Goal: Task Accomplishment & Management: Use online tool/utility

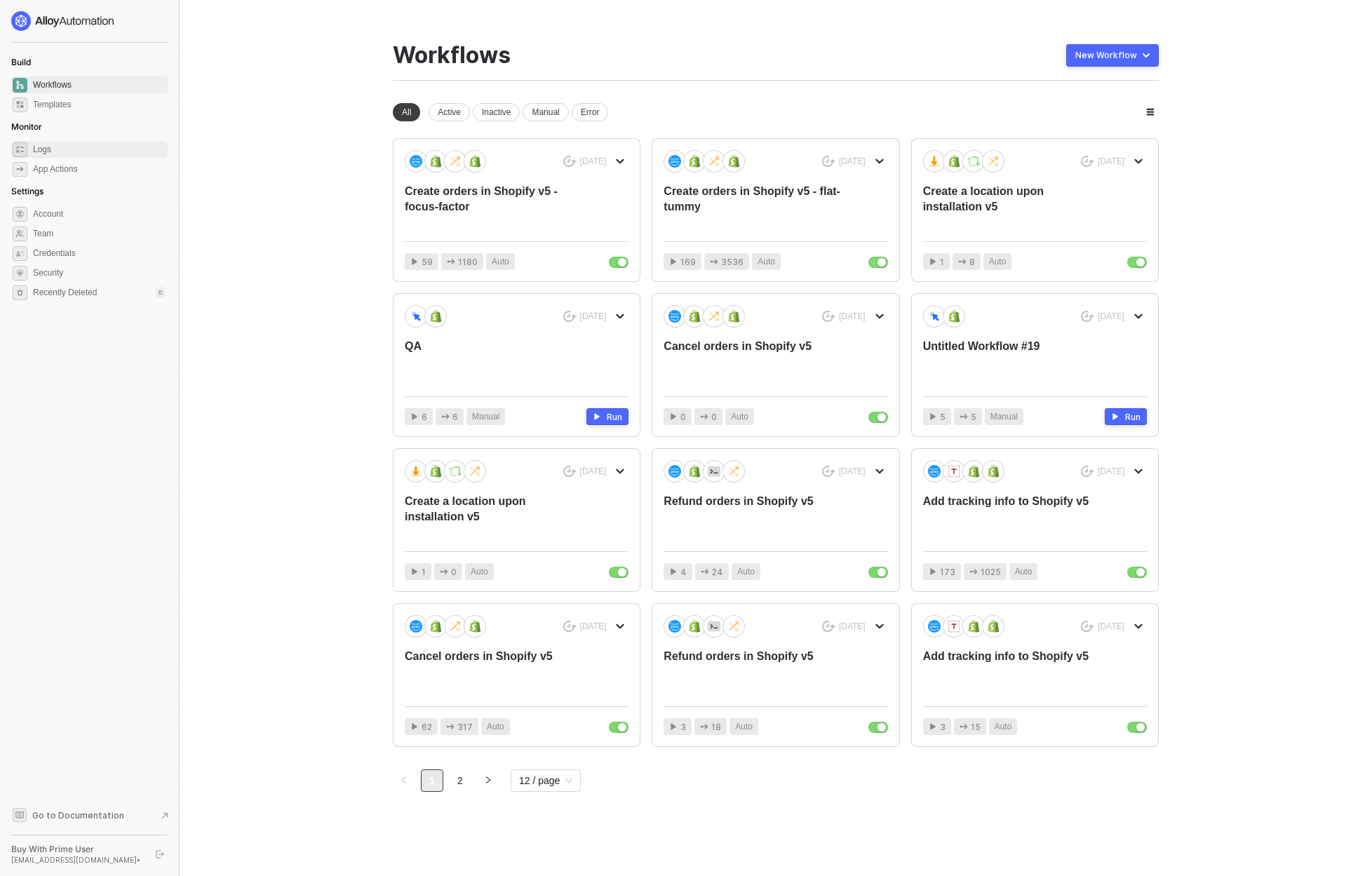
click at [53, 151] on span "Logs" at bounding box center [98, 149] width 132 height 17
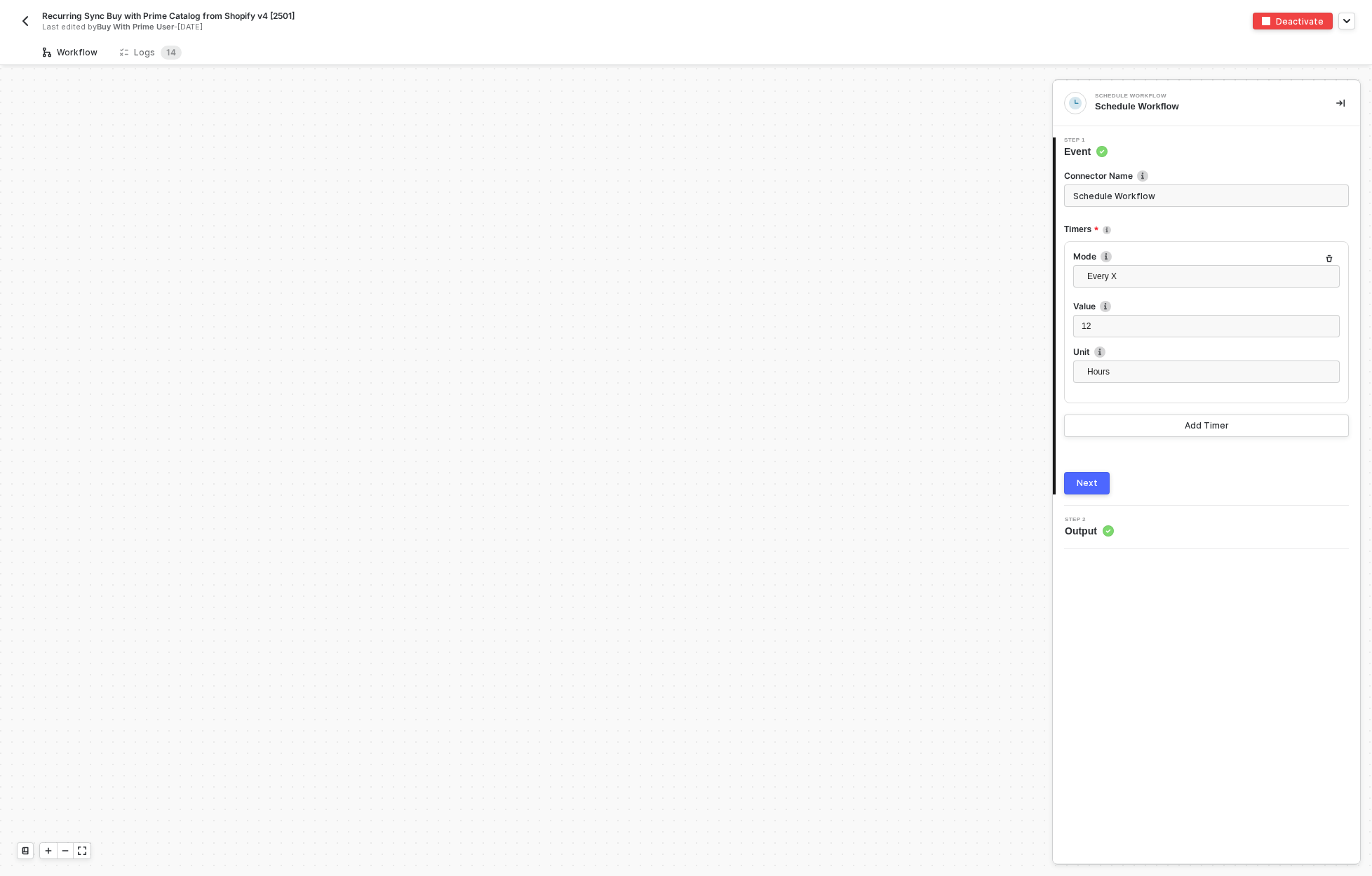
scroll to position [1473, 0]
click at [139, 52] on div "Logs 1 4" at bounding box center [151, 53] width 62 height 14
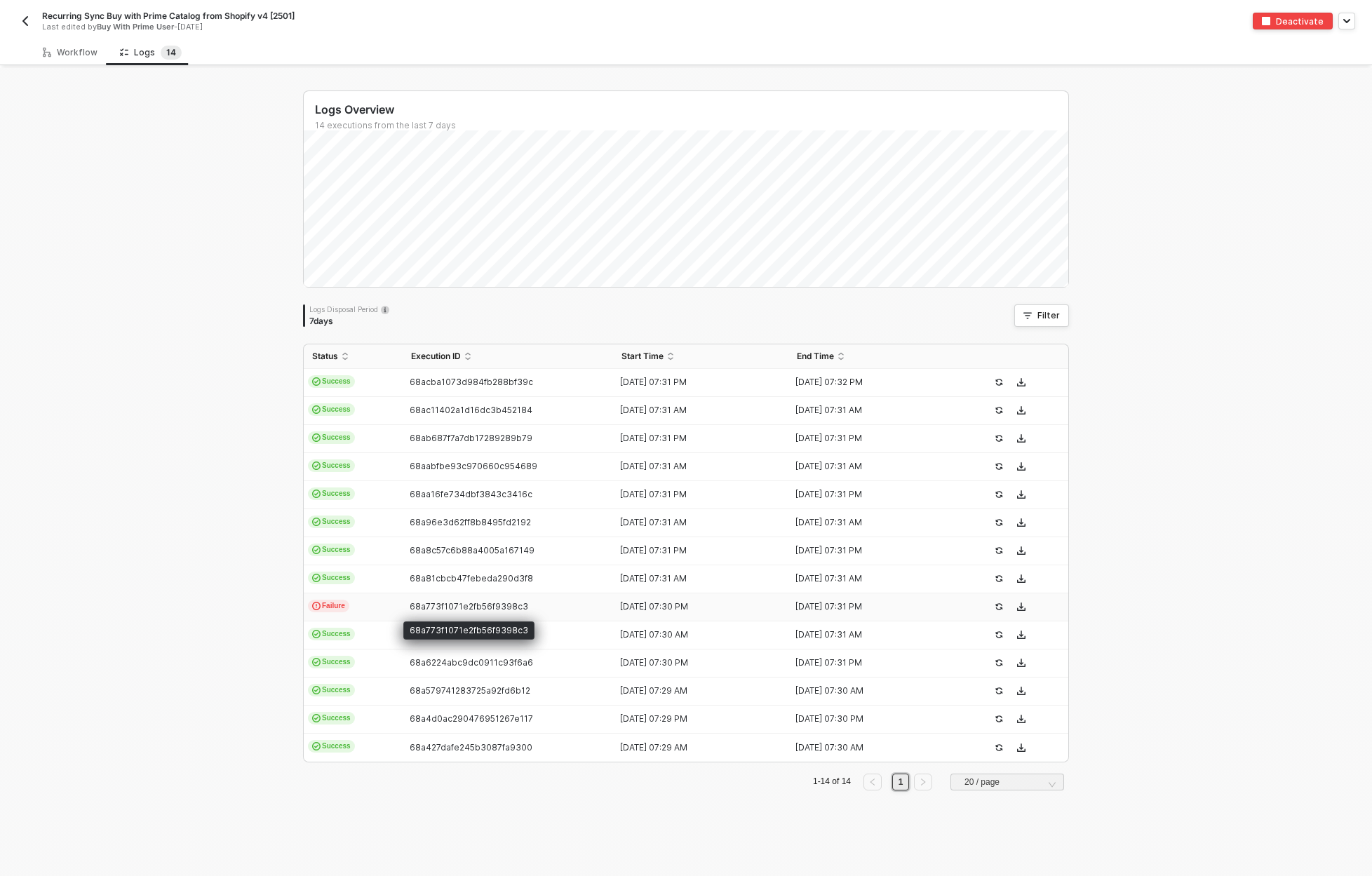
click at [460, 609] on span "68a773f1071e2fb56f9398c3" at bounding box center [469, 607] width 119 height 11
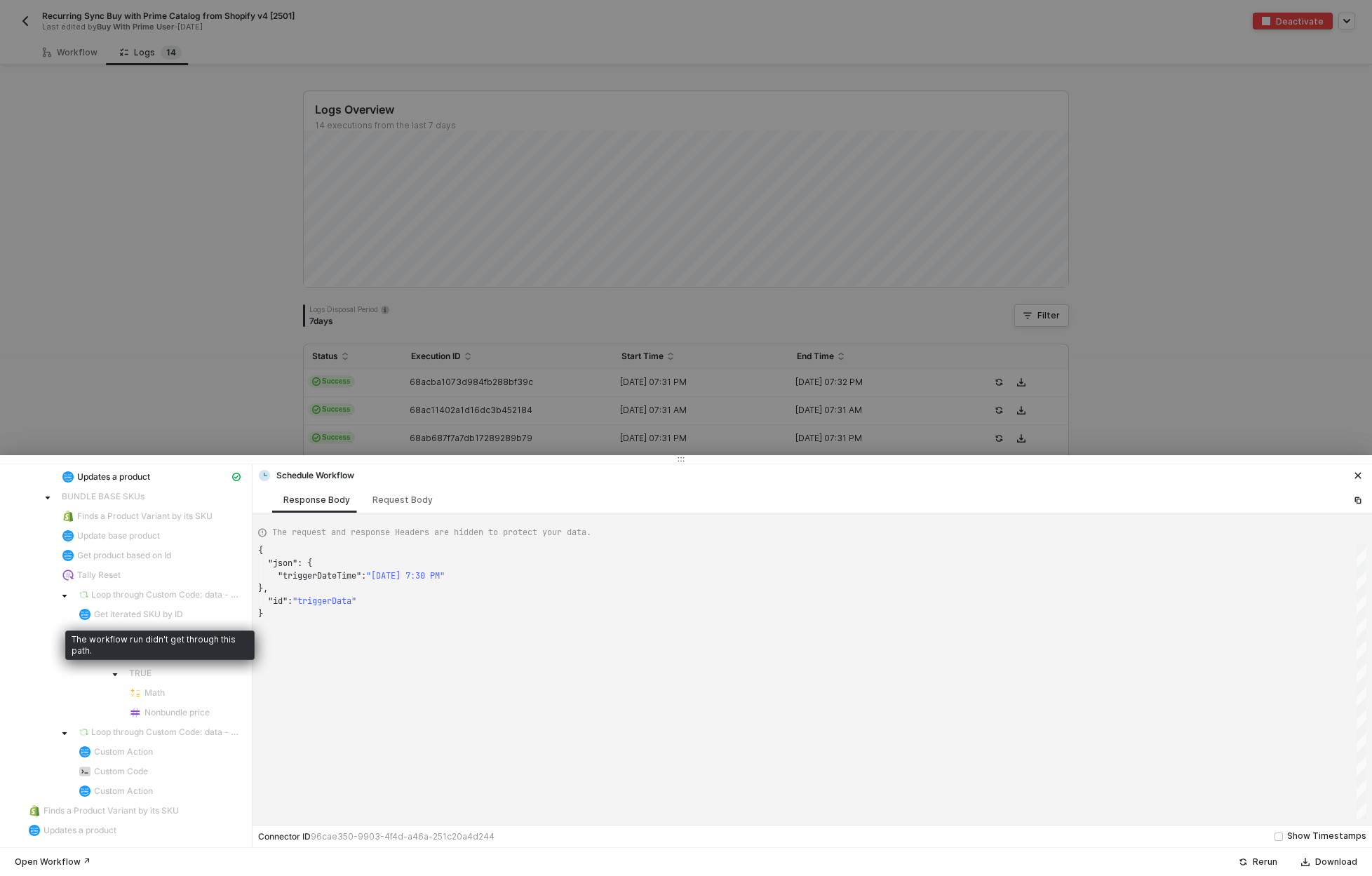
scroll to position [0, 0]
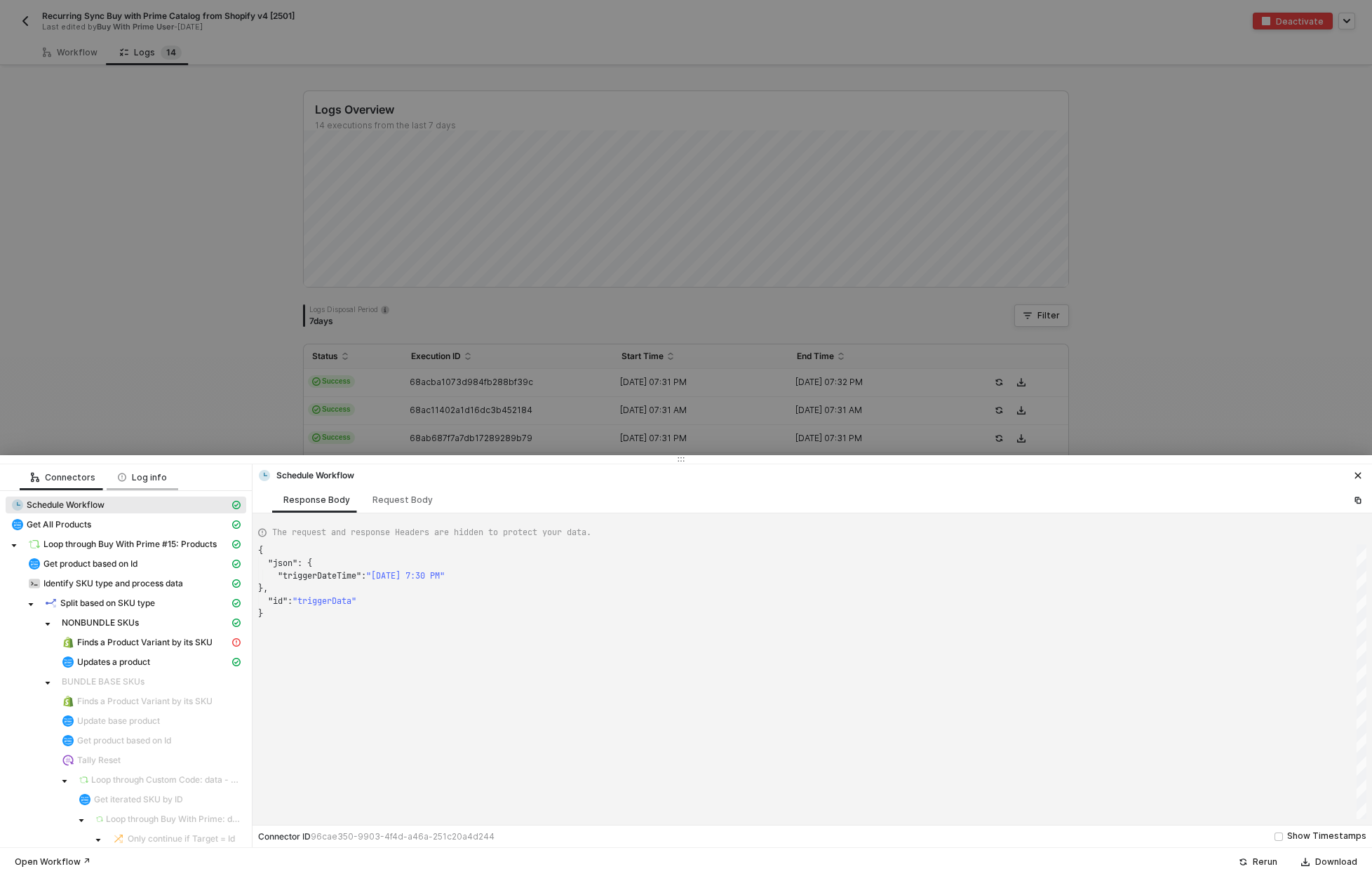
click at [132, 479] on div "Log info" at bounding box center [142, 477] width 49 height 11
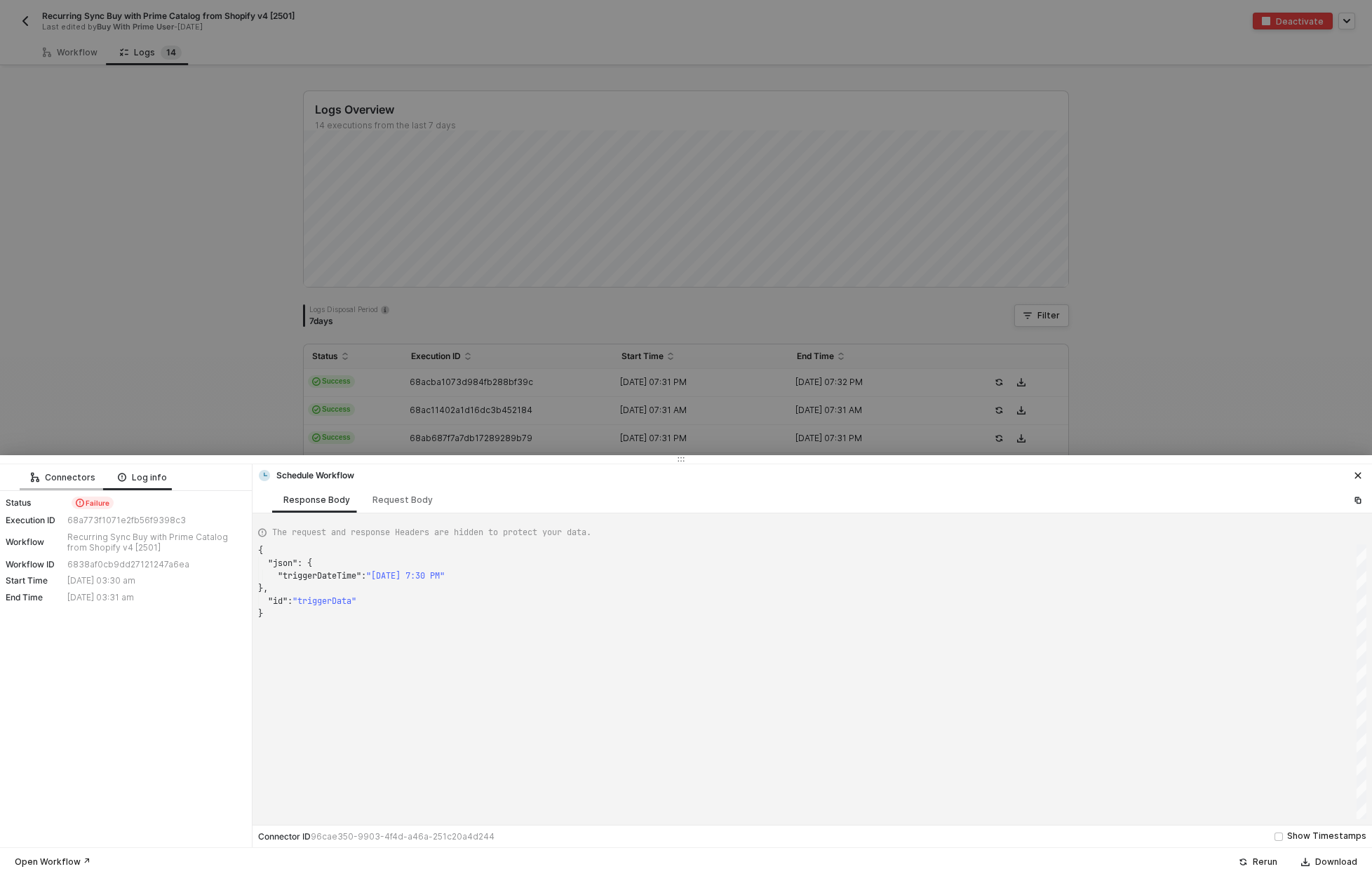
click at [73, 475] on div "Connectors" at bounding box center [63, 477] width 65 height 11
type textarea "{ "json": { "id": "fbsr5kdcpove1k", "sku": "B09CLJRQQG", "title": "", "price": …"
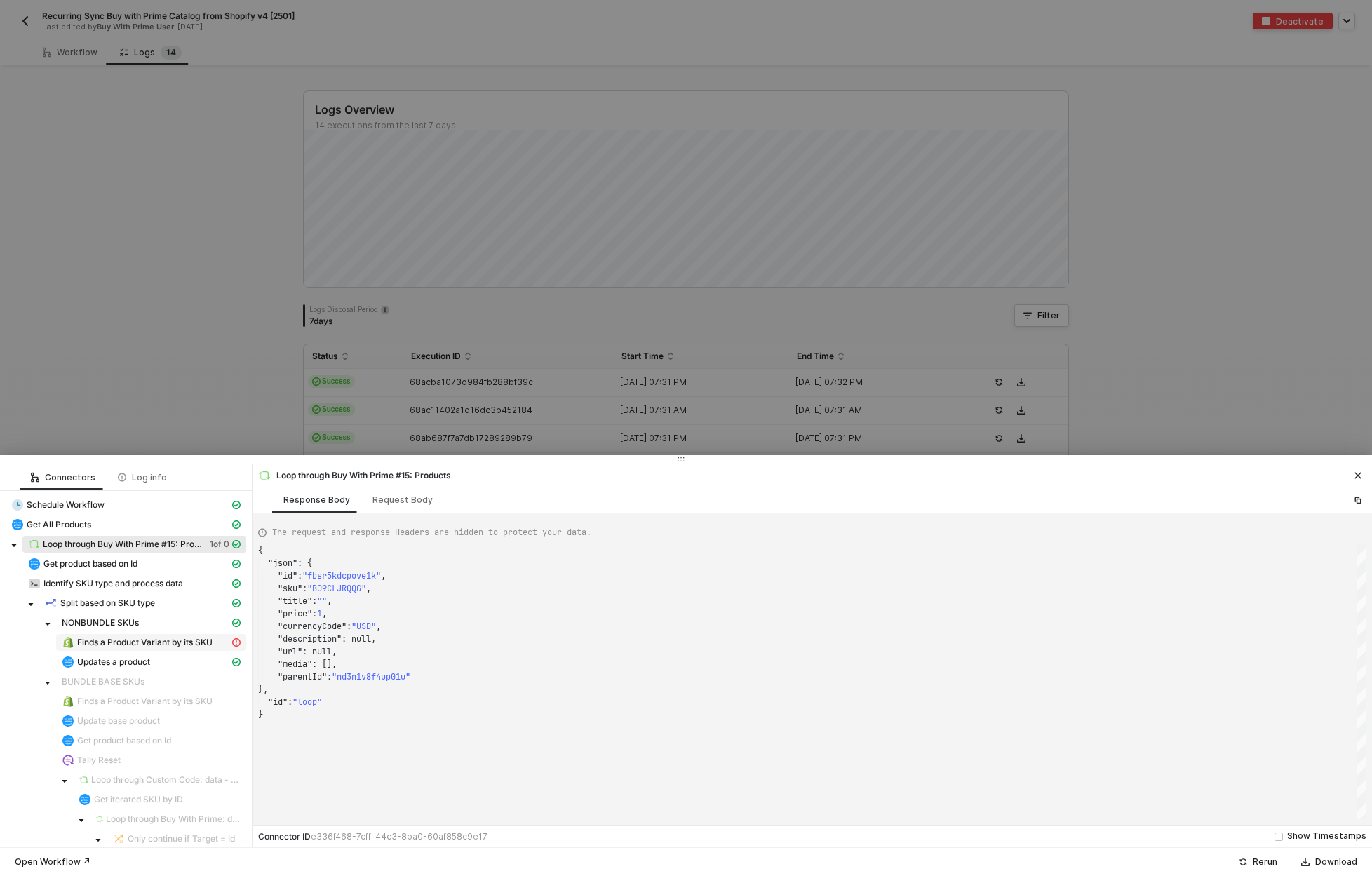
click at [171, 642] on span "Finds a Product Variant by its SKU" at bounding box center [145, 642] width 135 height 11
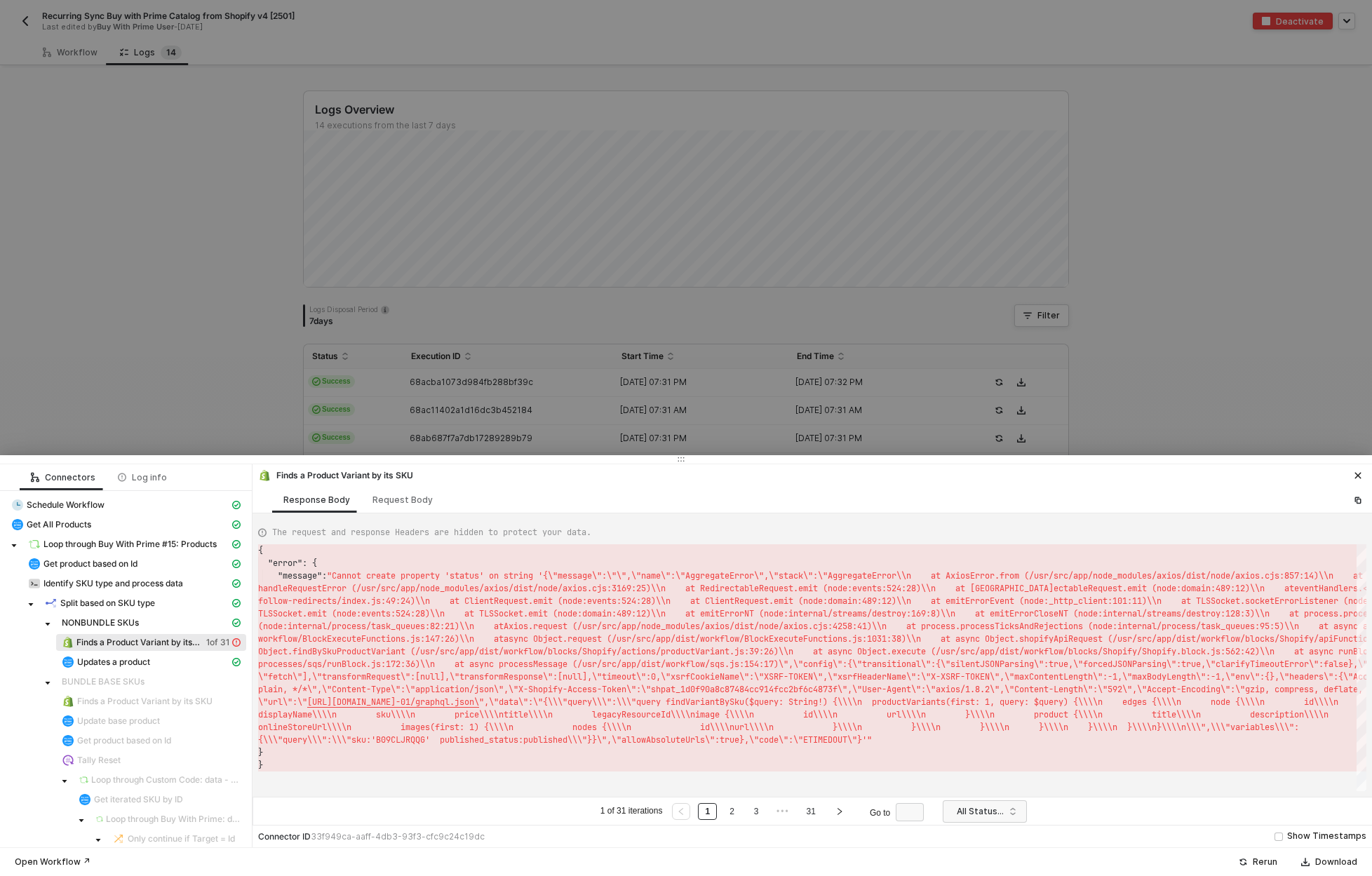
scroll to position [25, 0]
click at [1259, 864] on div "Rerun" at bounding box center [1265, 862] width 24 height 11
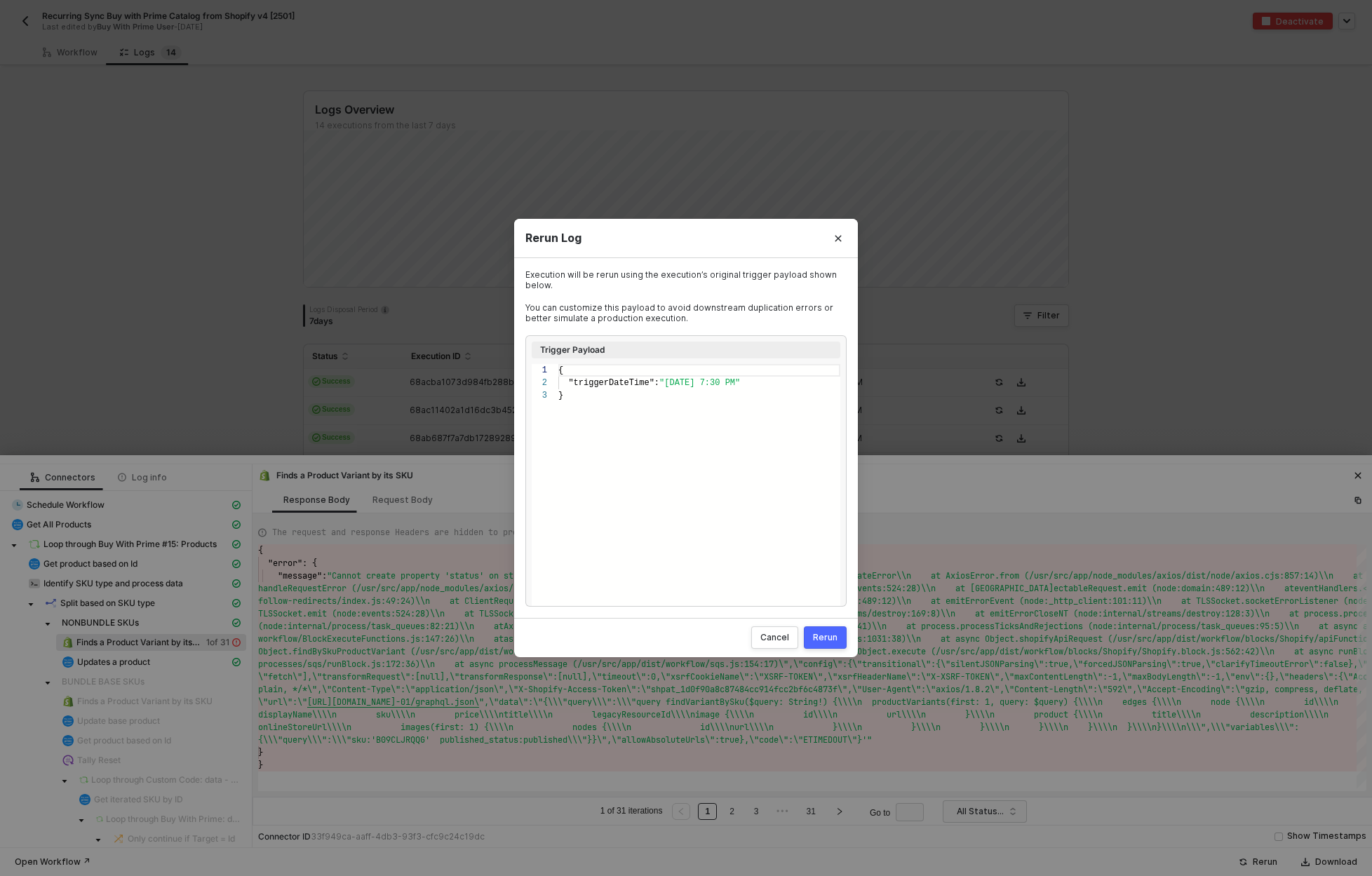
click at [823, 640] on div "Rerun" at bounding box center [825, 637] width 24 height 11
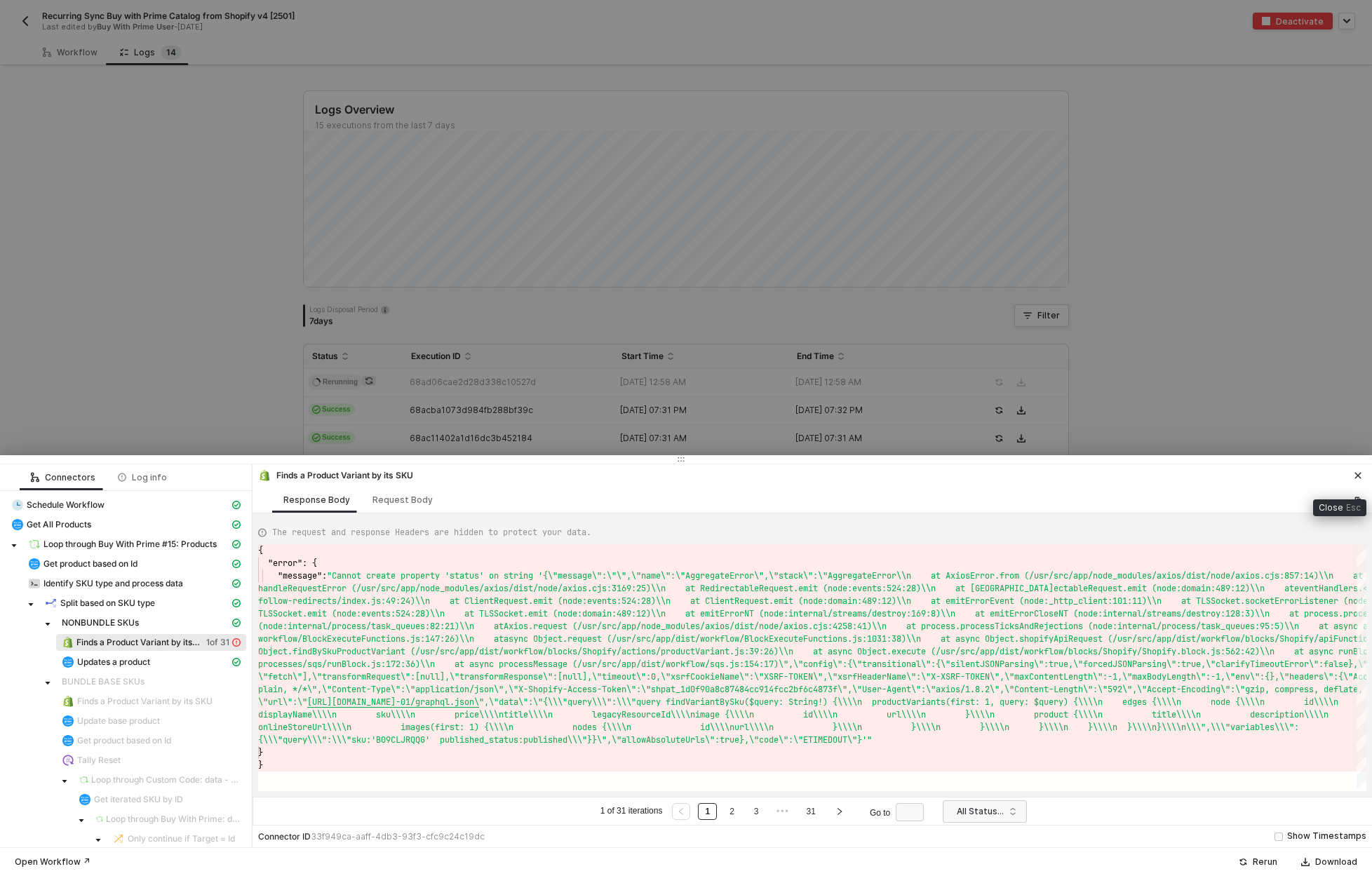
click at [1360, 476] on icon "icon-close" at bounding box center [1358, 475] width 8 height 8
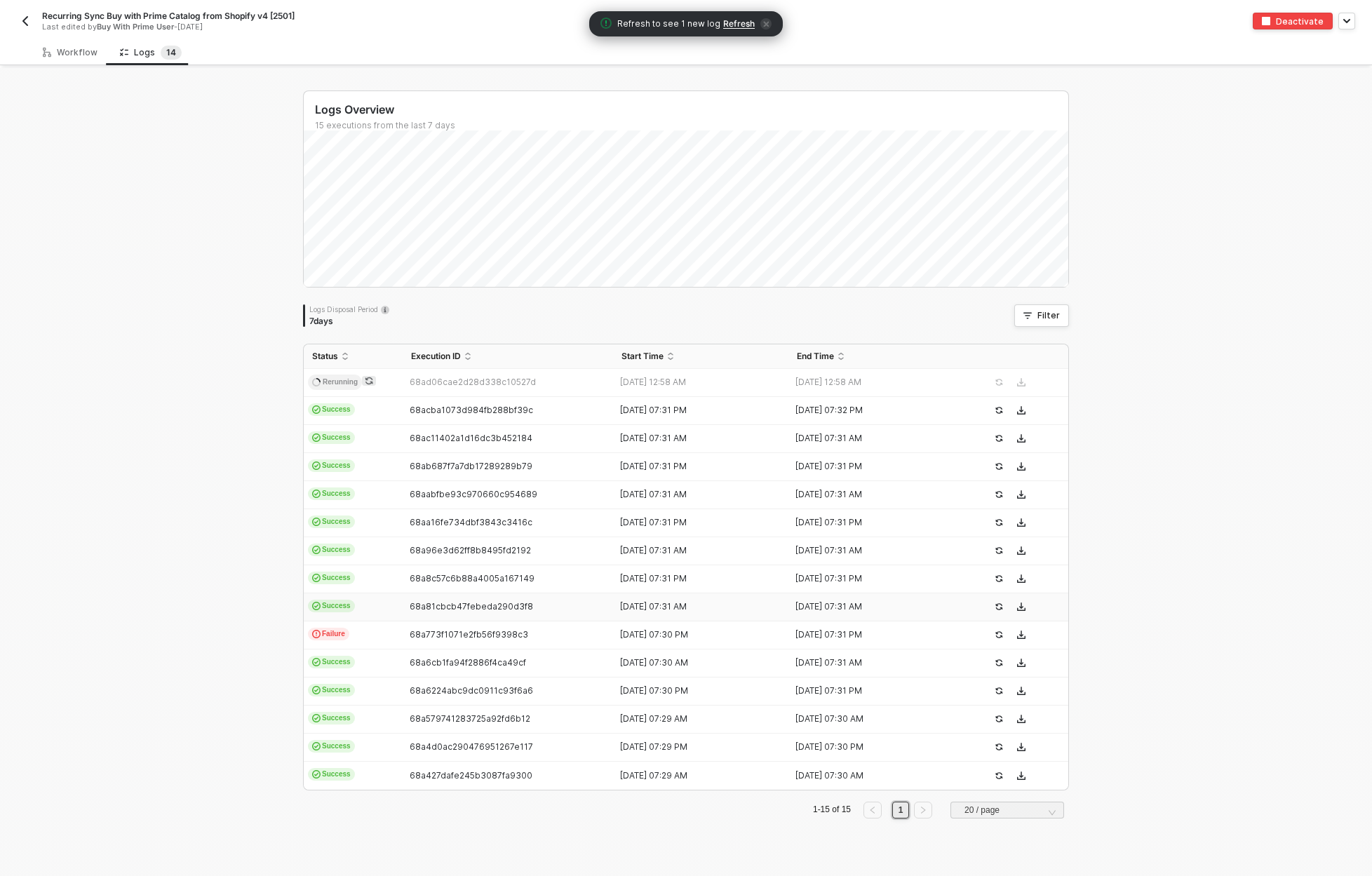
click at [737, 25] on span "Refresh" at bounding box center [738, 24] width 31 height 11
click at [25, 18] on img "button" at bounding box center [25, 21] width 11 height 11
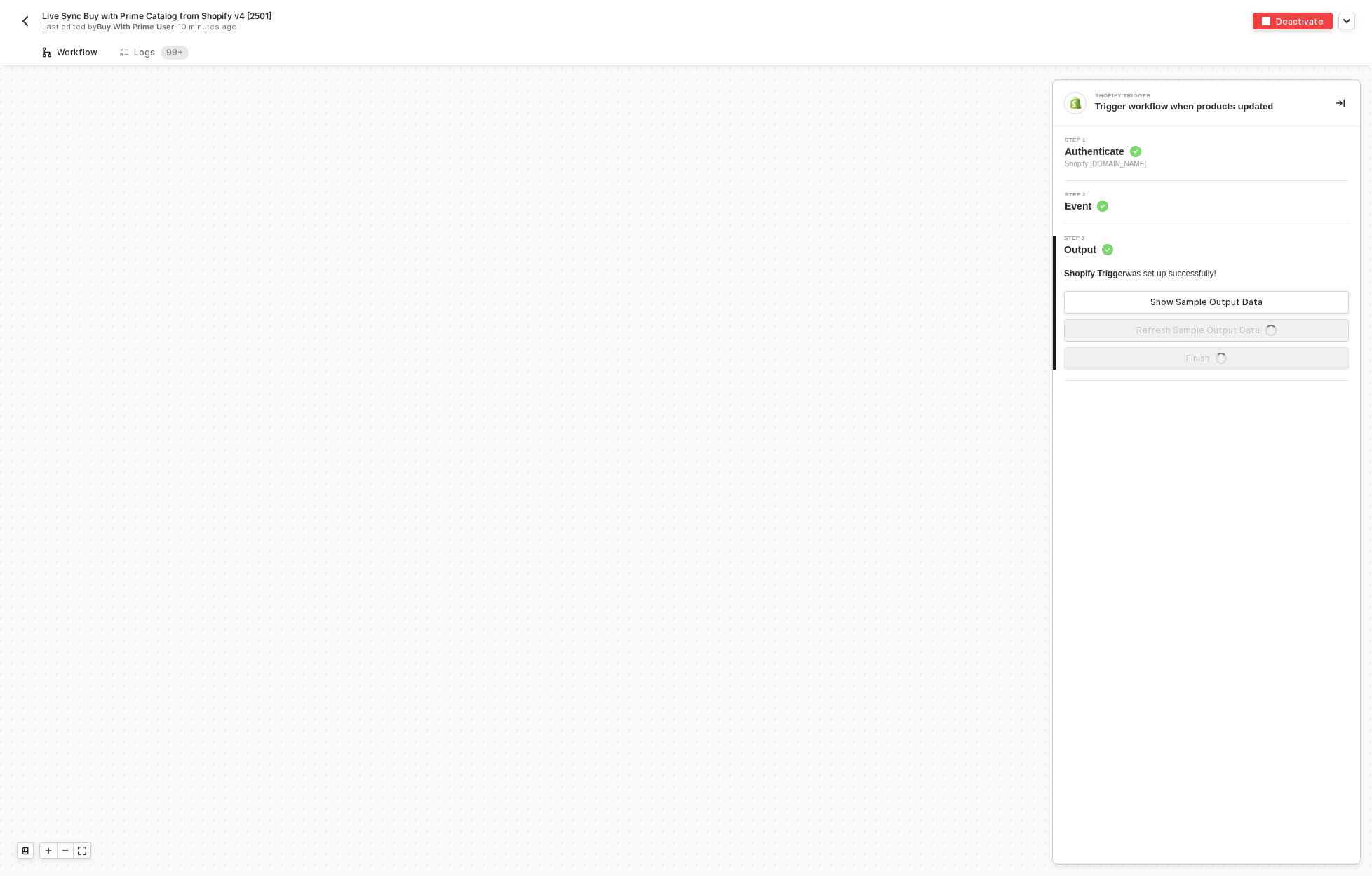
scroll to position [1613, 0]
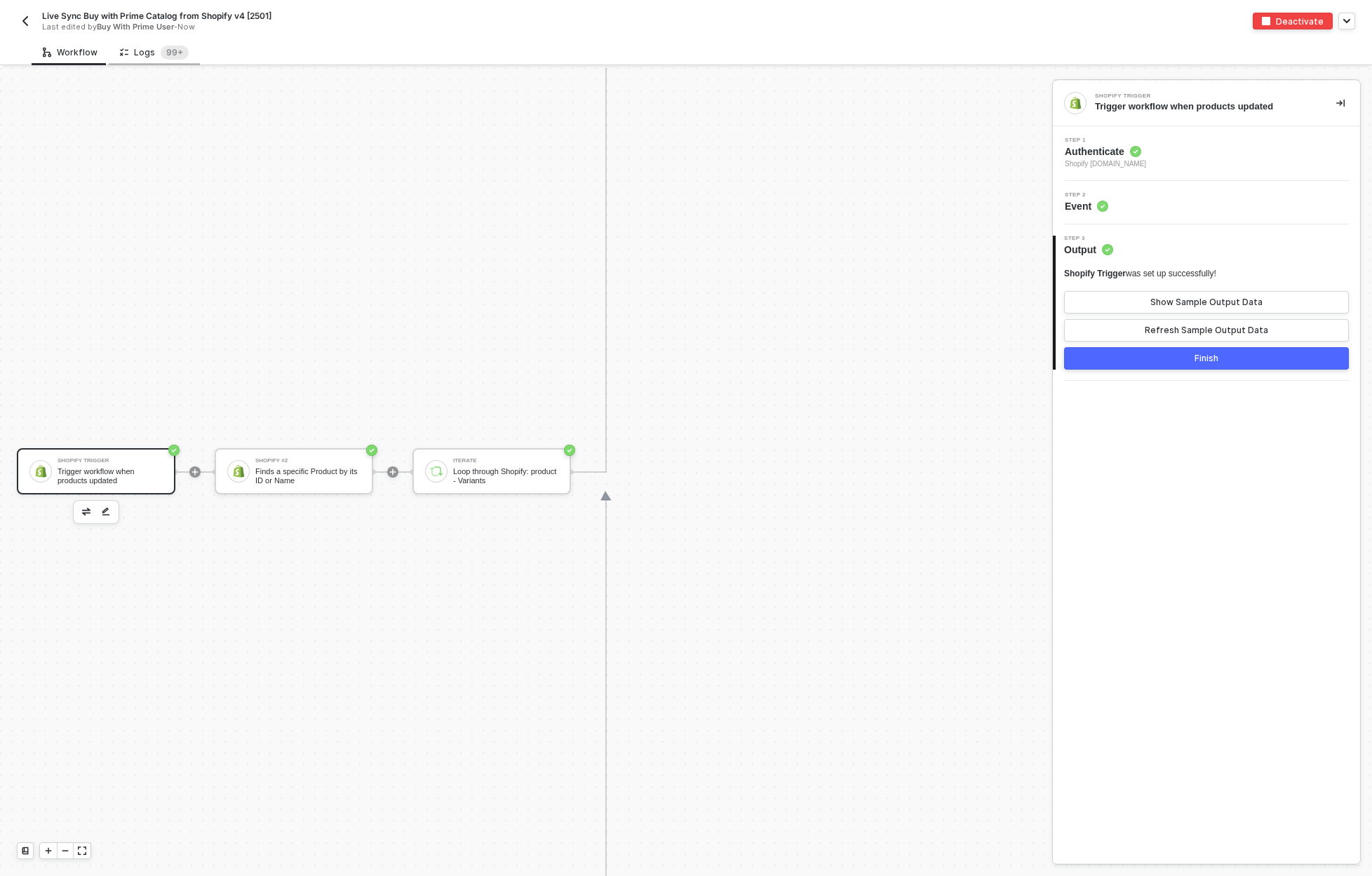
click at [138, 49] on div "Logs 99+" at bounding box center [154, 53] width 68 height 14
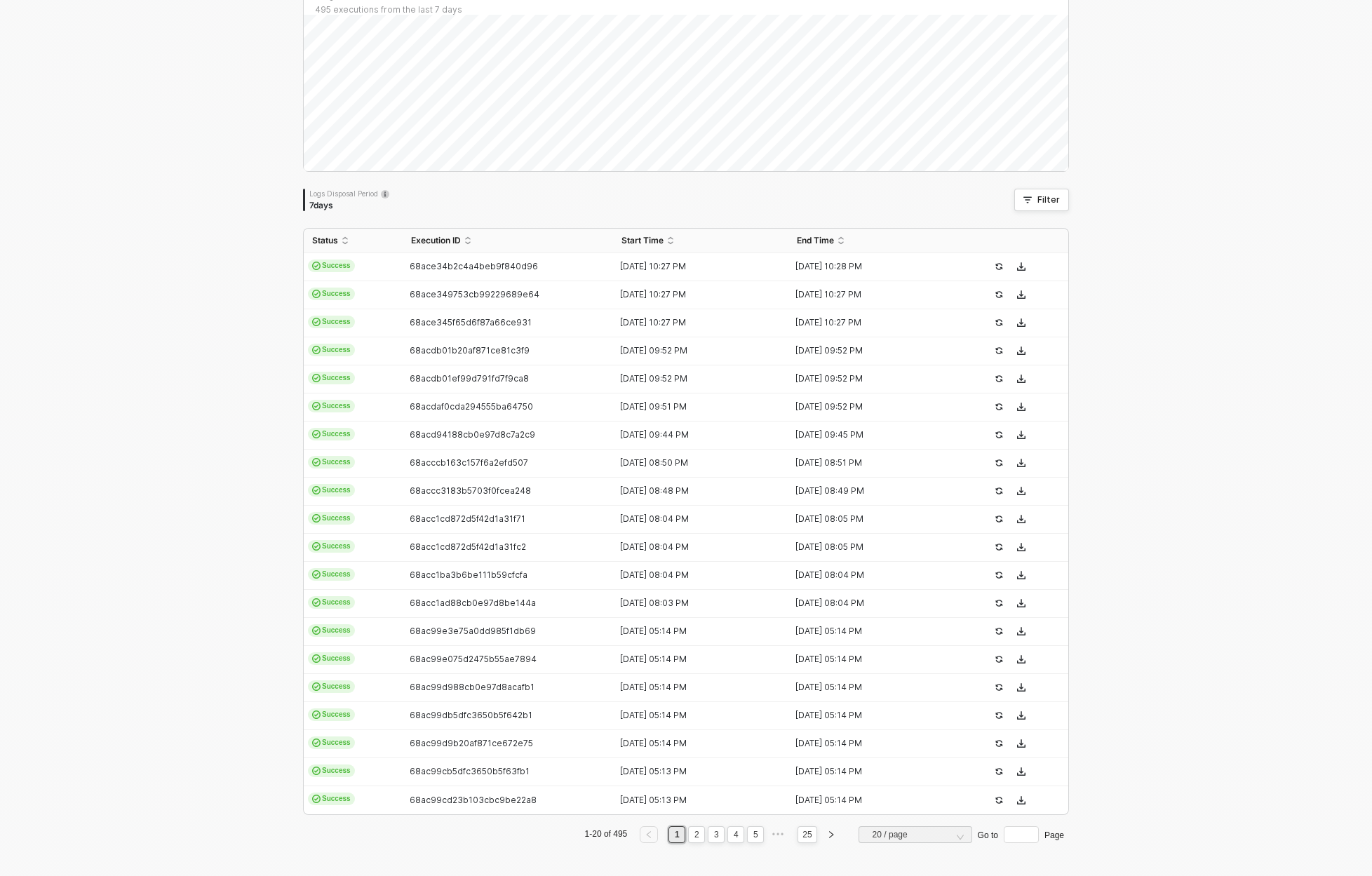
scroll to position [0, 0]
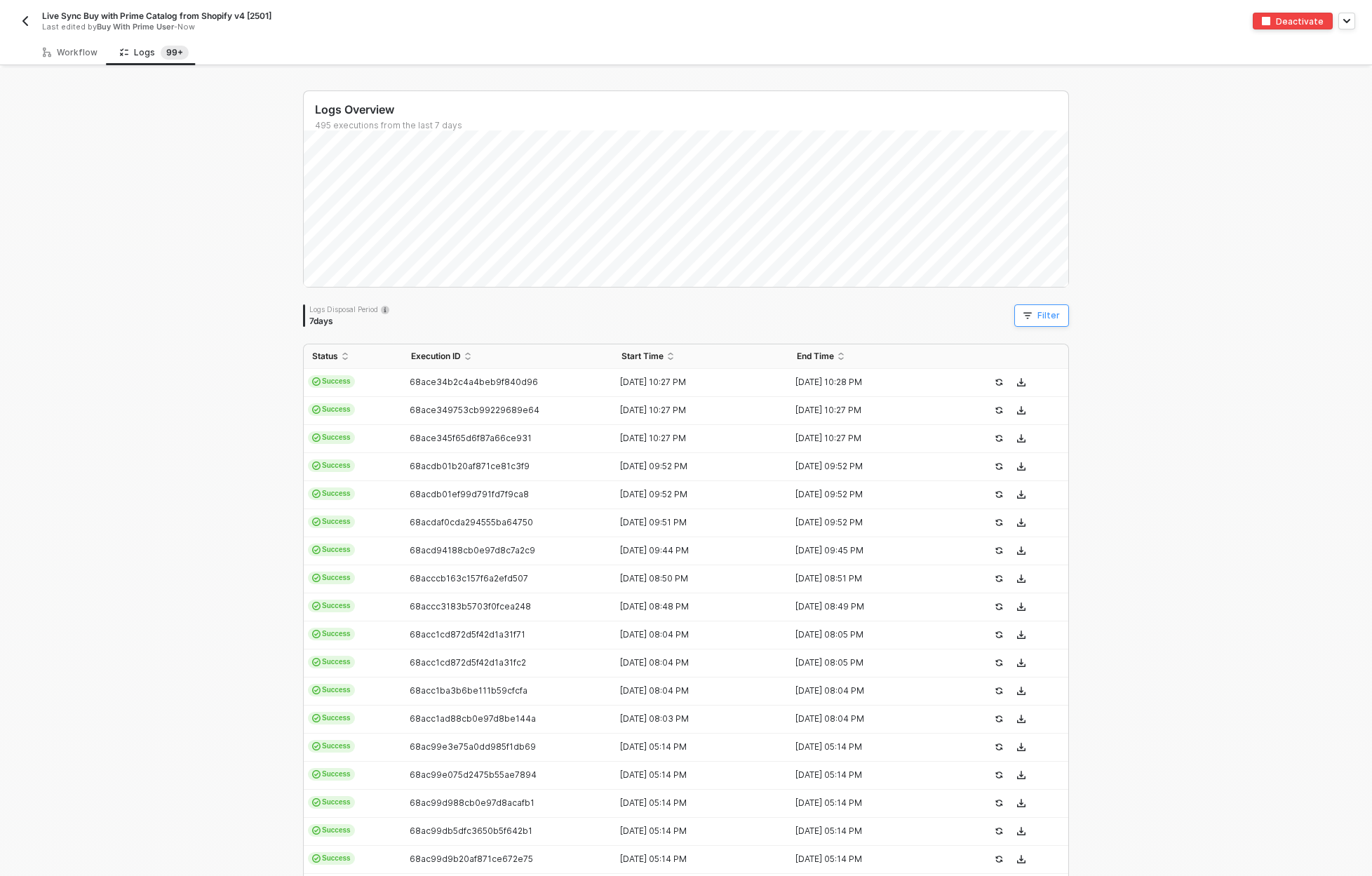
click at [1036, 322] on button "Filter" at bounding box center [1042, 315] width 55 height 22
click at [697, 390] on span at bounding box center [728, 381] width 107 height 21
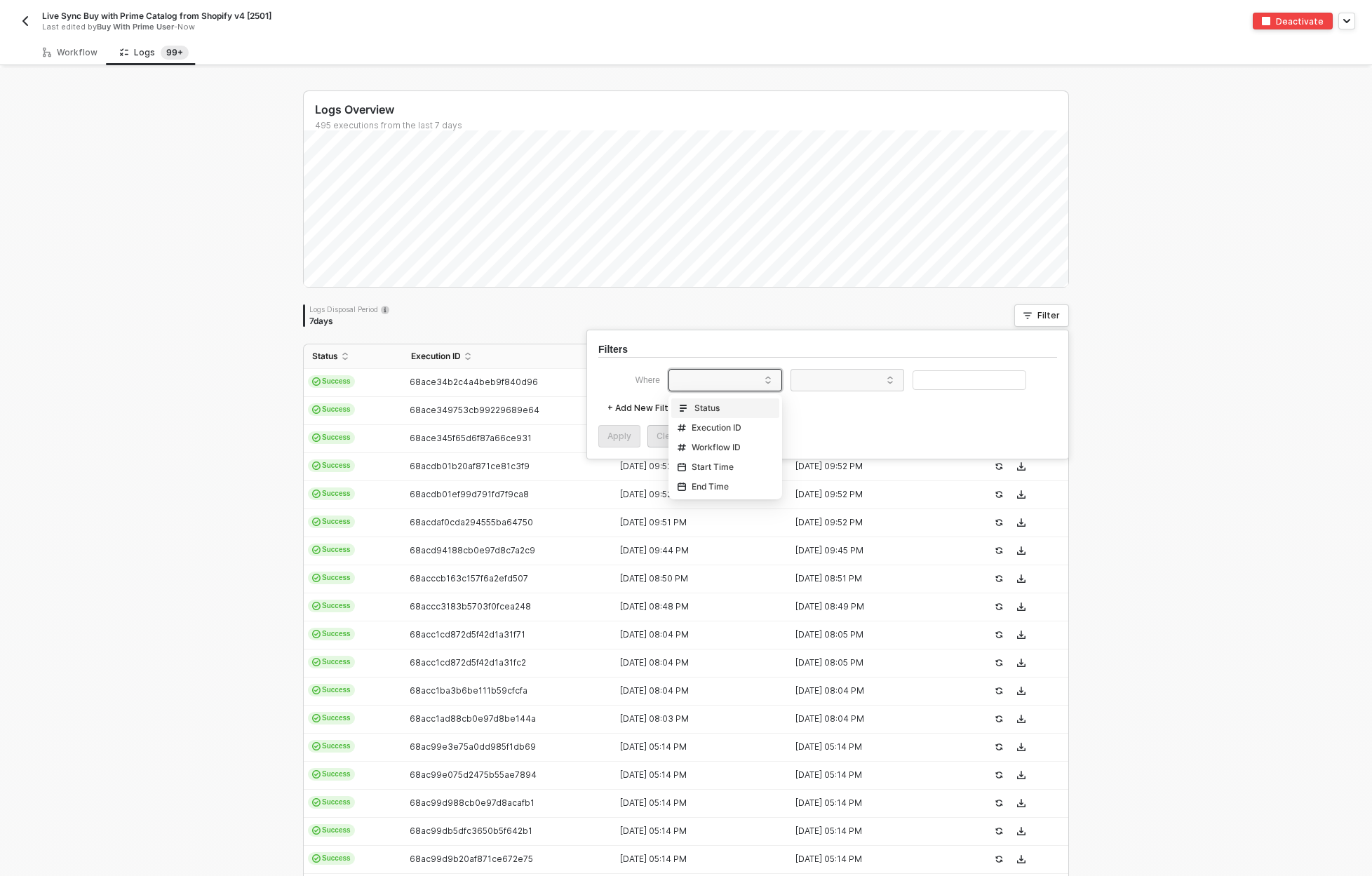
click at [714, 416] on div "Status" at bounding box center [725, 408] width 101 height 22
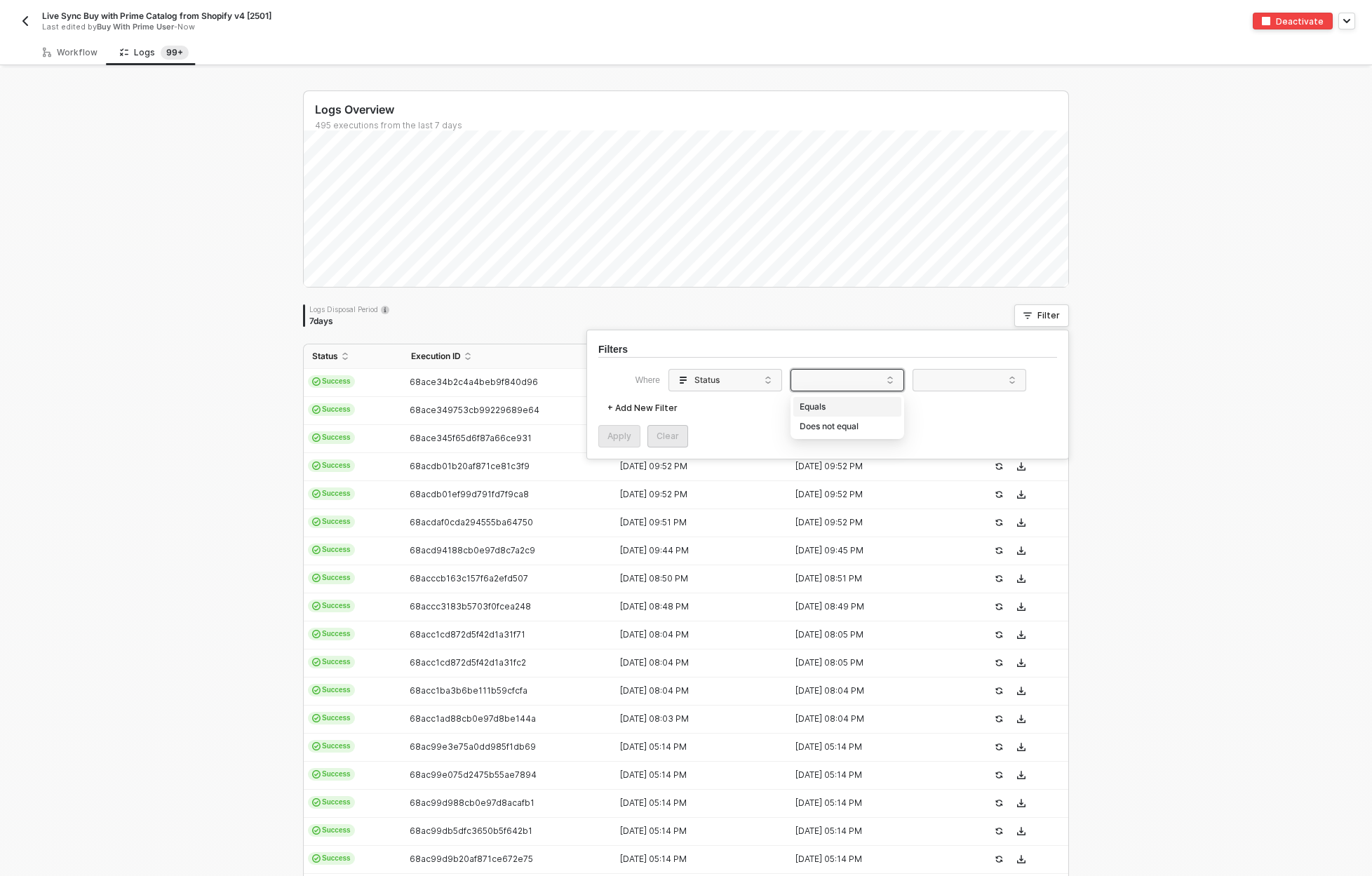
click at [846, 379] on span at bounding box center [850, 381] width 107 height 21
click at [840, 406] on div "Equals" at bounding box center [847, 406] width 101 height 22
click at [954, 378] on span at bounding box center [972, 381] width 107 height 21
click at [950, 425] on div "Failure" at bounding box center [969, 426] width 101 height 22
click at [629, 435] on div "Apply" at bounding box center [619, 436] width 24 height 11
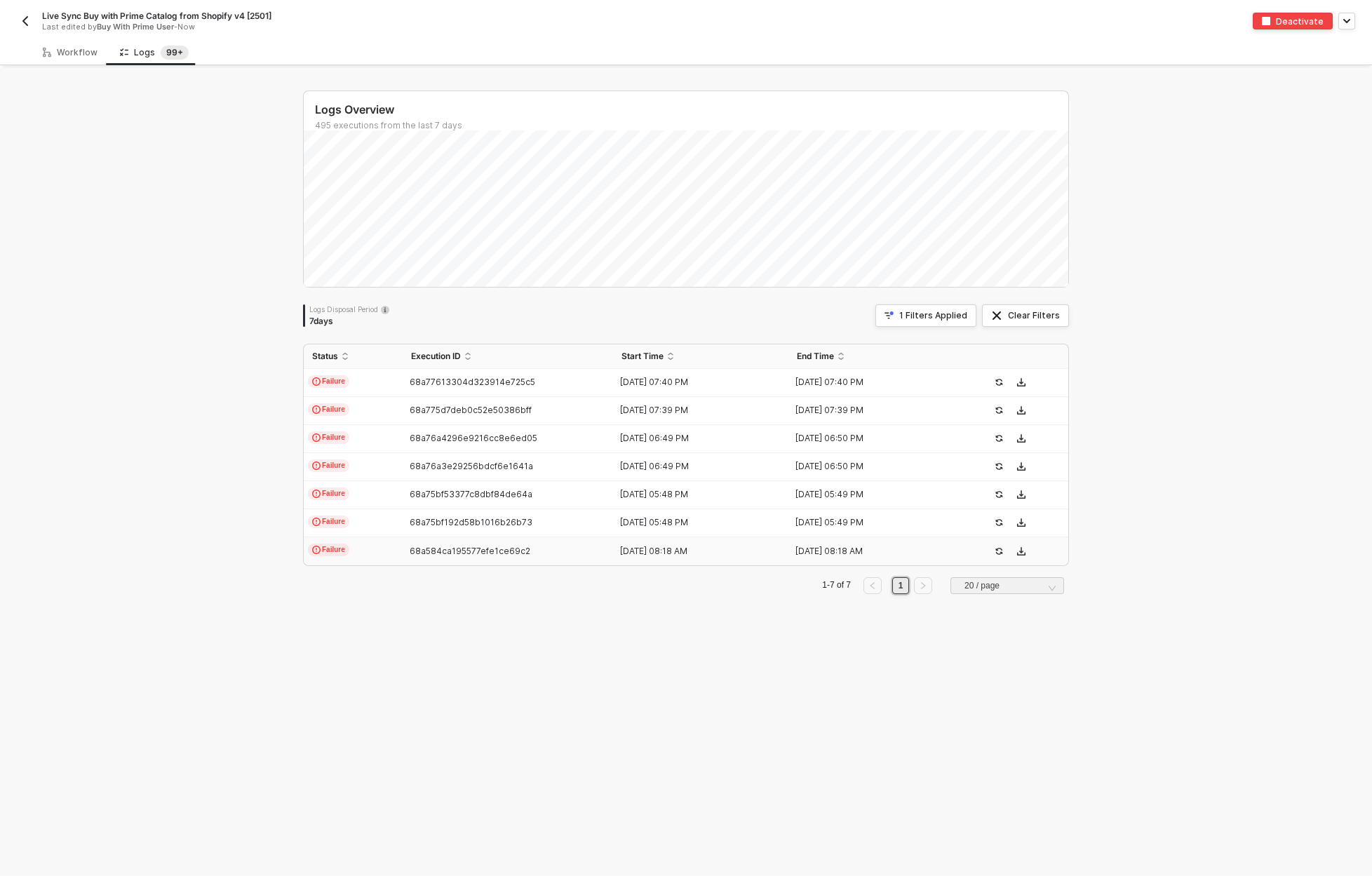
click at [363, 555] on td "Failure" at bounding box center [353, 551] width 99 height 28
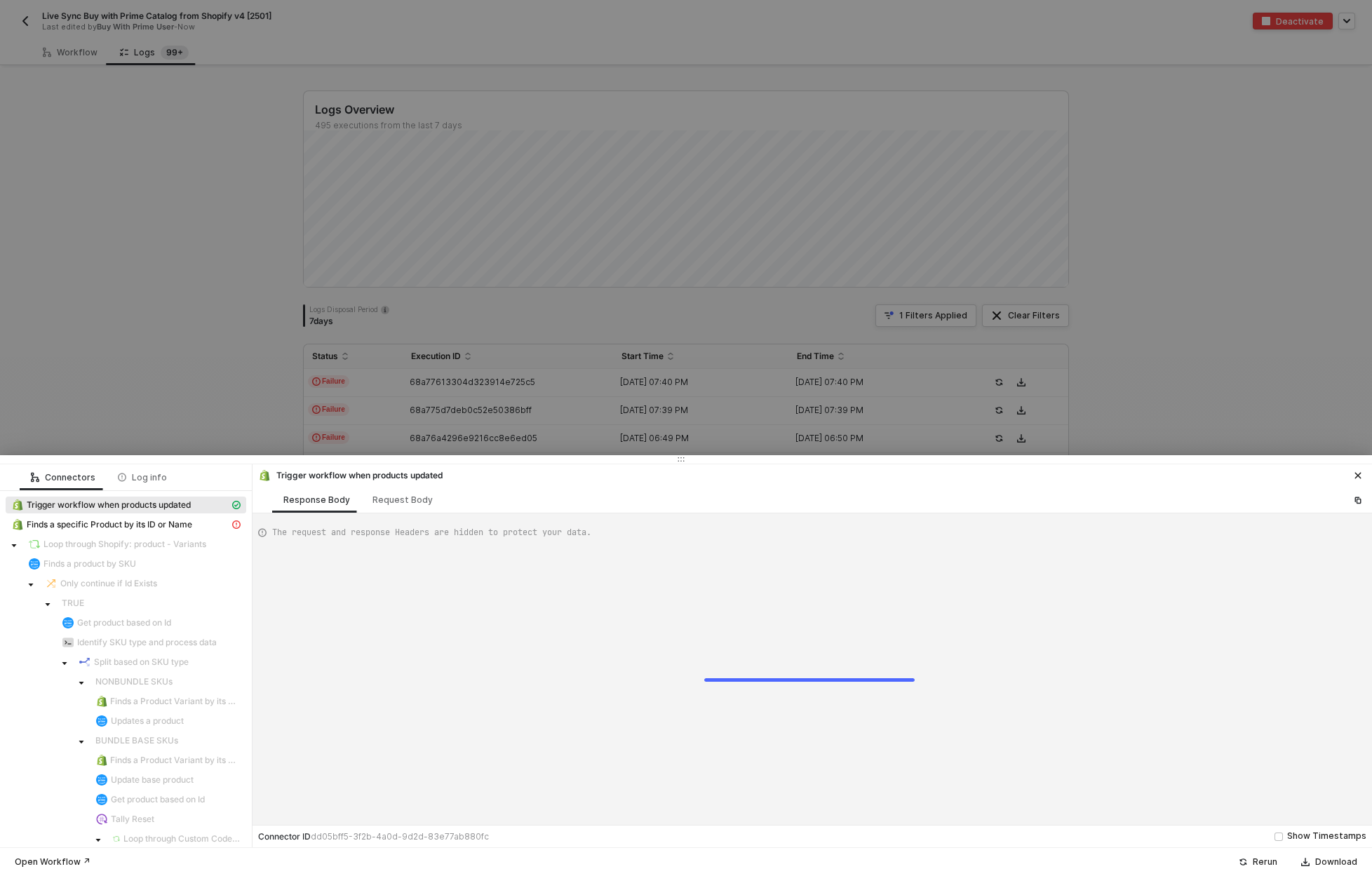
scroll to position [38, 0]
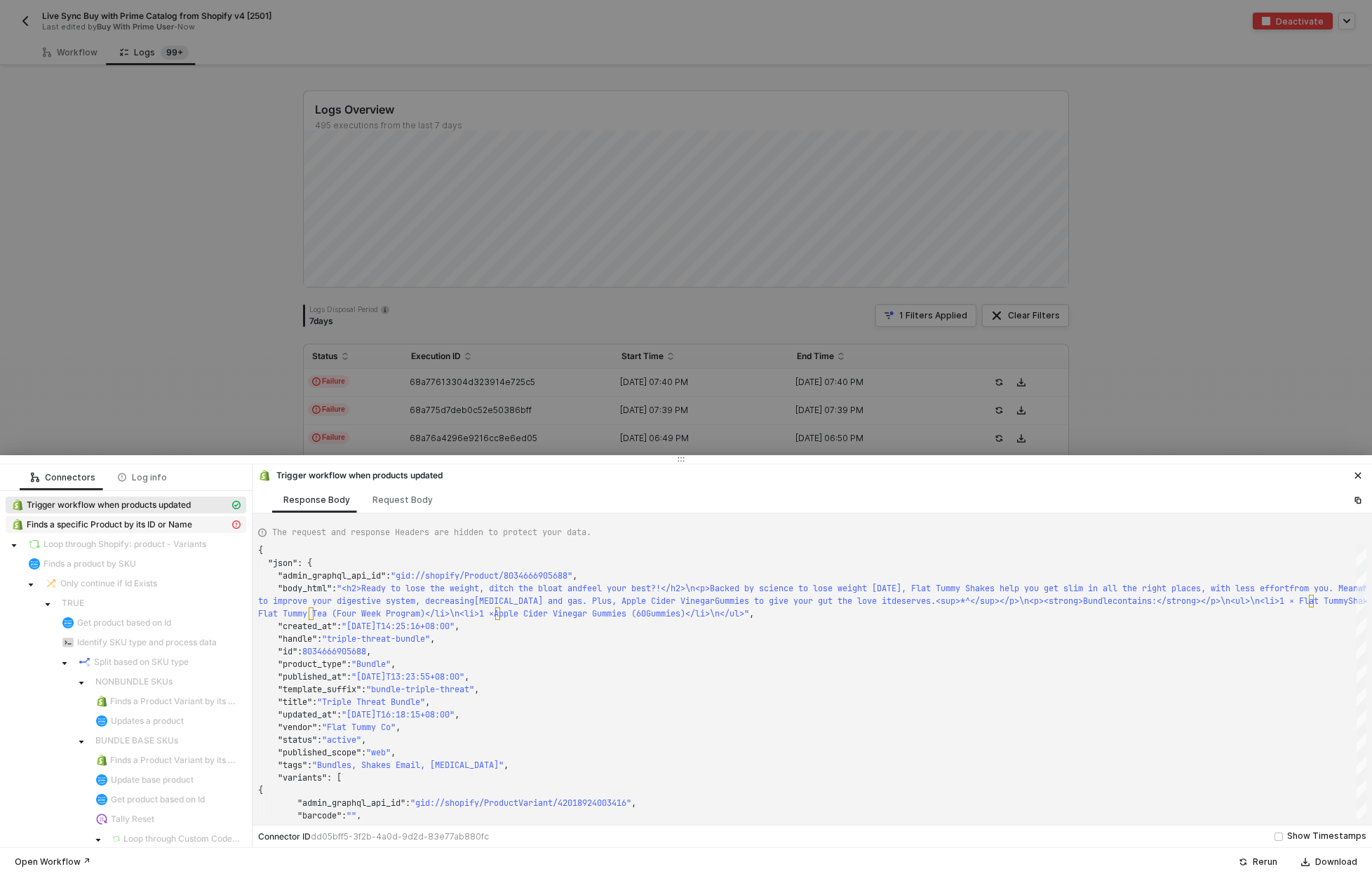
click at [197, 524] on div "Finds a specific Product by its ID or Name" at bounding box center [120, 524] width 218 height 13
type textarea "{ "message": "Cannot create property 'status' on string '{\"message\":\"\",\"na…"
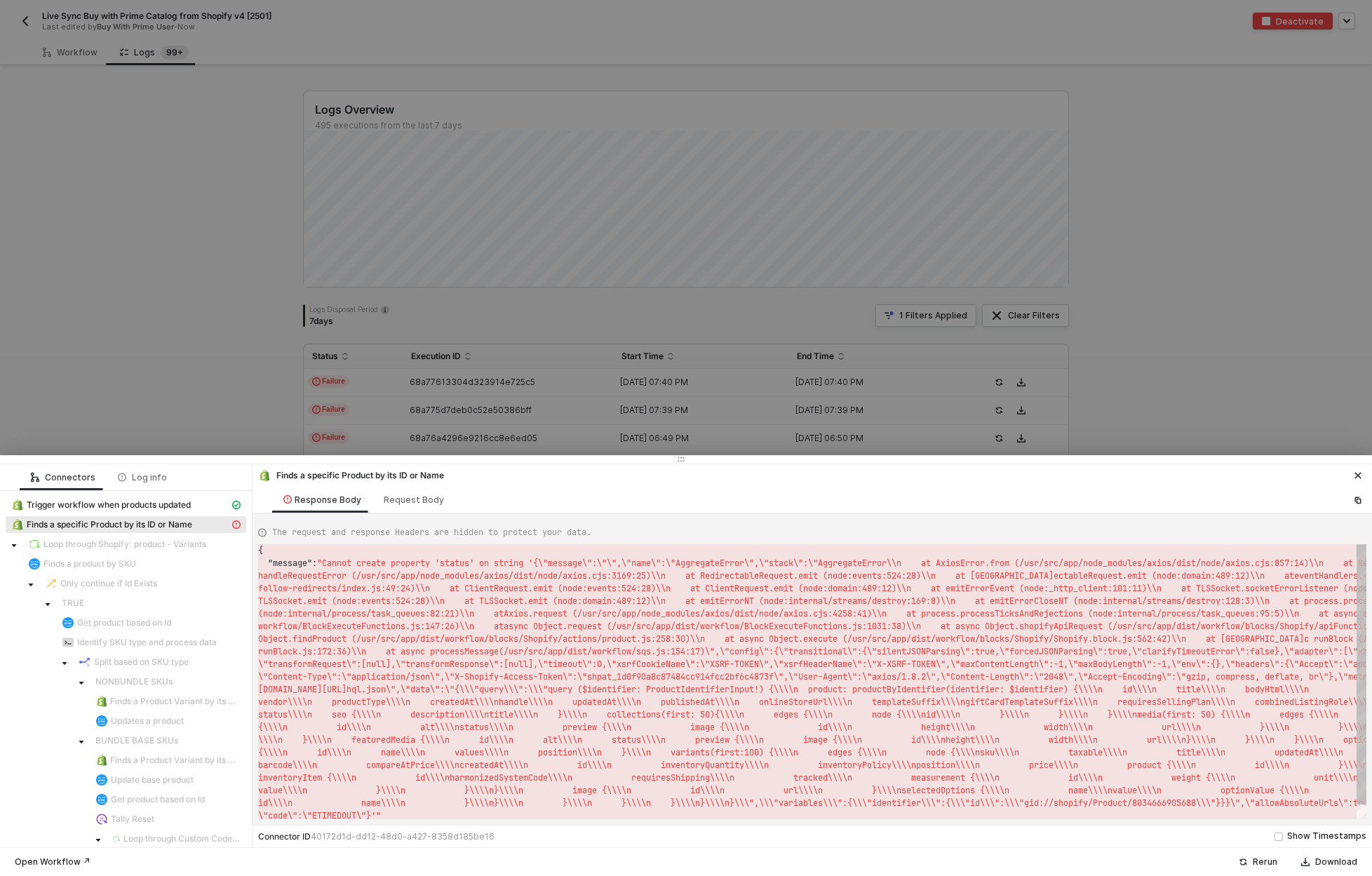
scroll to position [13, 0]
click at [1279, 863] on button "Rerun" at bounding box center [1258, 862] width 57 height 17
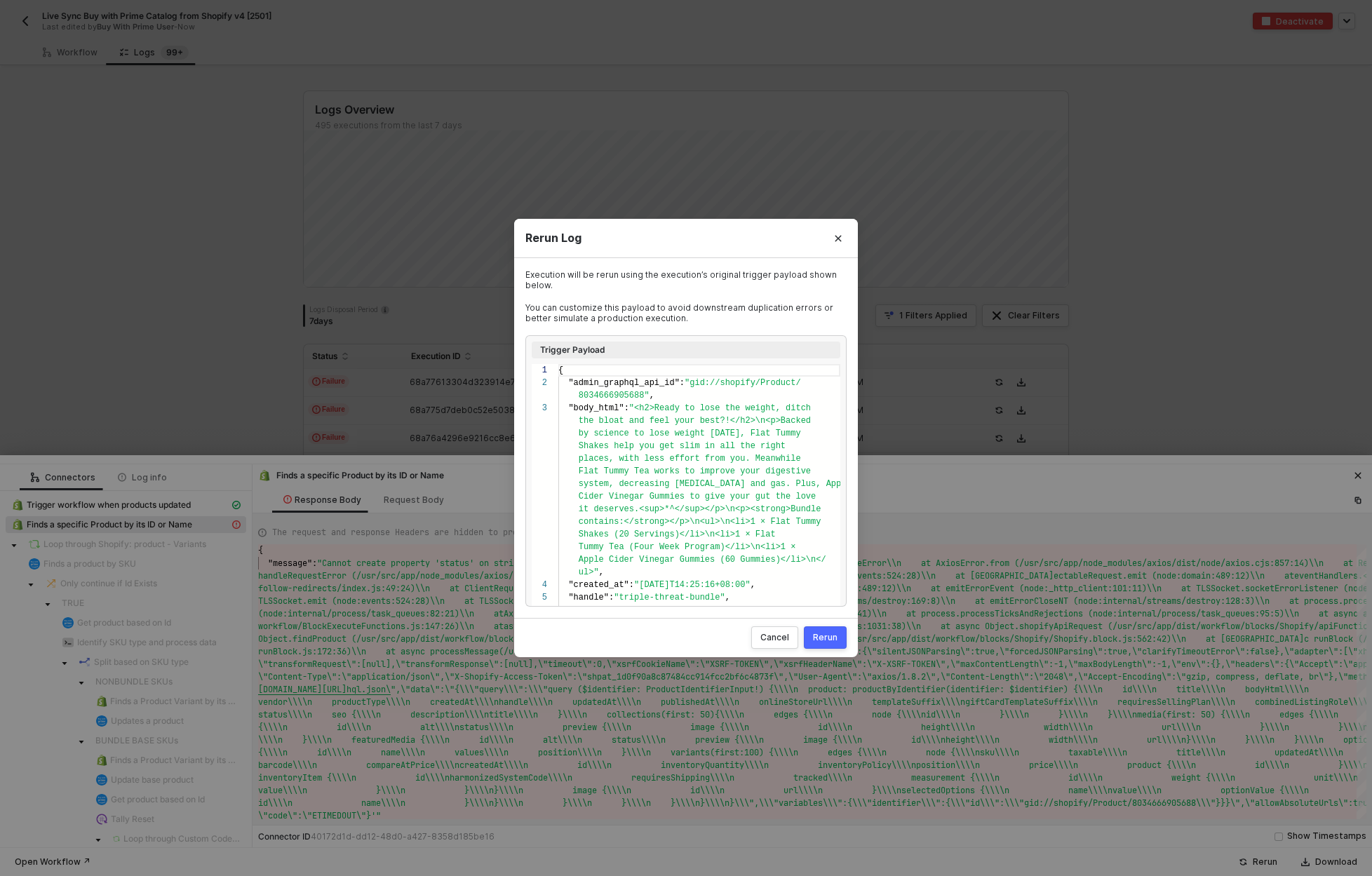
scroll to position [25, 0]
click at [824, 643] on button "Rerun" at bounding box center [825, 637] width 43 height 22
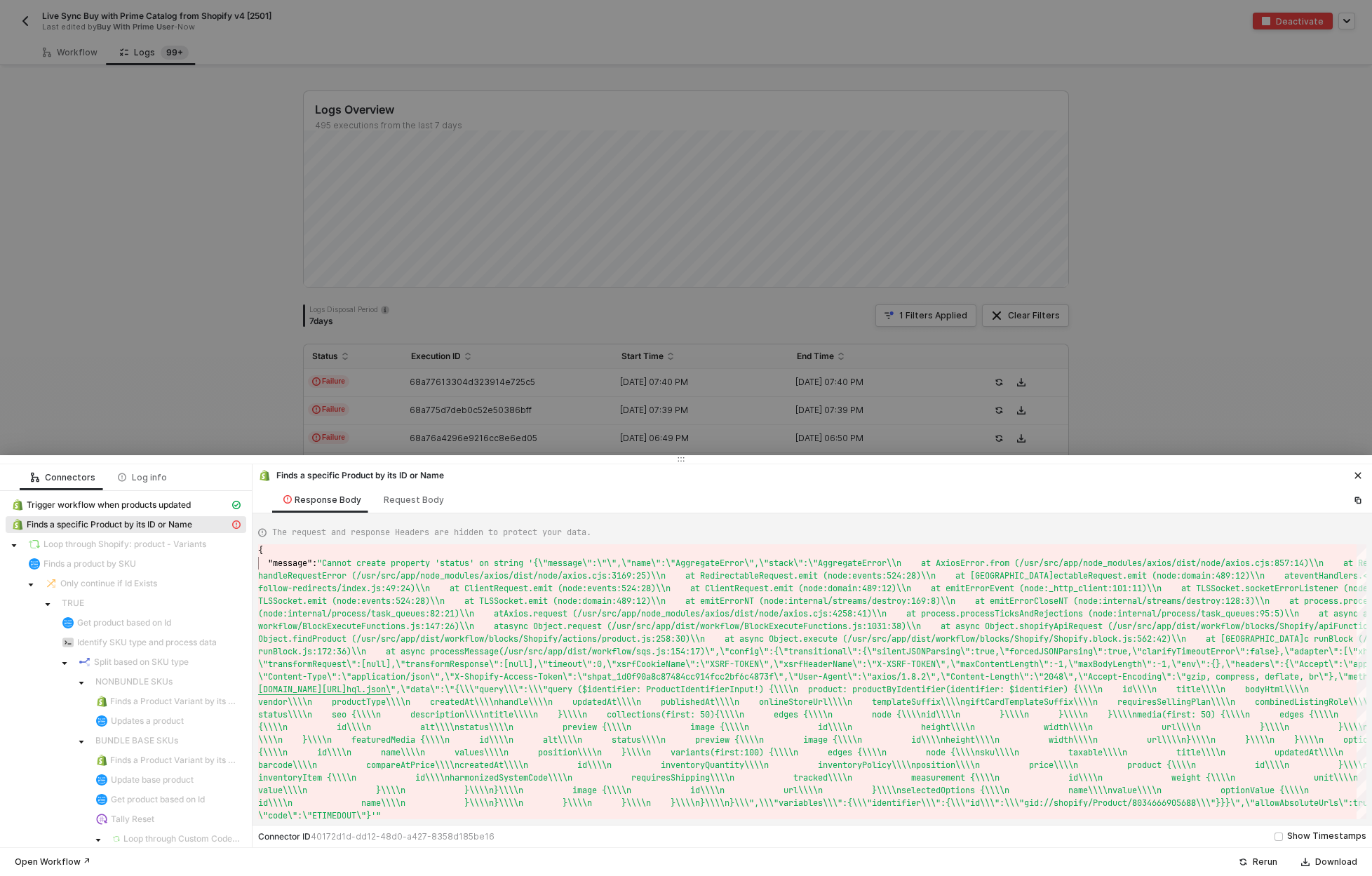
click at [249, 392] on div at bounding box center [686, 438] width 1372 height 876
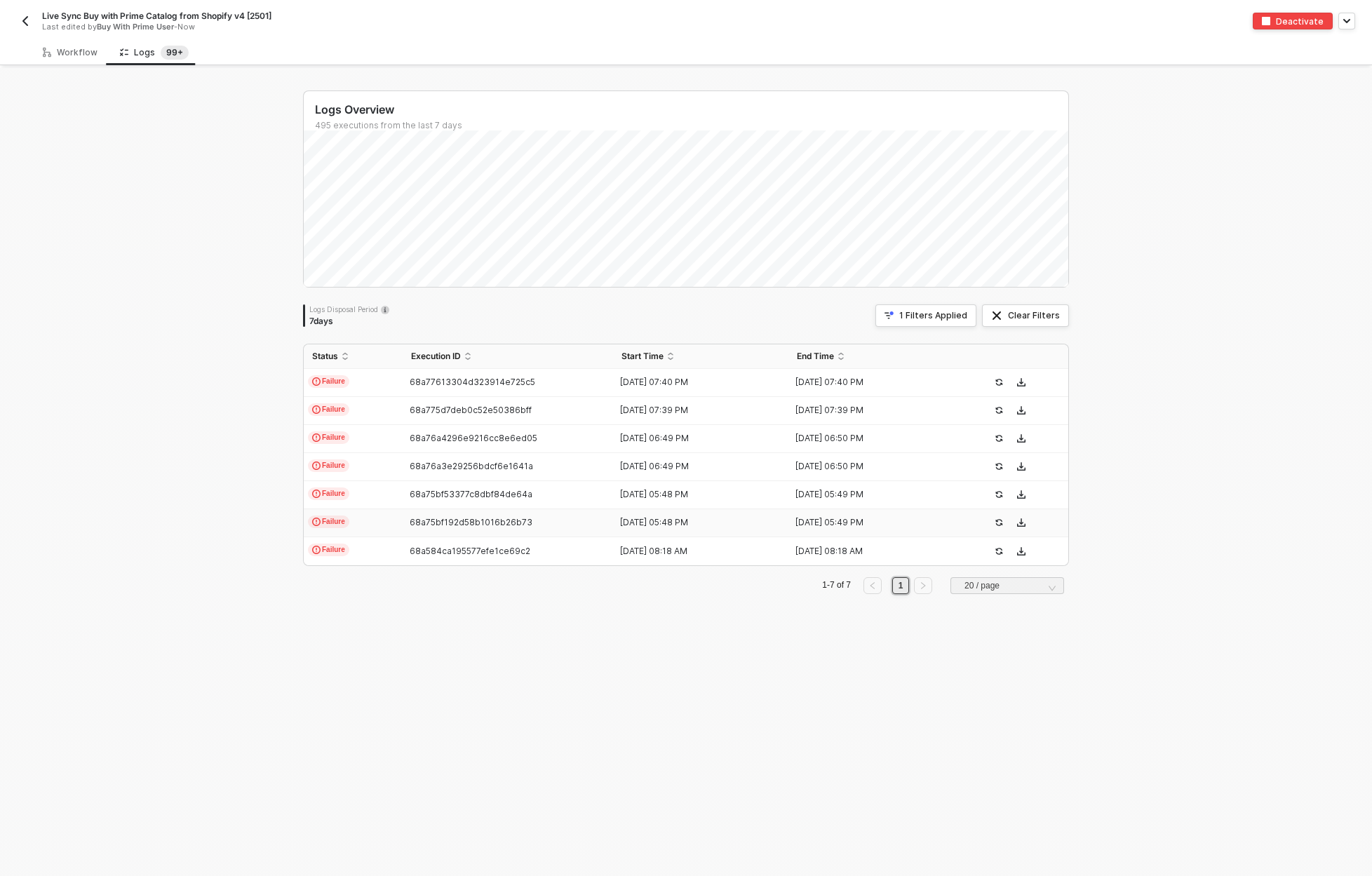
click at [352, 524] on td "Failure" at bounding box center [353, 523] width 99 height 28
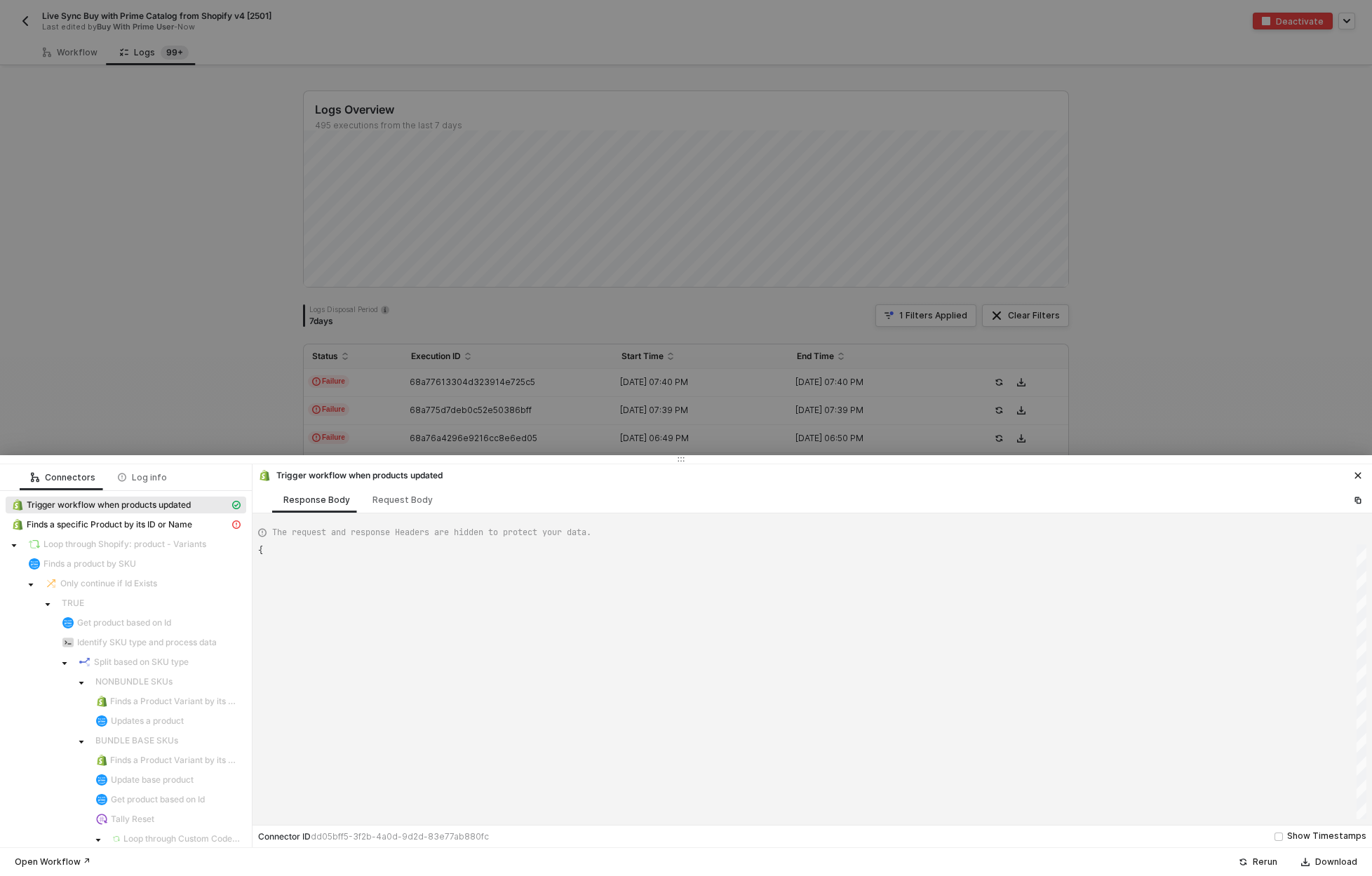
scroll to position [38, 0]
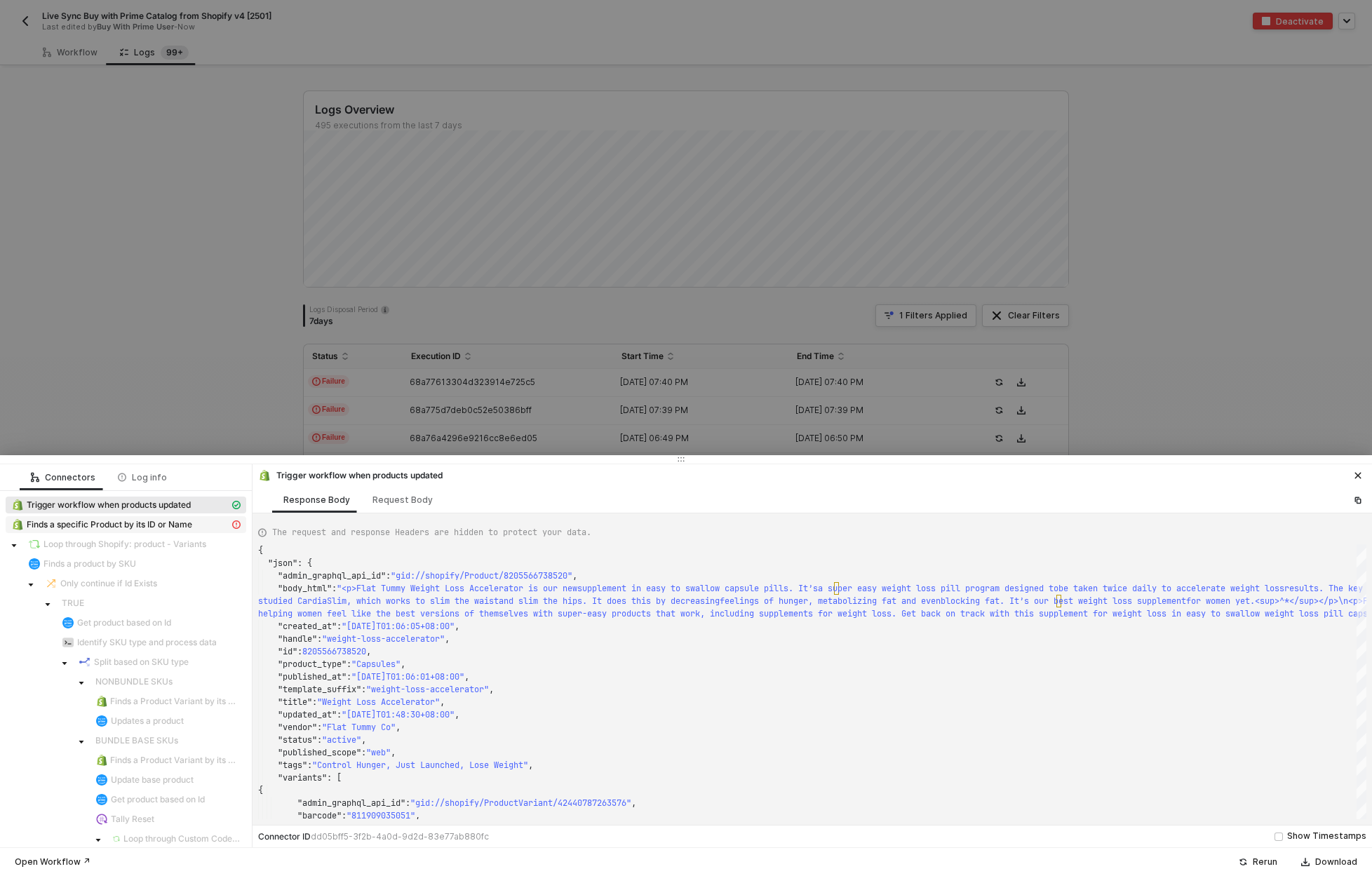
click at [167, 527] on span "Finds a specific Product by its ID or Name" at bounding box center [110, 524] width 166 height 11
type textarea "{ "message": "Cannot create property 'status' on string '{\"message\":\"\",\"na…"
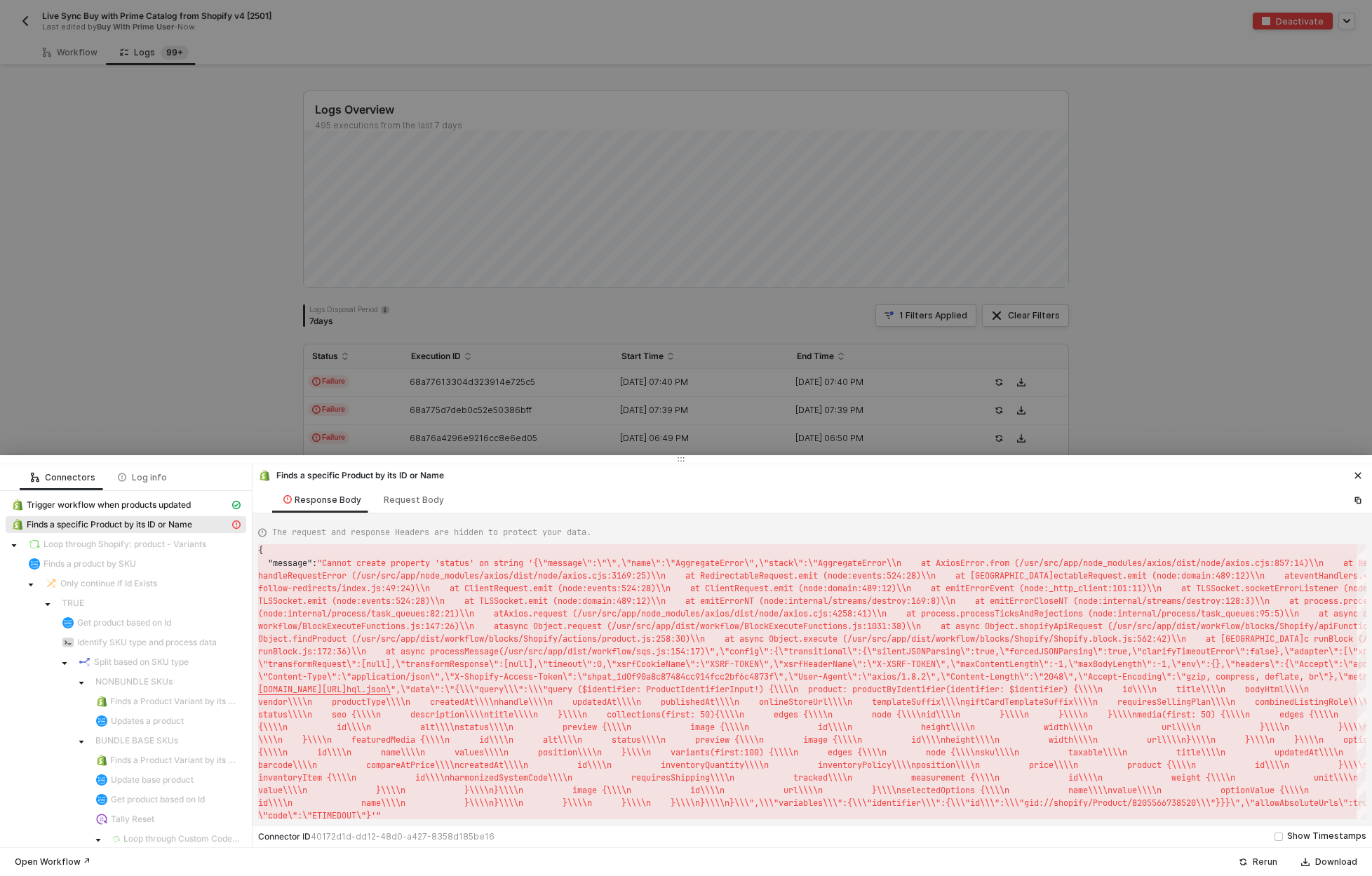
click at [1256, 861] on div "Rerun" at bounding box center [1265, 862] width 24 height 11
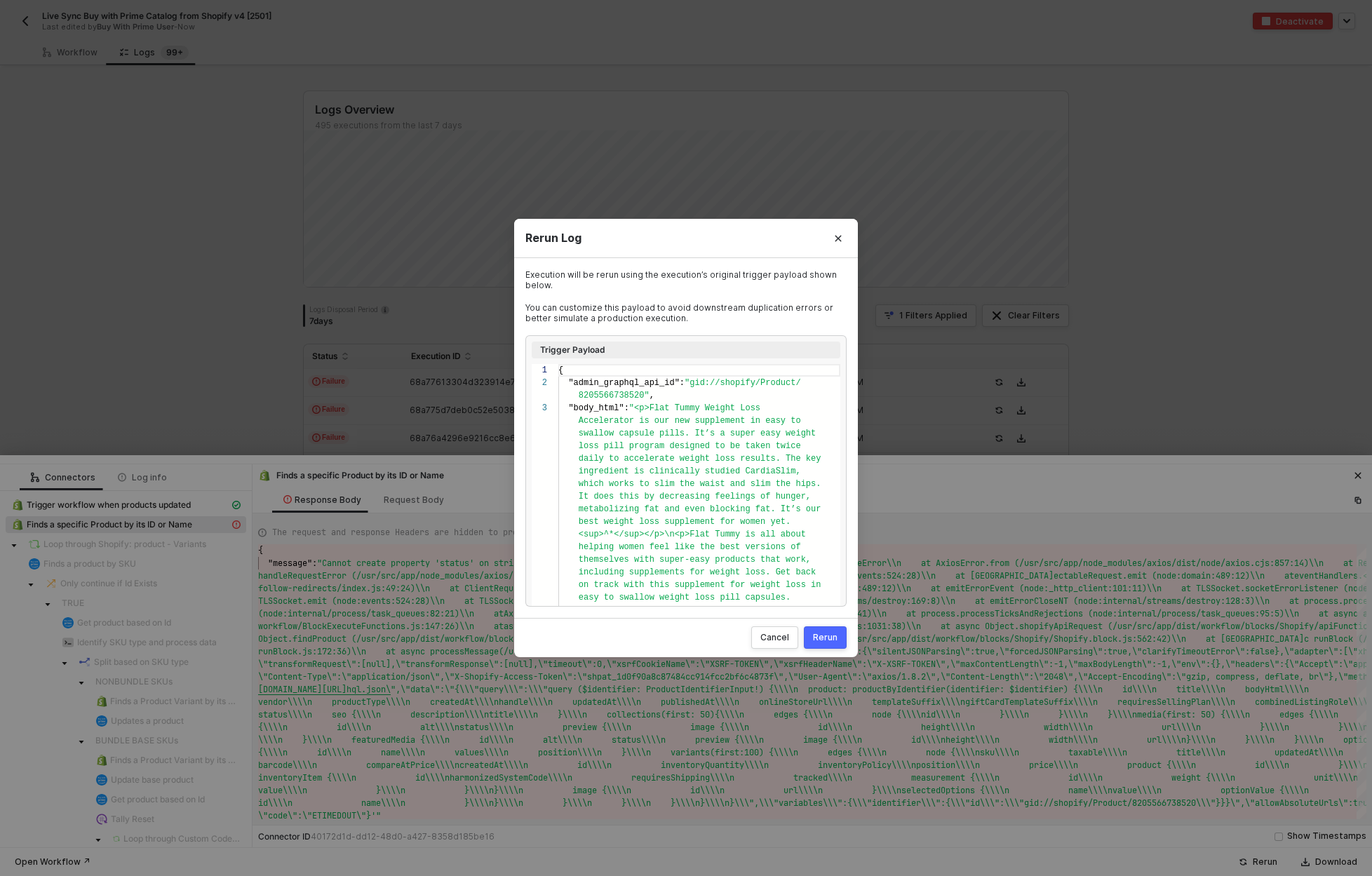
scroll to position [25, 0]
click at [829, 645] on button "Rerun" at bounding box center [825, 637] width 43 height 22
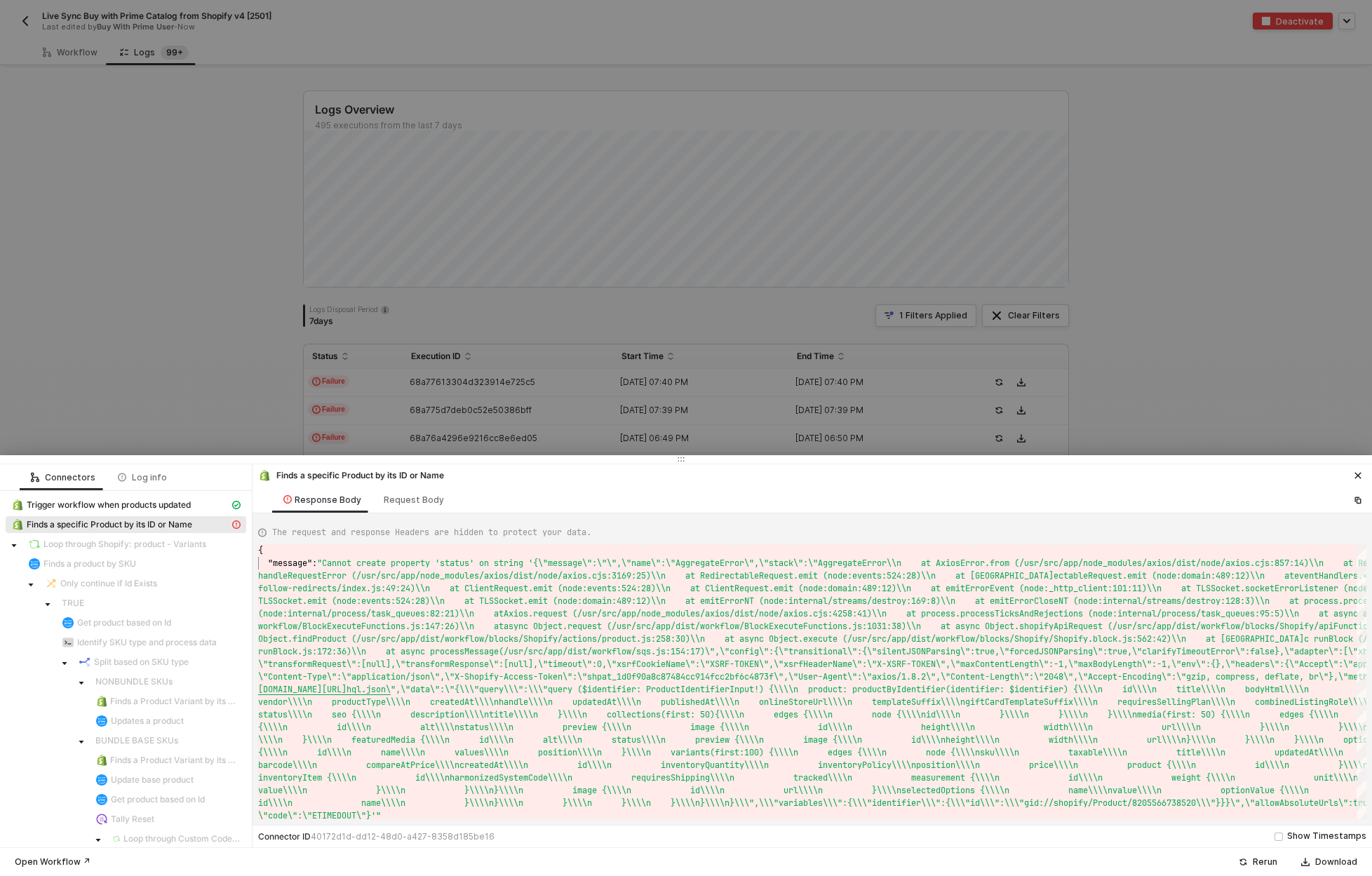
click at [160, 332] on div at bounding box center [686, 438] width 1372 height 876
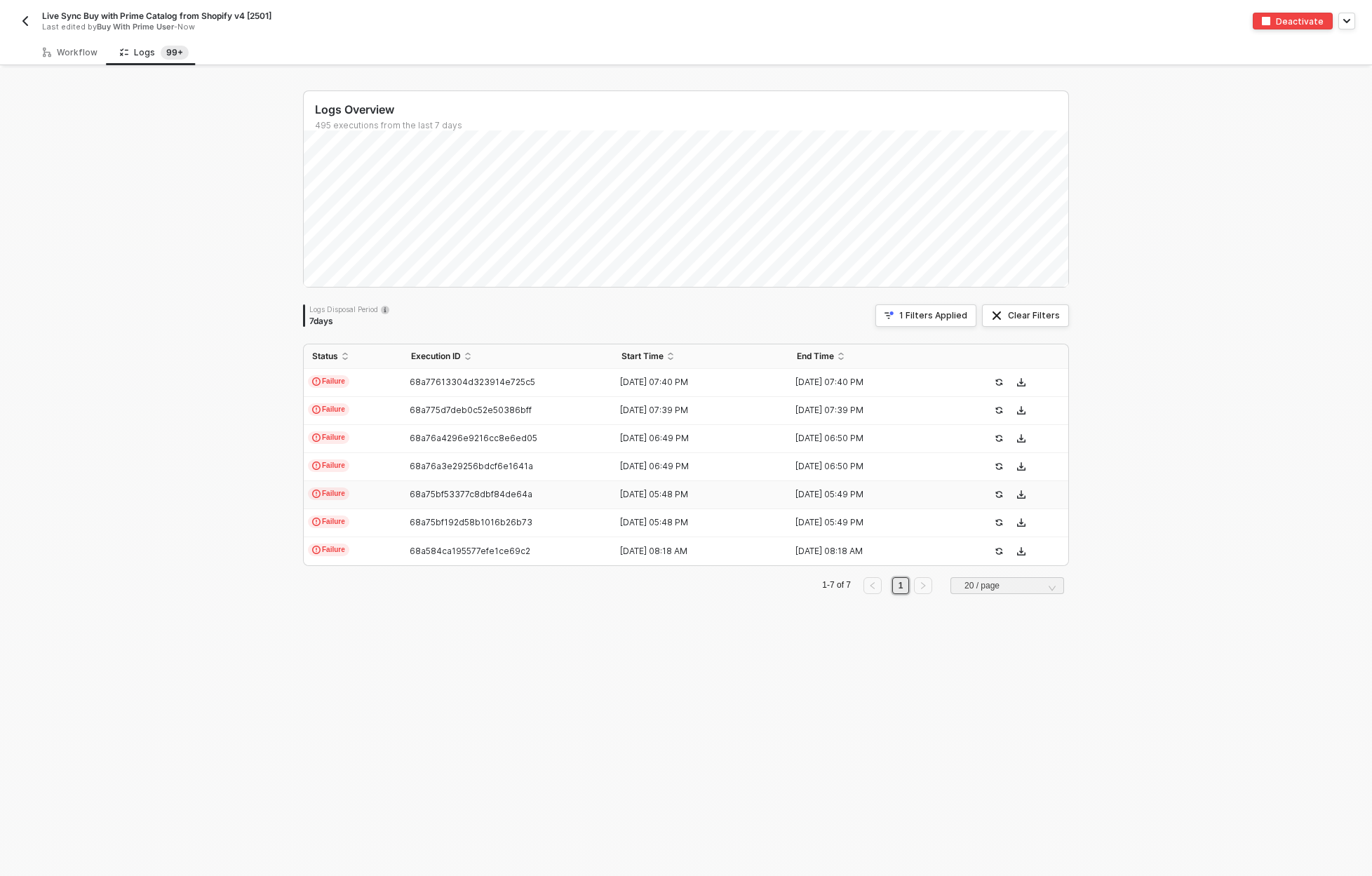
click at [355, 491] on td "Failure" at bounding box center [353, 495] width 99 height 28
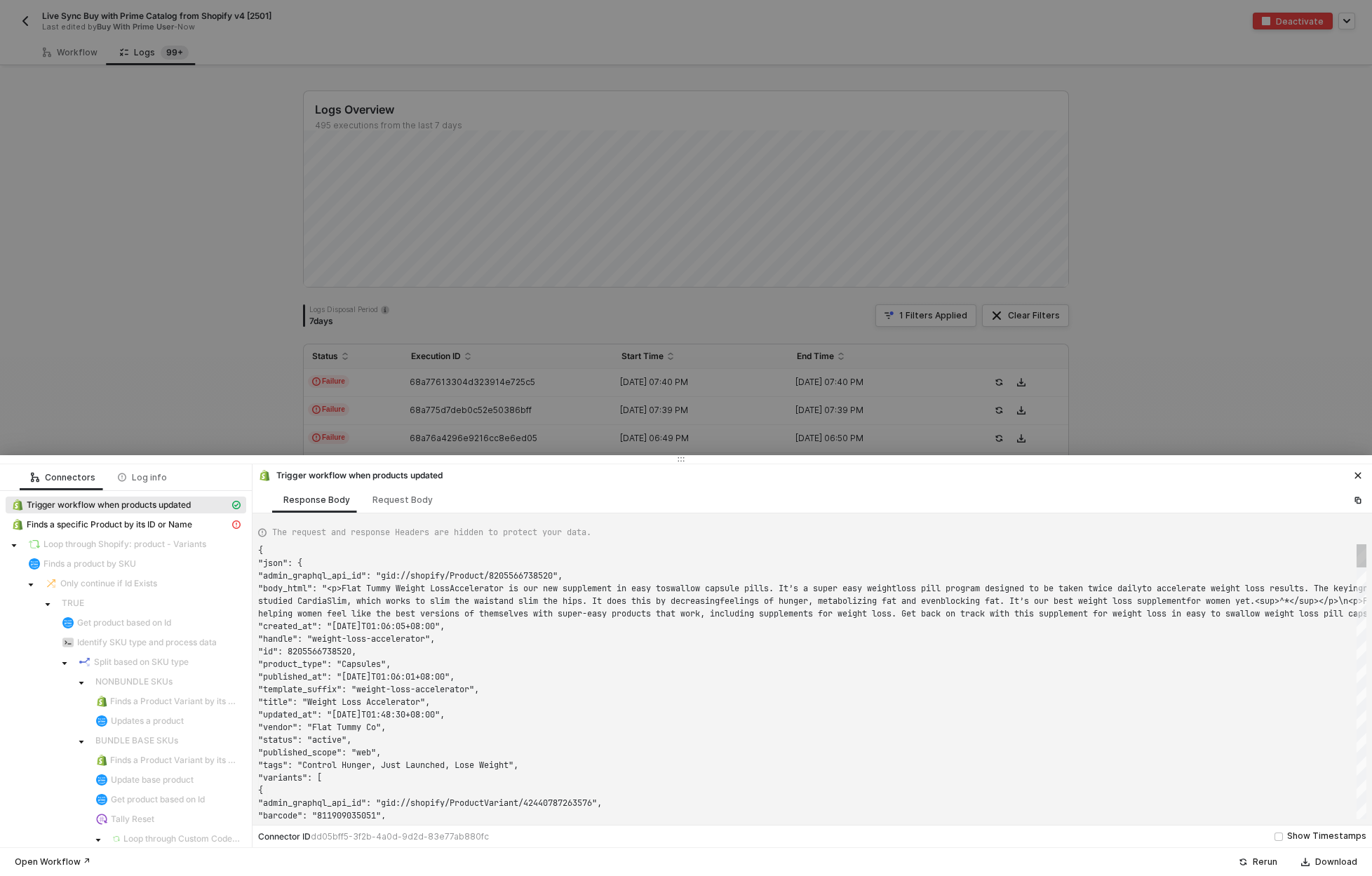
scroll to position [38, 0]
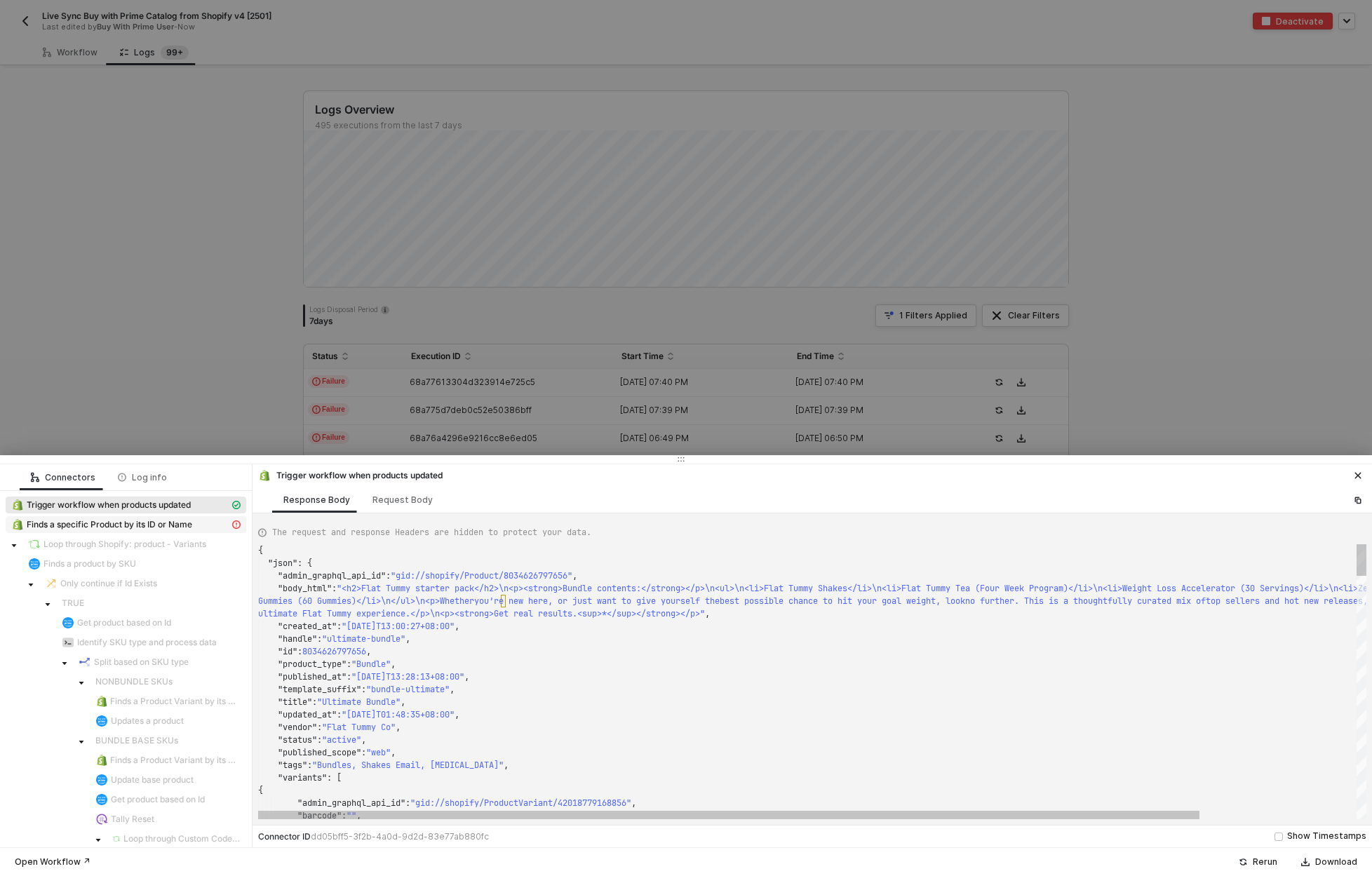
click at [136, 527] on span "Finds a specific Product by its ID or Name" at bounding box center [110, 524] width 166 height 11
type textarea "{ "message": "Cannot create property 'status' on string '{\"message\":\"\",\"na…"
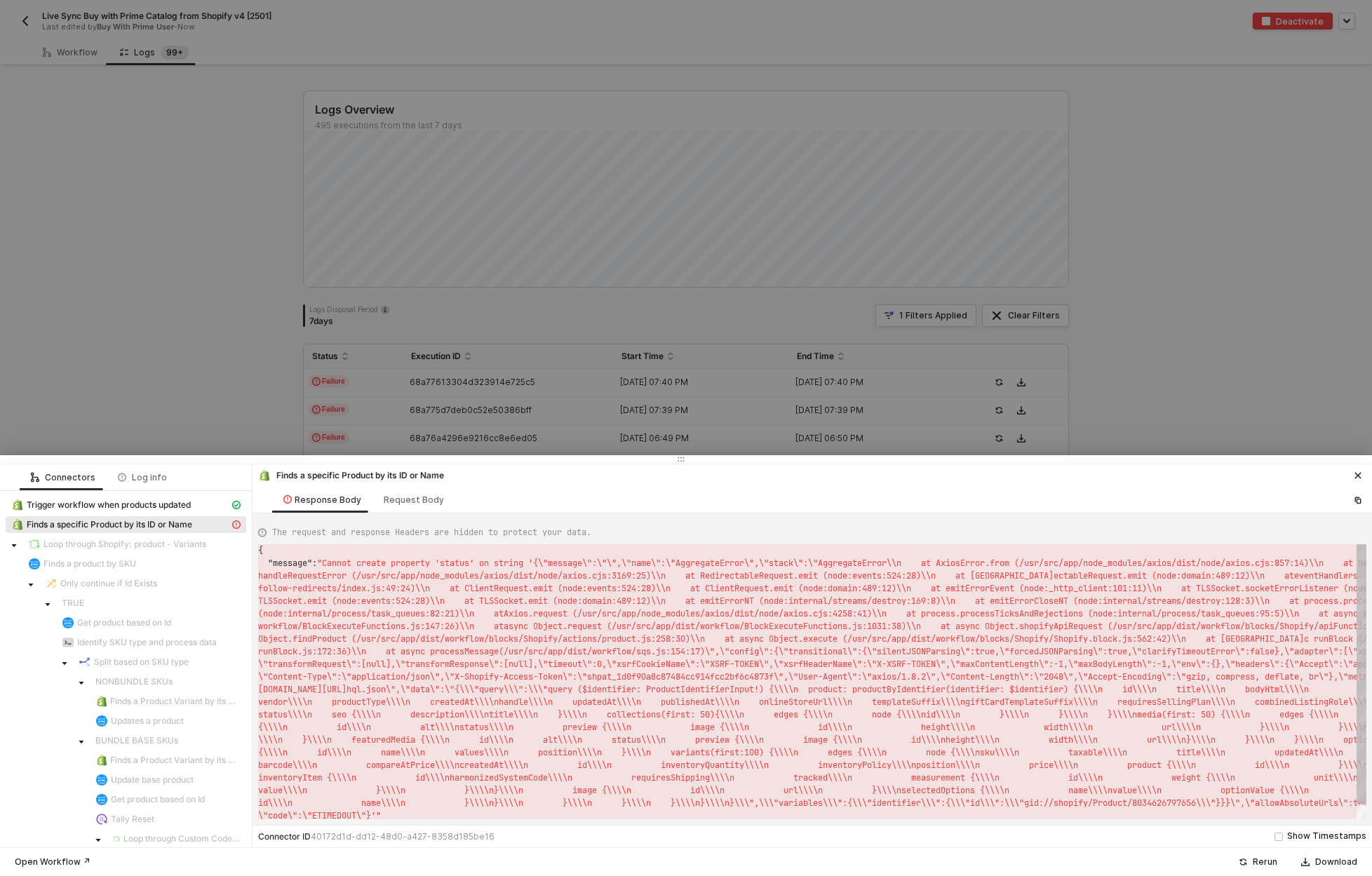
scroll to position [13, 0]
click at [1268, 863] on div "Rerun" at bounding box center [1265, 862] width 24 height 11
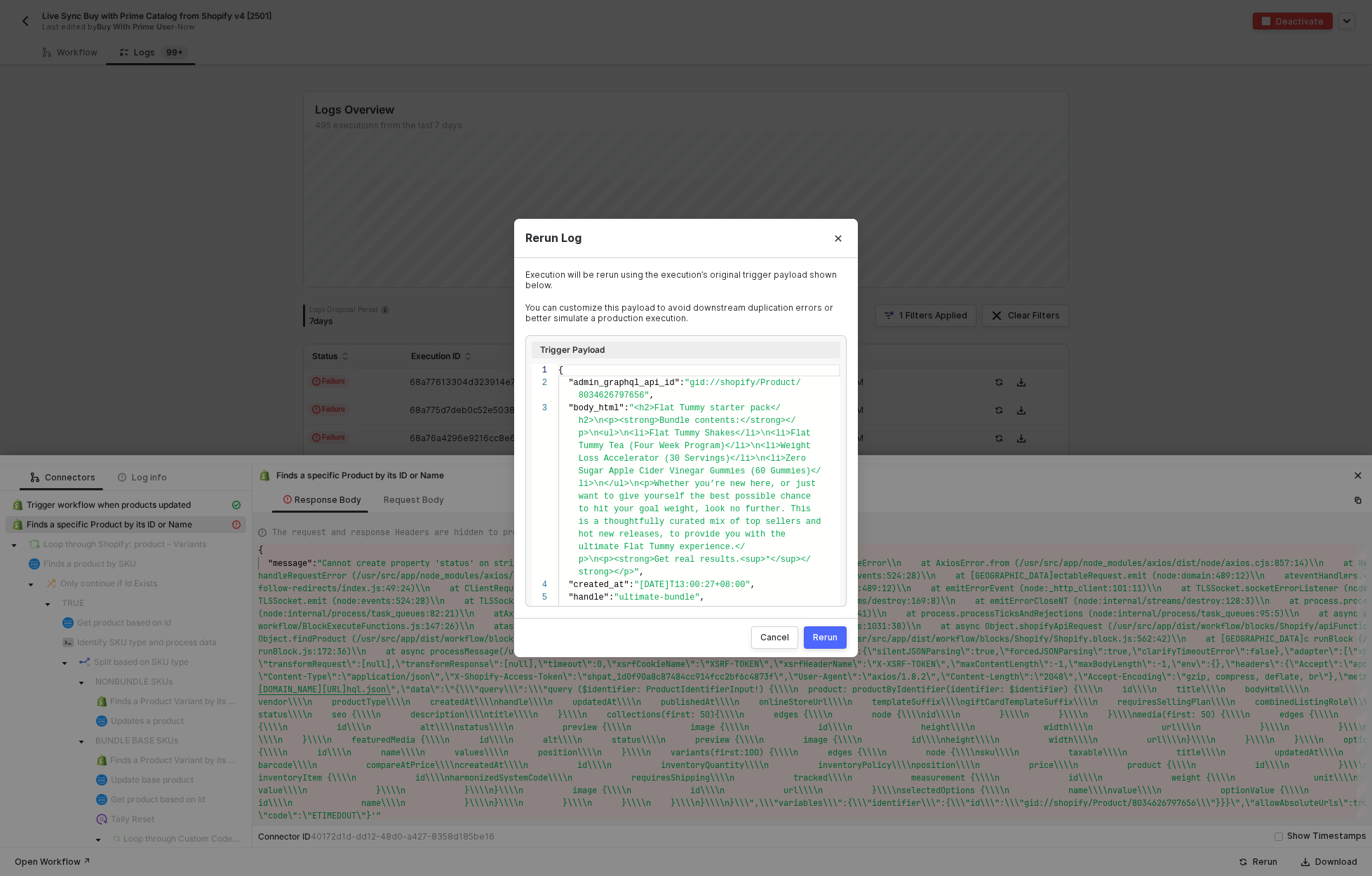
scroll to position [25, 0]
click at [830, 645] on button "Rerun" at bounding box center [825, 637] width 43 height 22
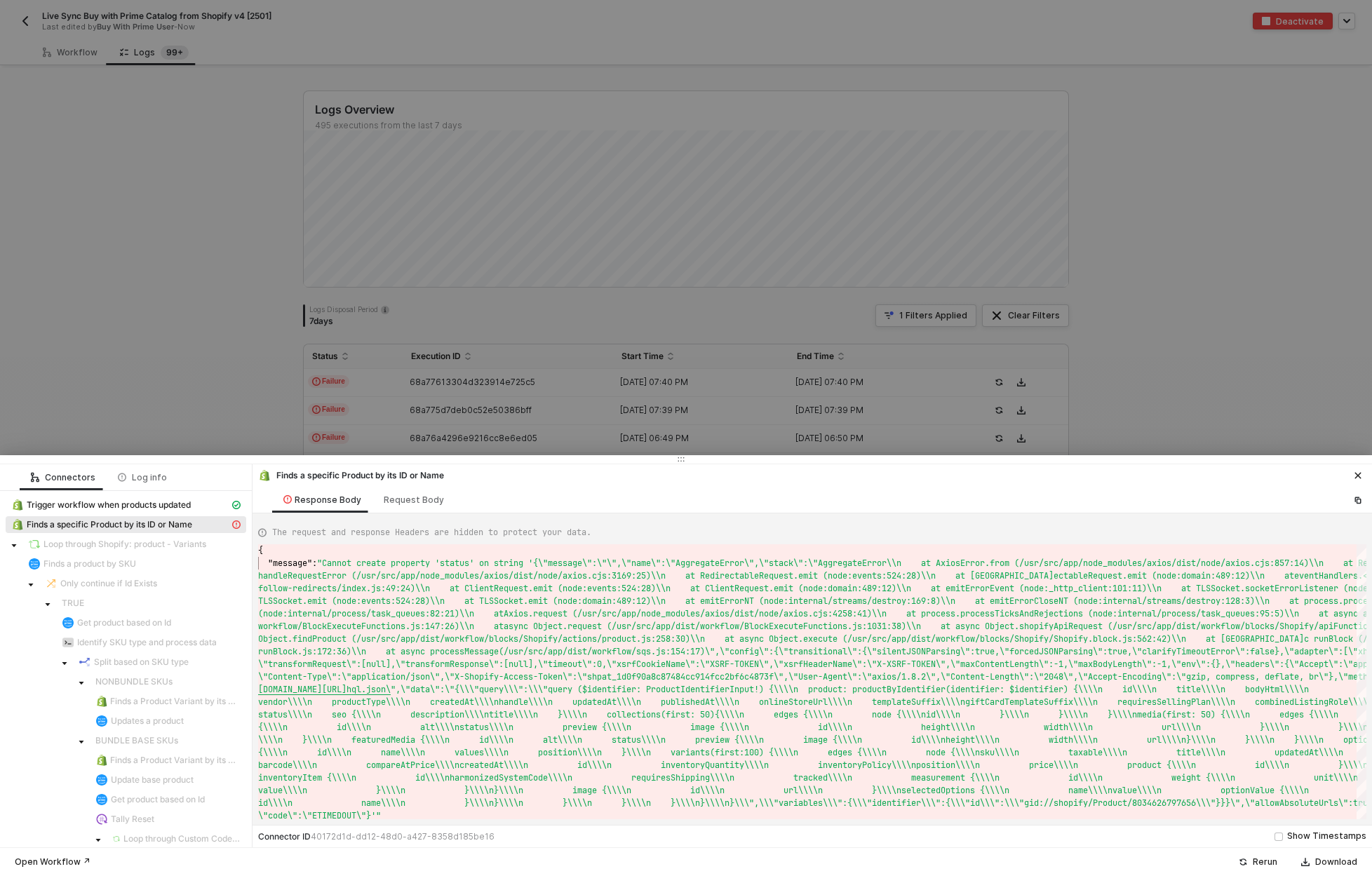
click at [143, 329] on div at bounding box center [686, 438] width 1372 height 876
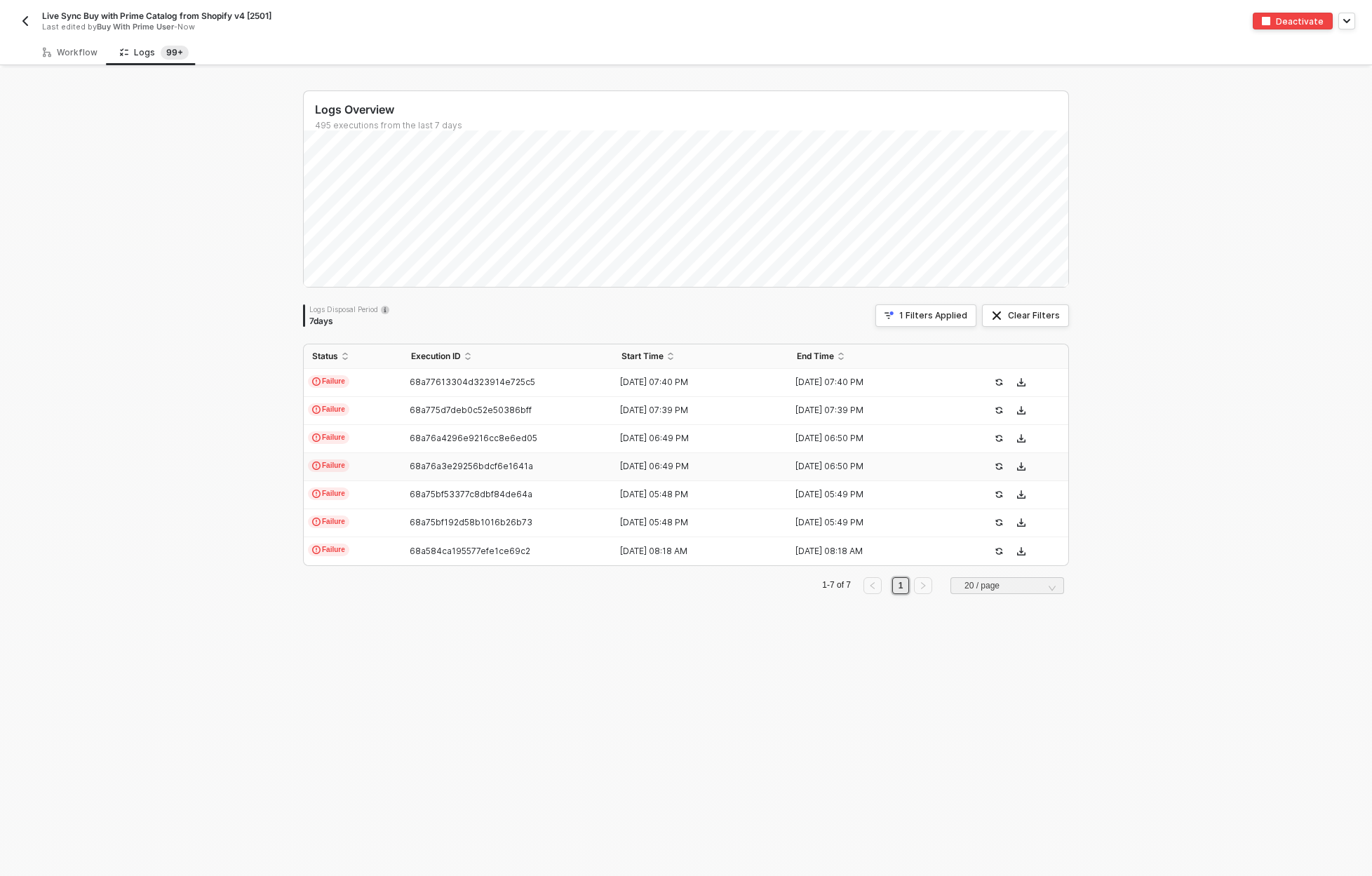
click at [340, 467] on span "Failure" at bounding box center [329, 466] width 41 height 13
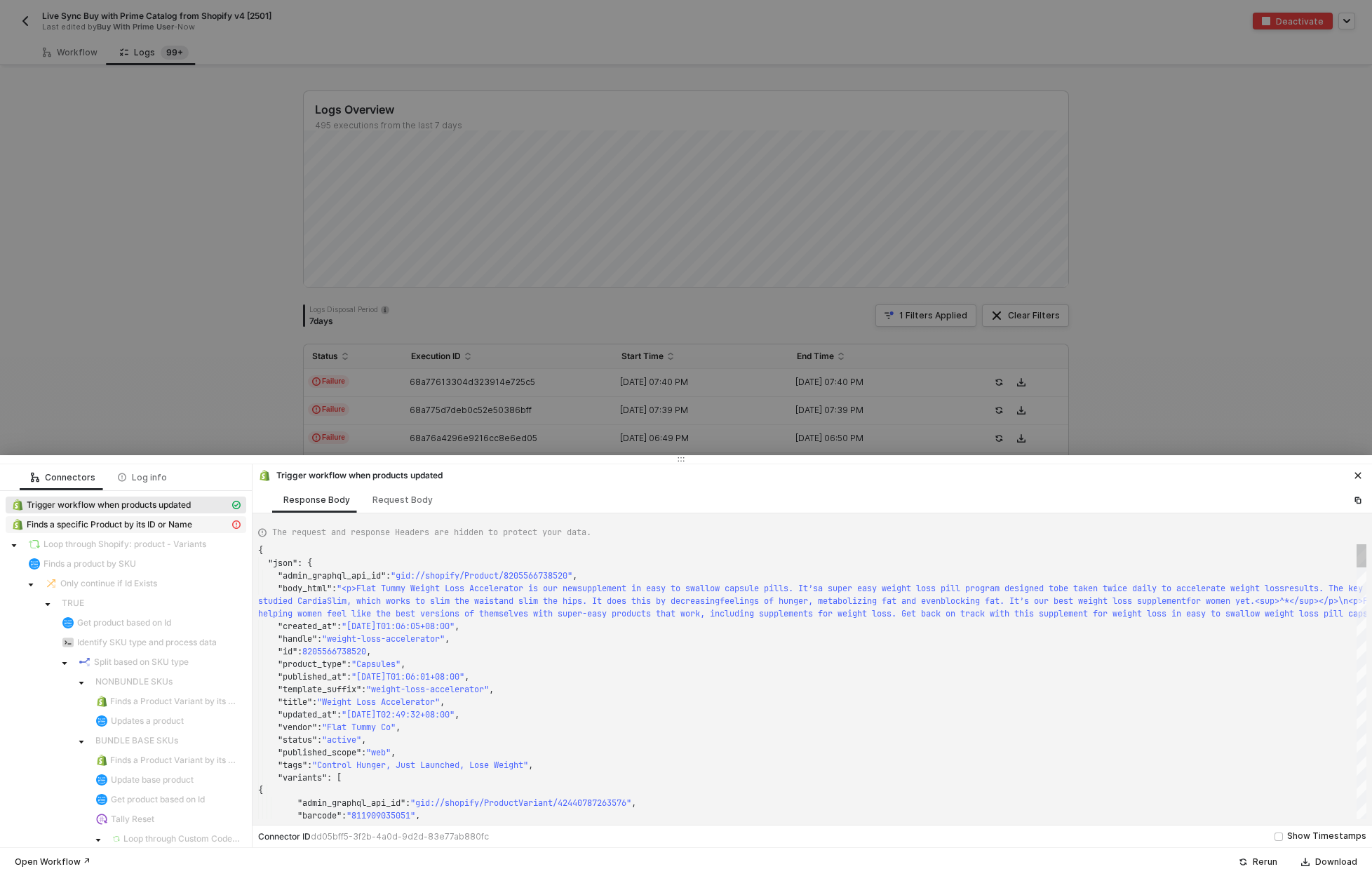
click at [134, 526] on span "Finds a specific Product by its ID or Name" at bounding box center [110, 524] width 166 height 11
type textarea "{ "message": "Cannot create property 'status' on string '{\"message\":\"\",\"na…"
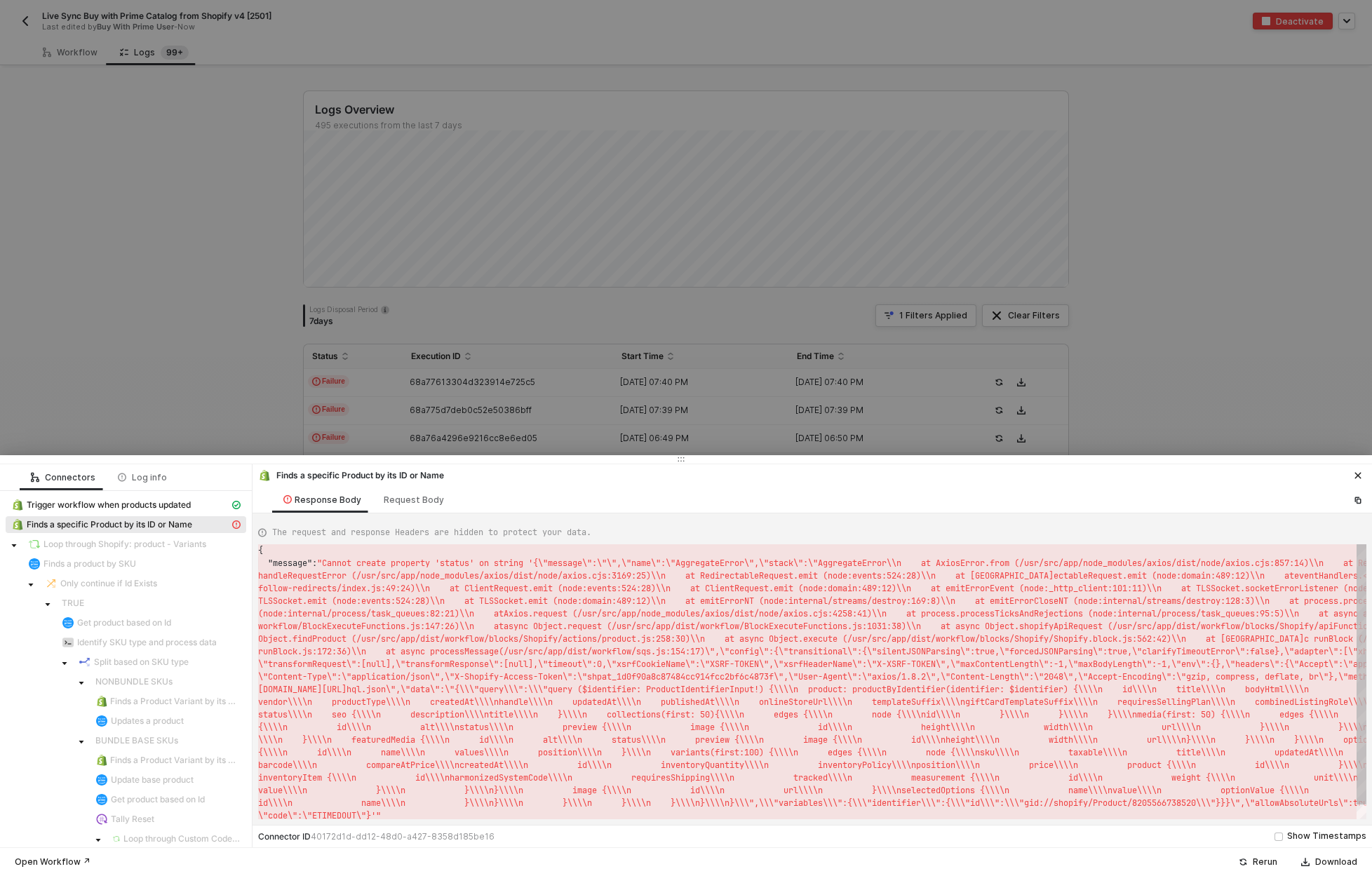
scroll to position [13, 0]
click at [1272, 862] on div "Rerun" at bounding box center [1265, 862] width 24 height 11
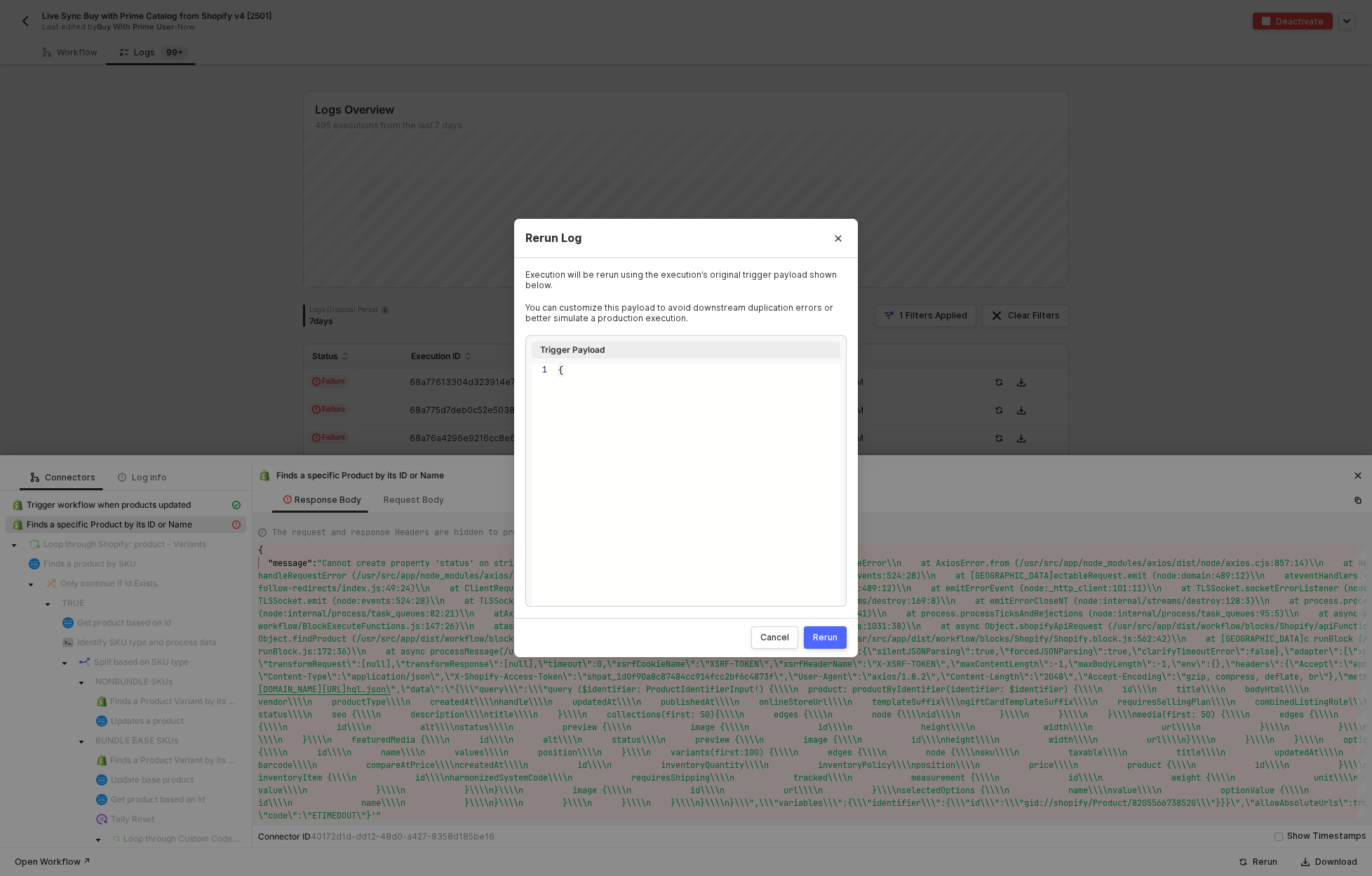
type textarea "{ "admin_graphql_api_id": "gid://shopify/Product/8205566738520", "body_html": "…"
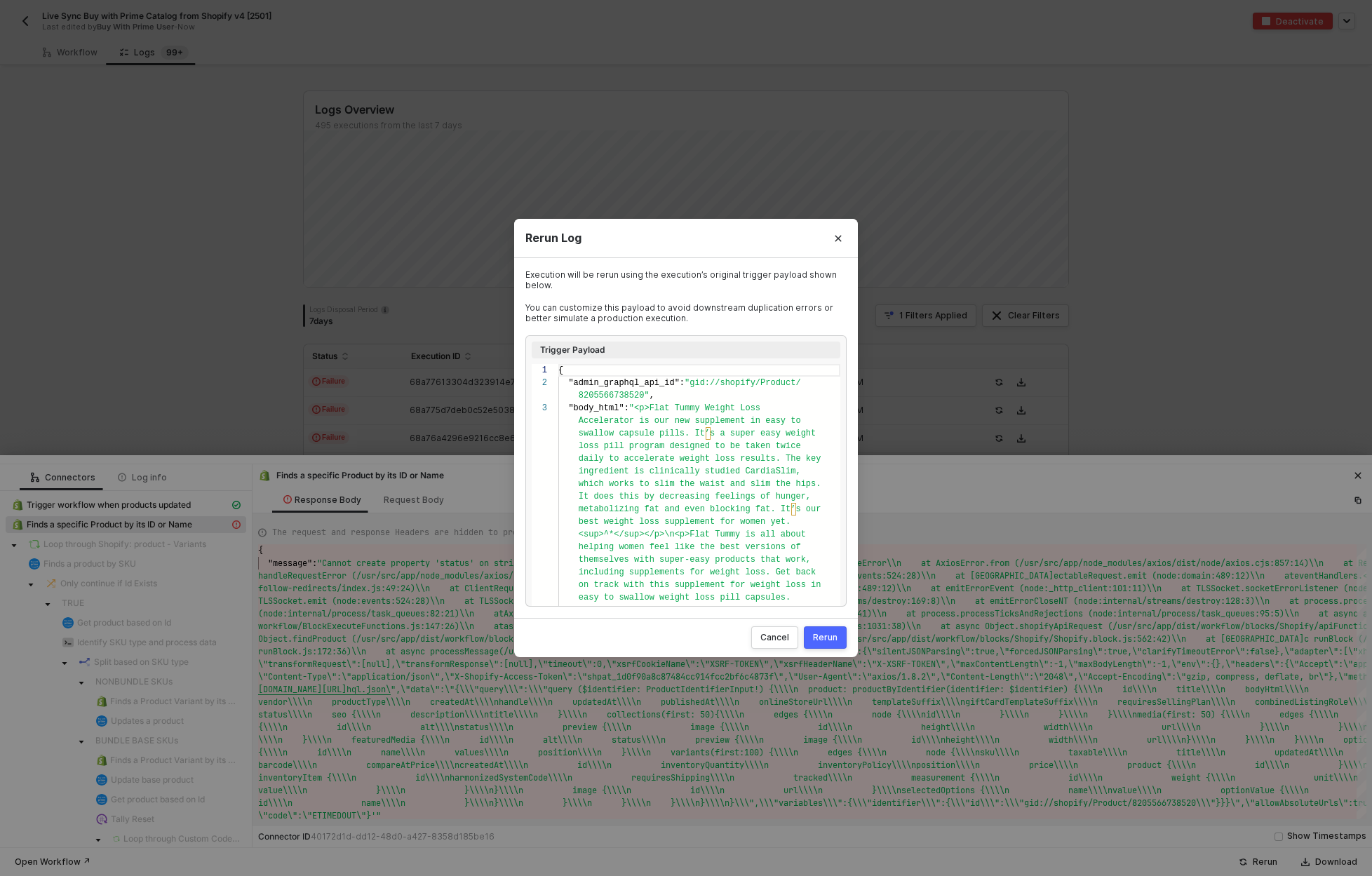
click at [836, 638] on div "Rerun" at bounding box center [825, 637] width 24 height 11
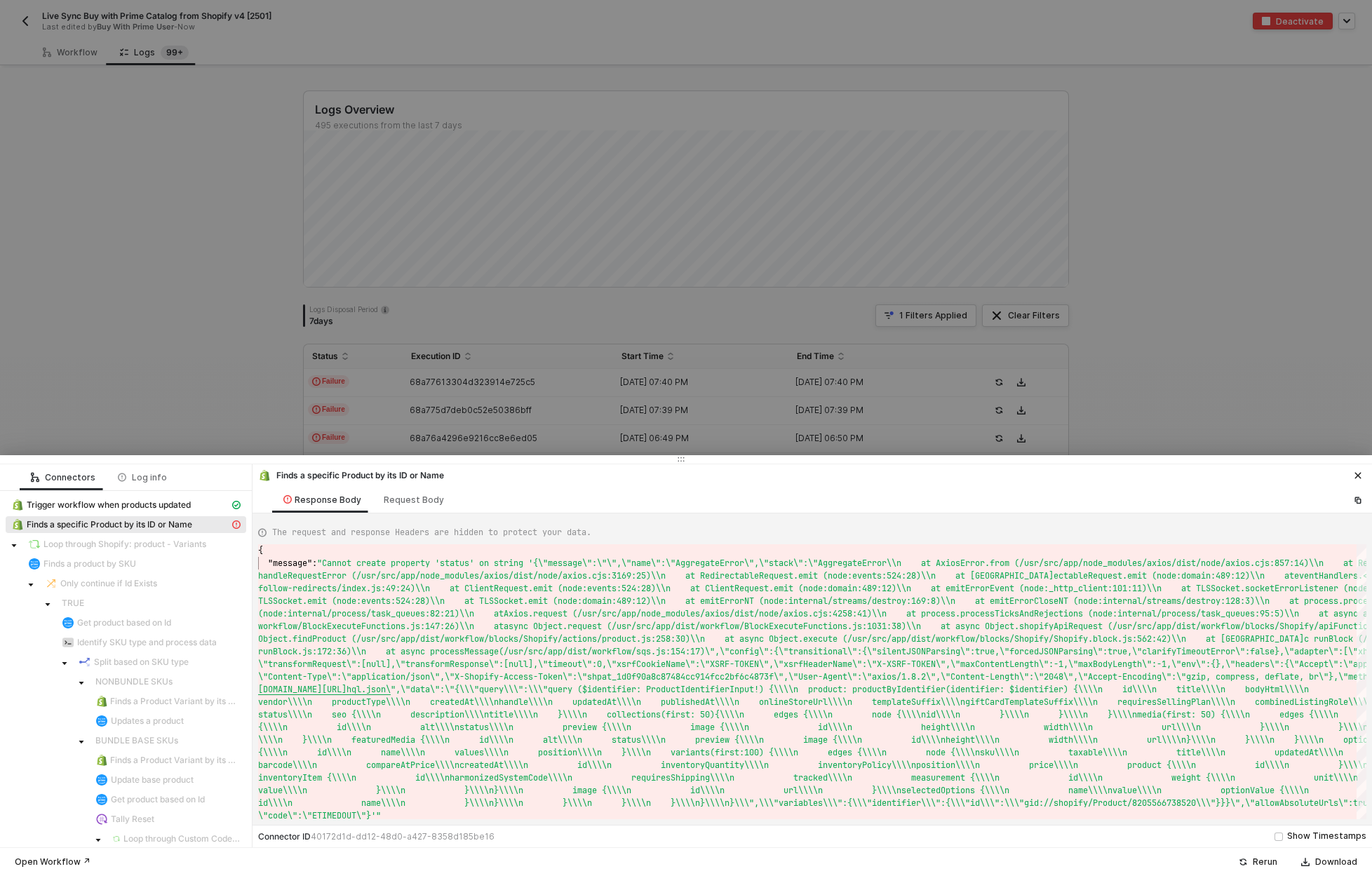
click at [205, 317] on div at bounding box center [686, 438] width 1372 height 876
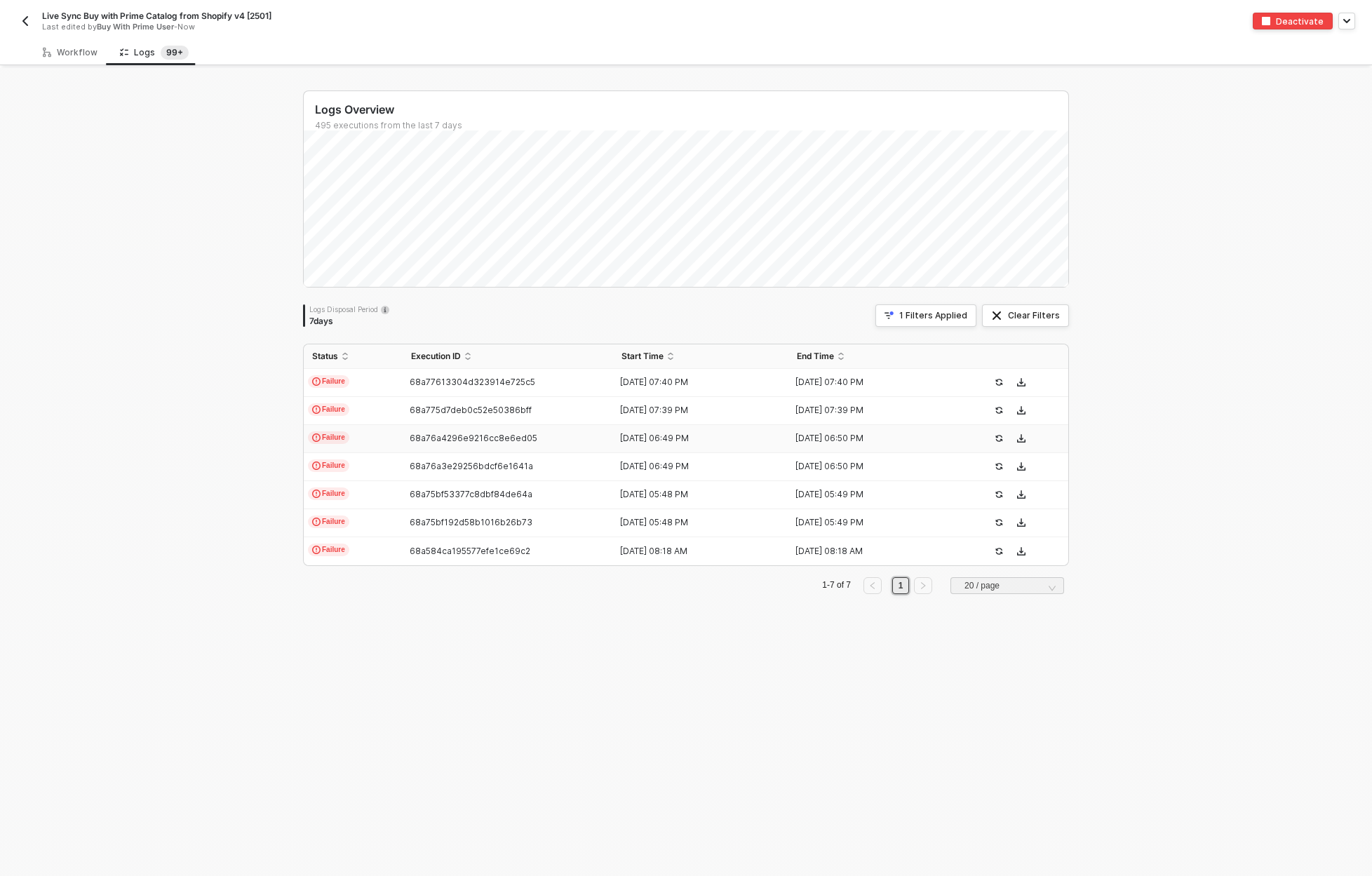
click at [340, 441] on span "Failure" at bounding box center [329, 438] width 41 height 13
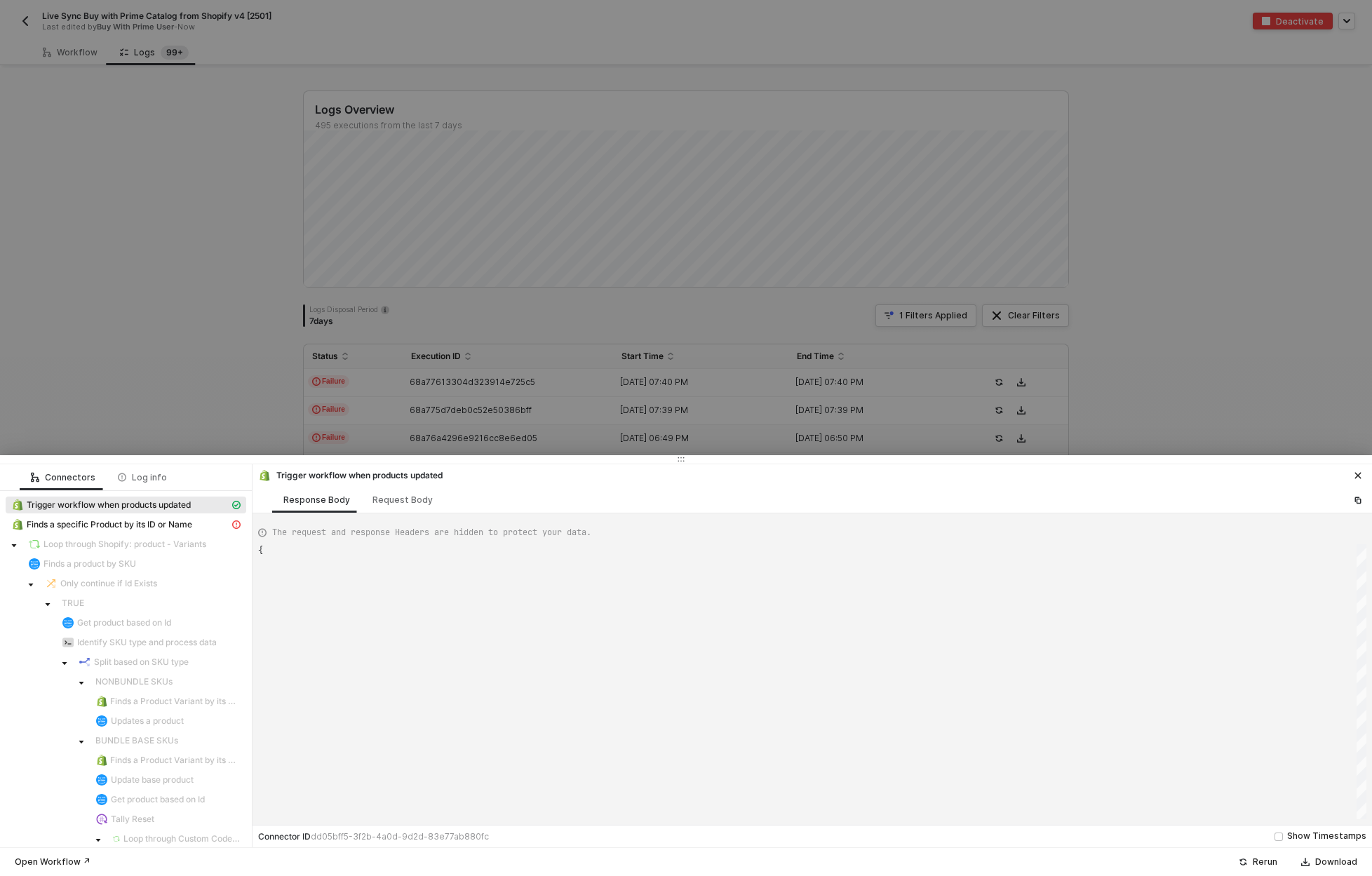
scroll to position [38, 0]
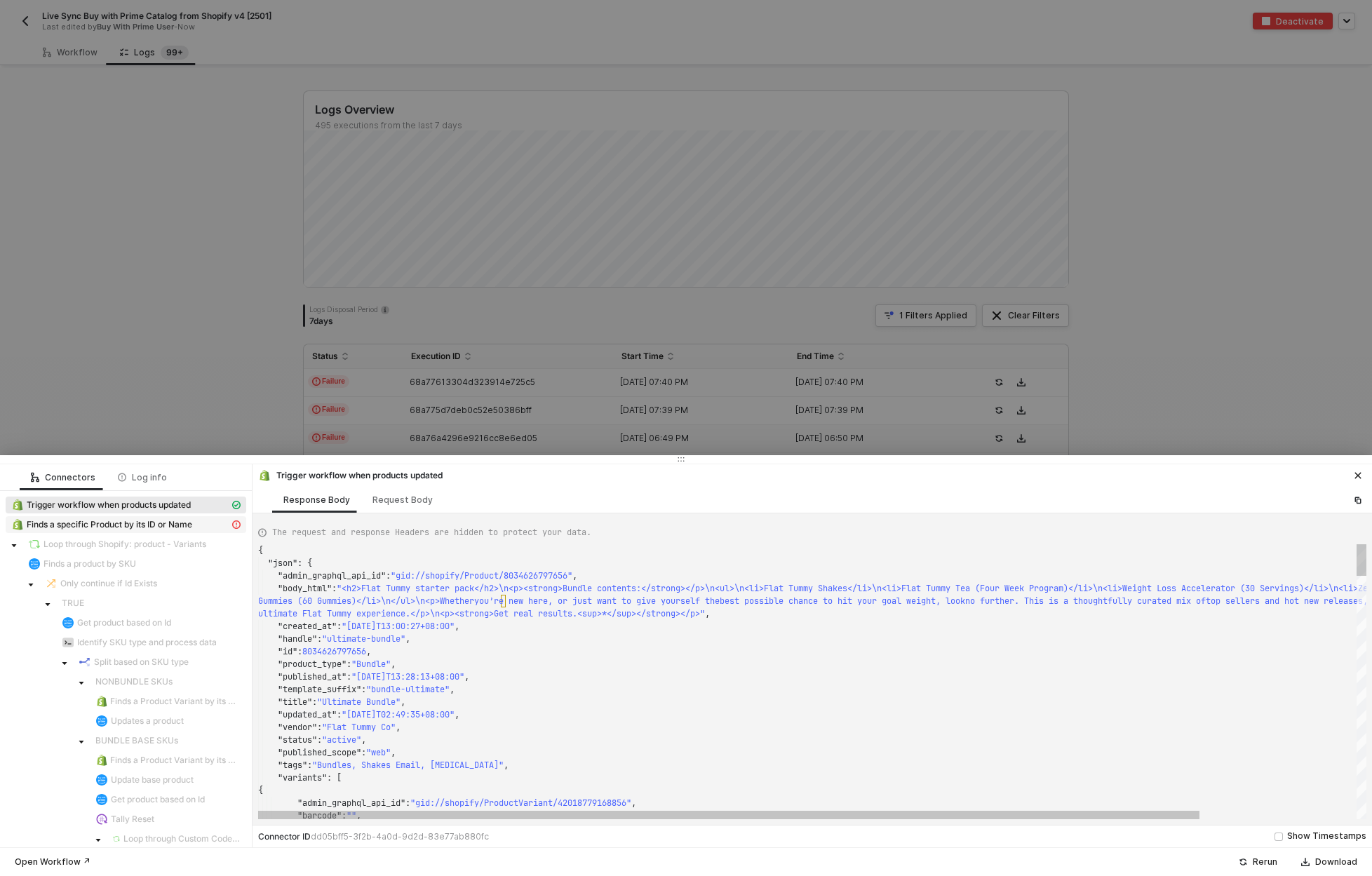
click at [198, 522] on div "Finds a specific Product by its ID or Name" at bounding box center [120, 524] width 218 height 13
type textarea "{ "message": "Cannot create property 'status' on string '{\"message\":\"\",\"na…"
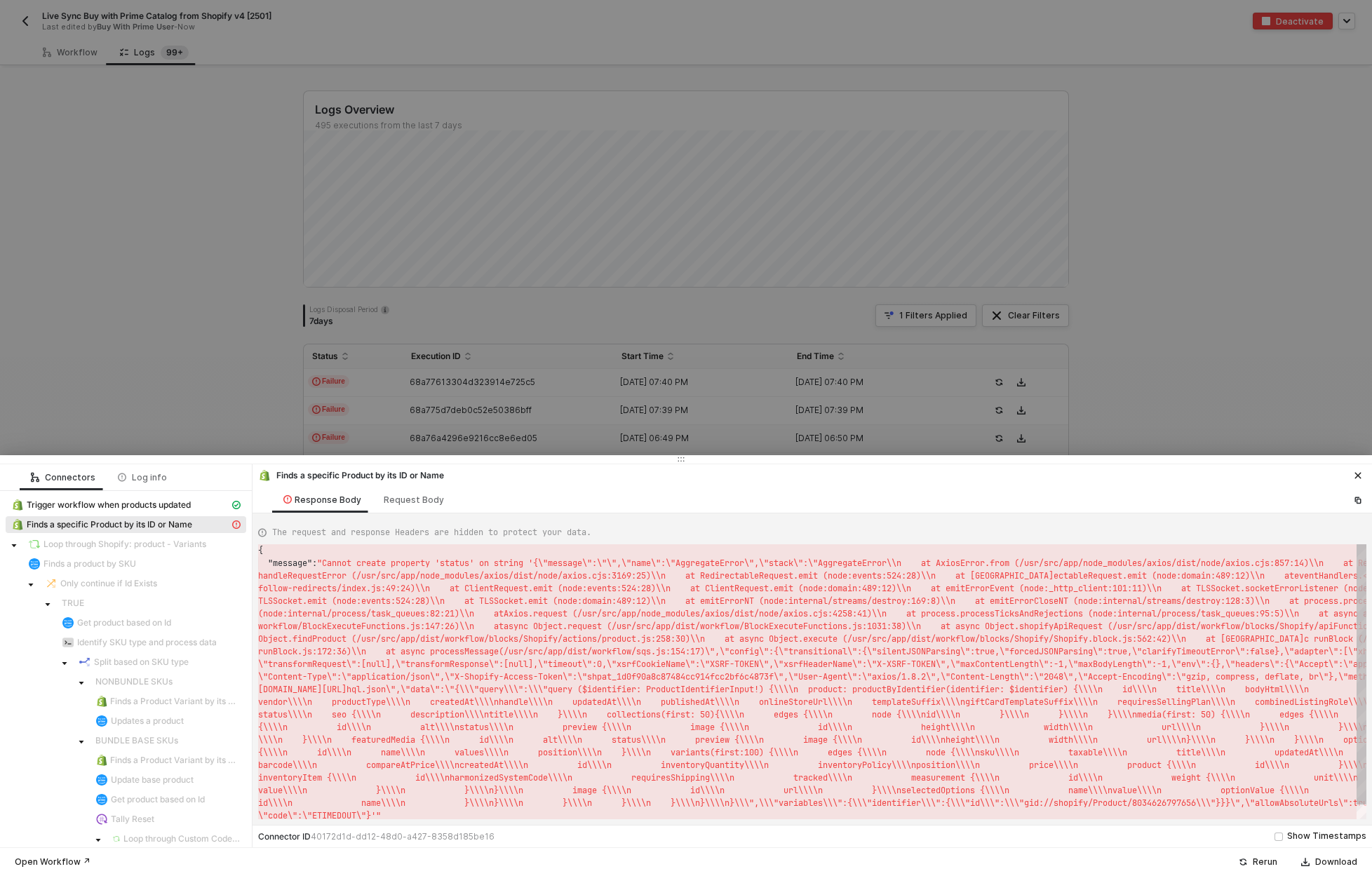
scroll to position [13, 0]
click at [1269, 862] on div "Rerun" at bounding box center [1265, 862] width 24 height 11
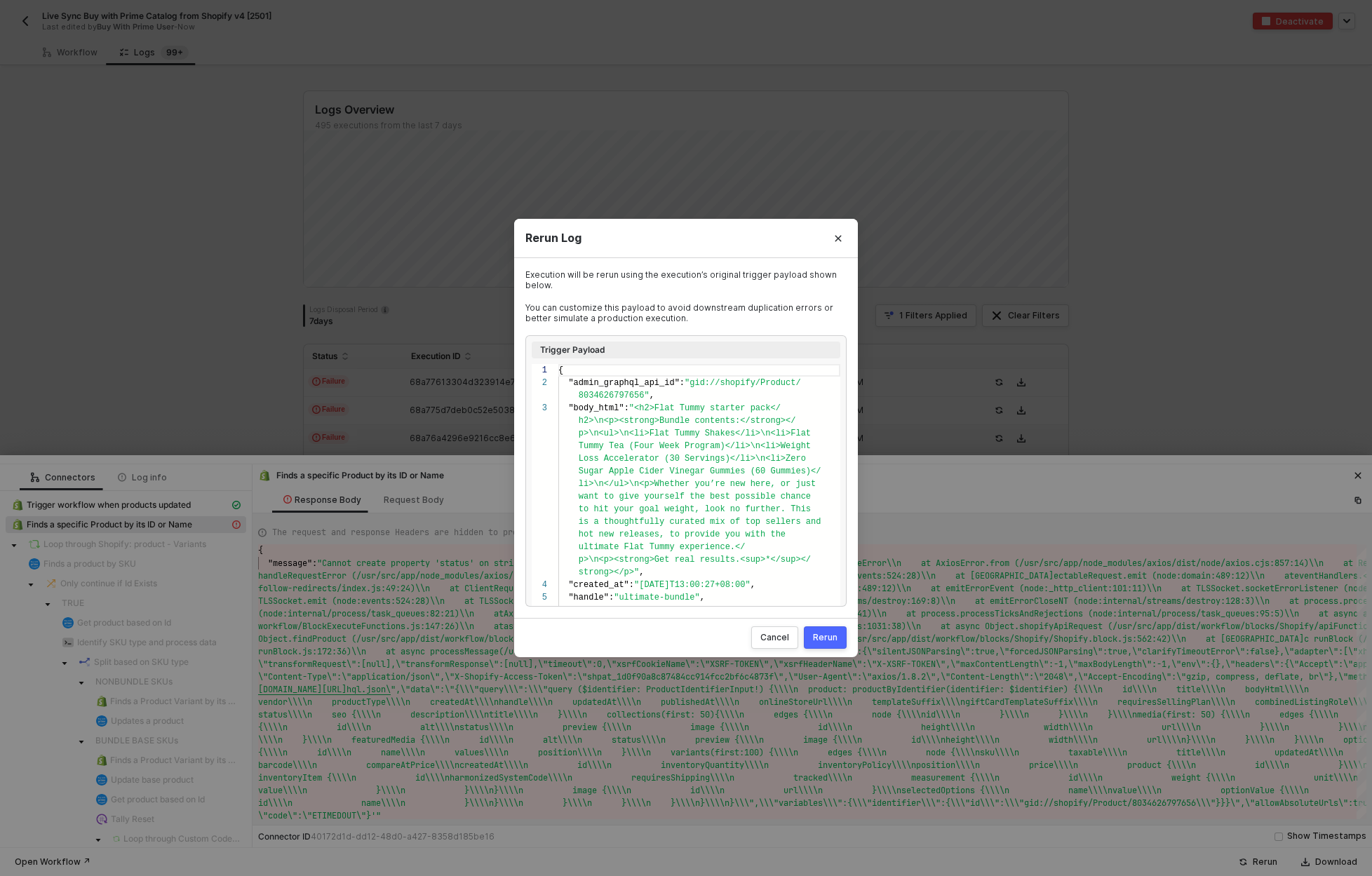
scroll to position [25, 0]
click at [826, 641] on div "Rerun" at bounding box center [825, 637] width 24 height 11
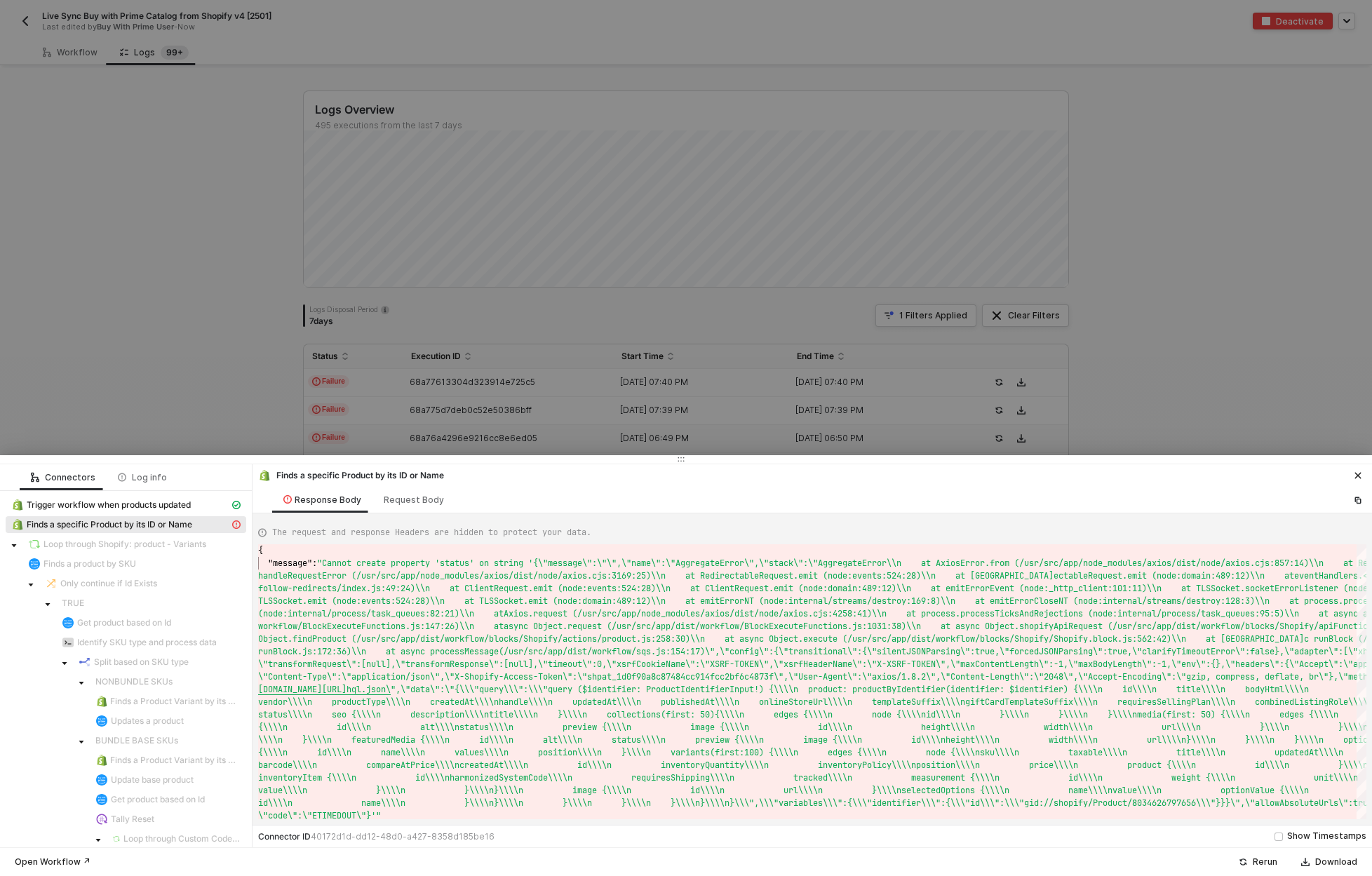
click at [196, 327] on div at bounding box center [686, 438] width 1372 height 876
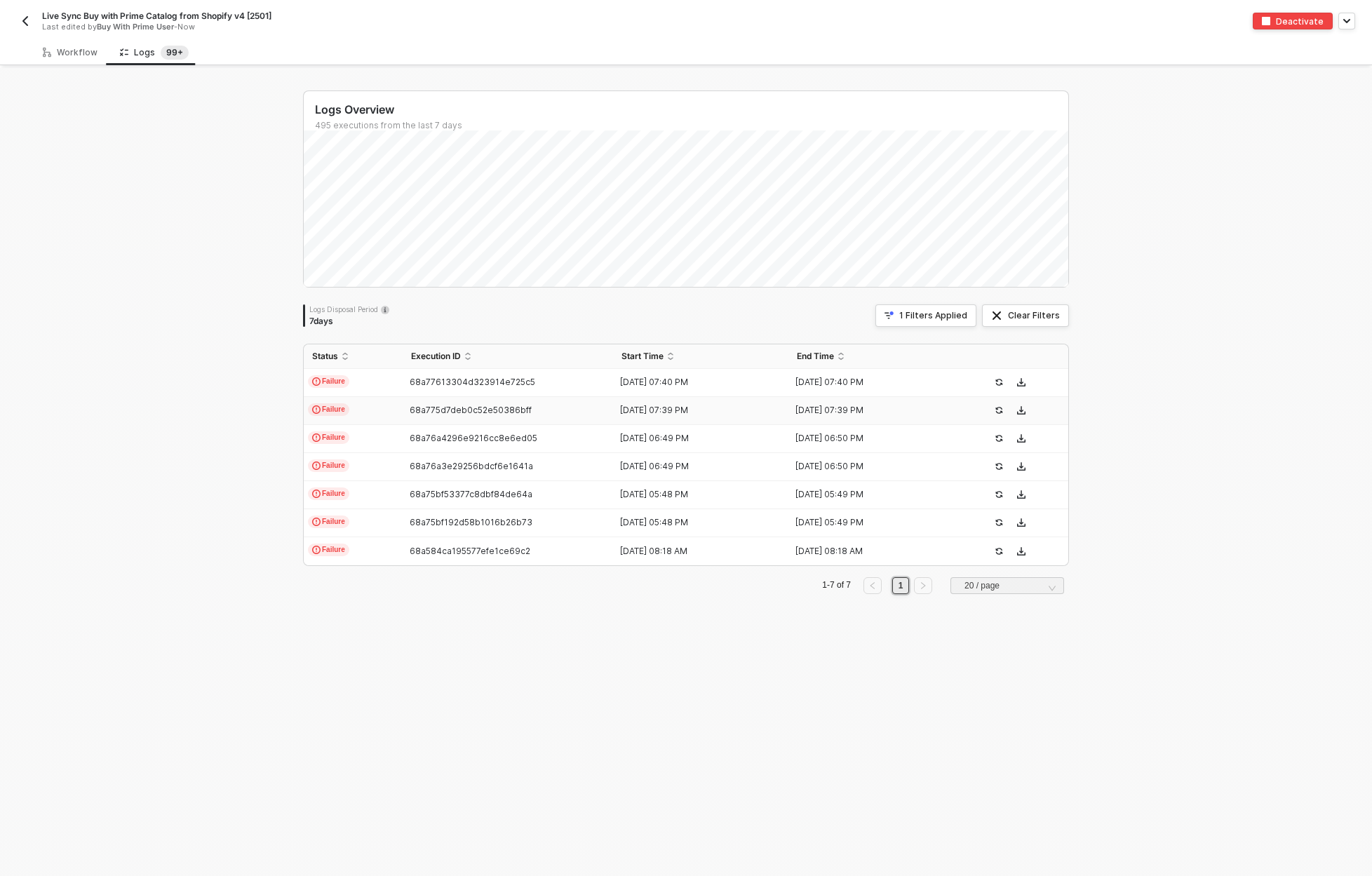
click at [357, 411] on td "Failure" at bounding box center [353, 411] width 99 height 28
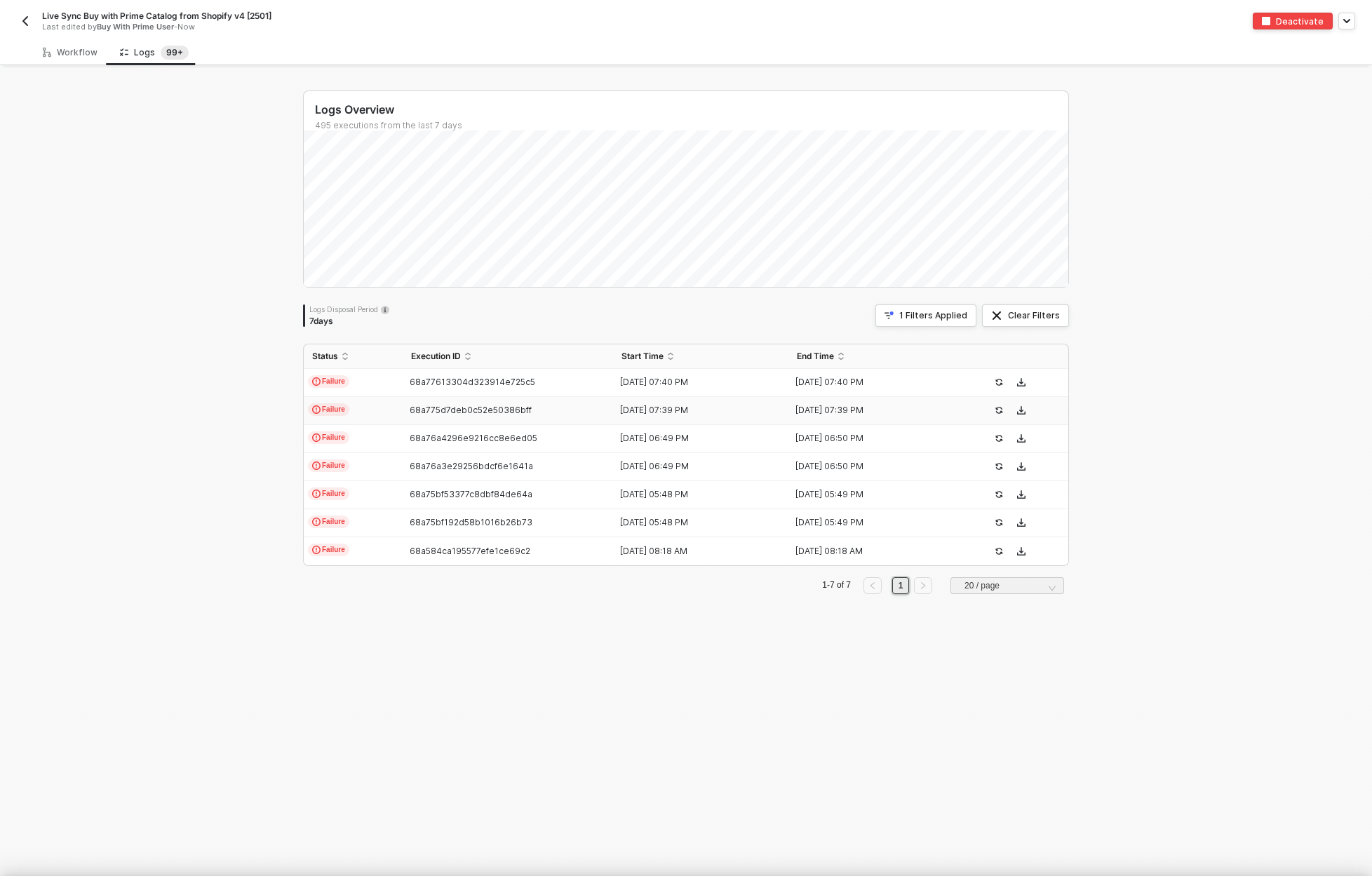
scroll to position [38, 0]
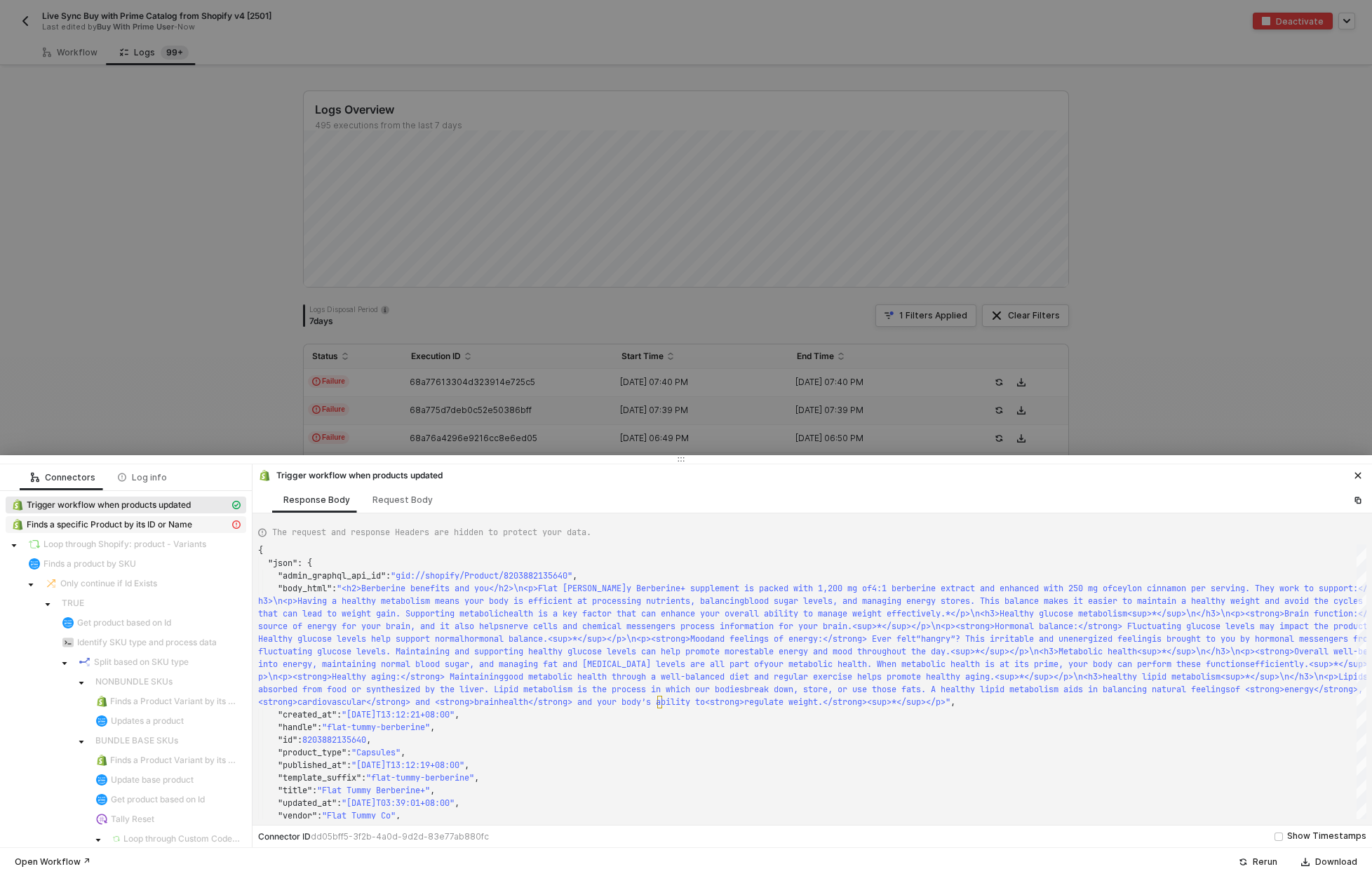
click at [215, 521] on div "Finds a specific Product by its ID or Name" at bounding box center [120, 524] width 218 height 13
type textarea "{ "message": "Cannot create property 'status' on string '{\"message\":\"\",\"na…"
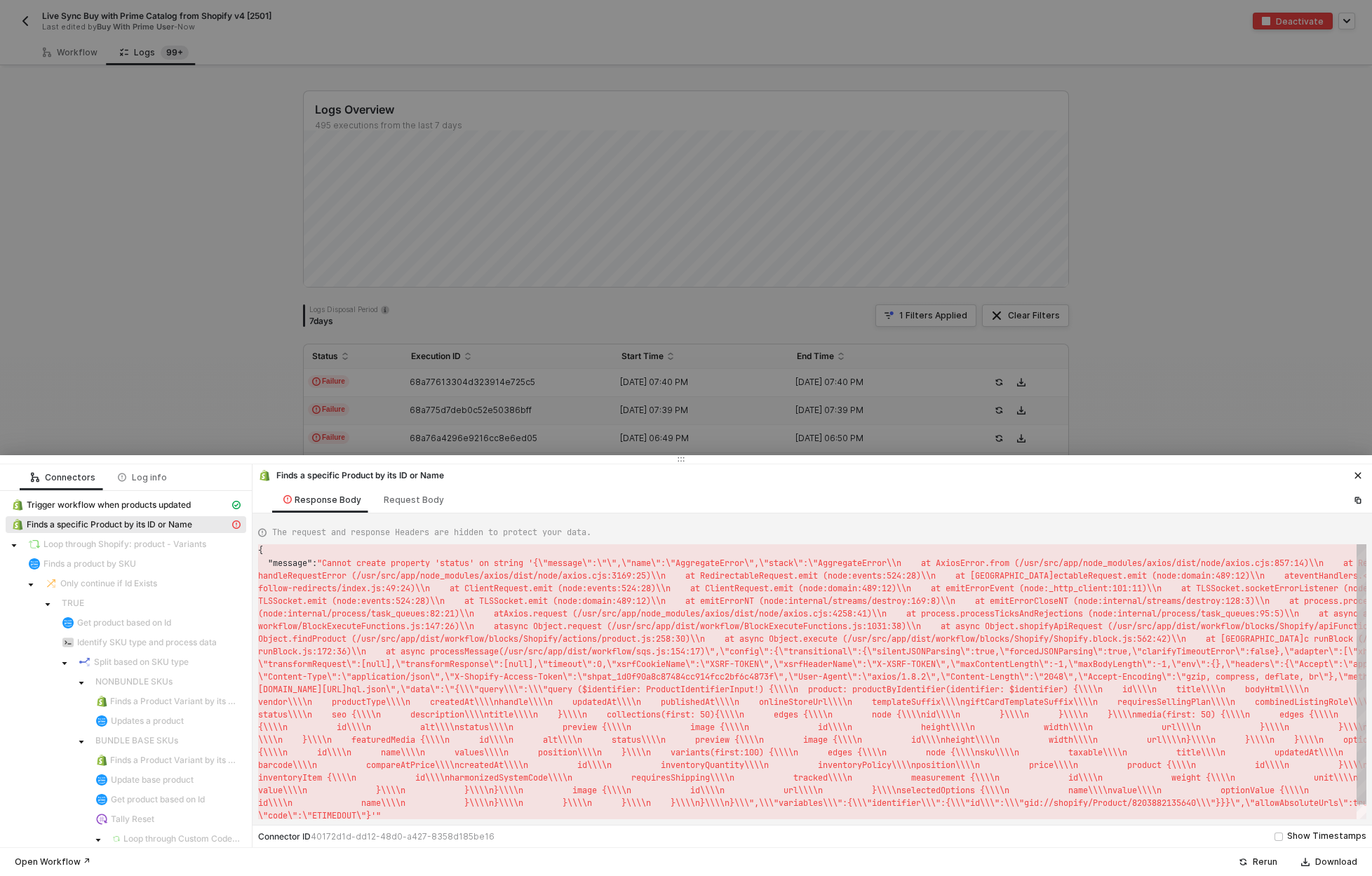
scroll to position [13, 0]
click at [1275, 865] on div "Rerun" at bounding box center [1265, 862] width 24 height 11
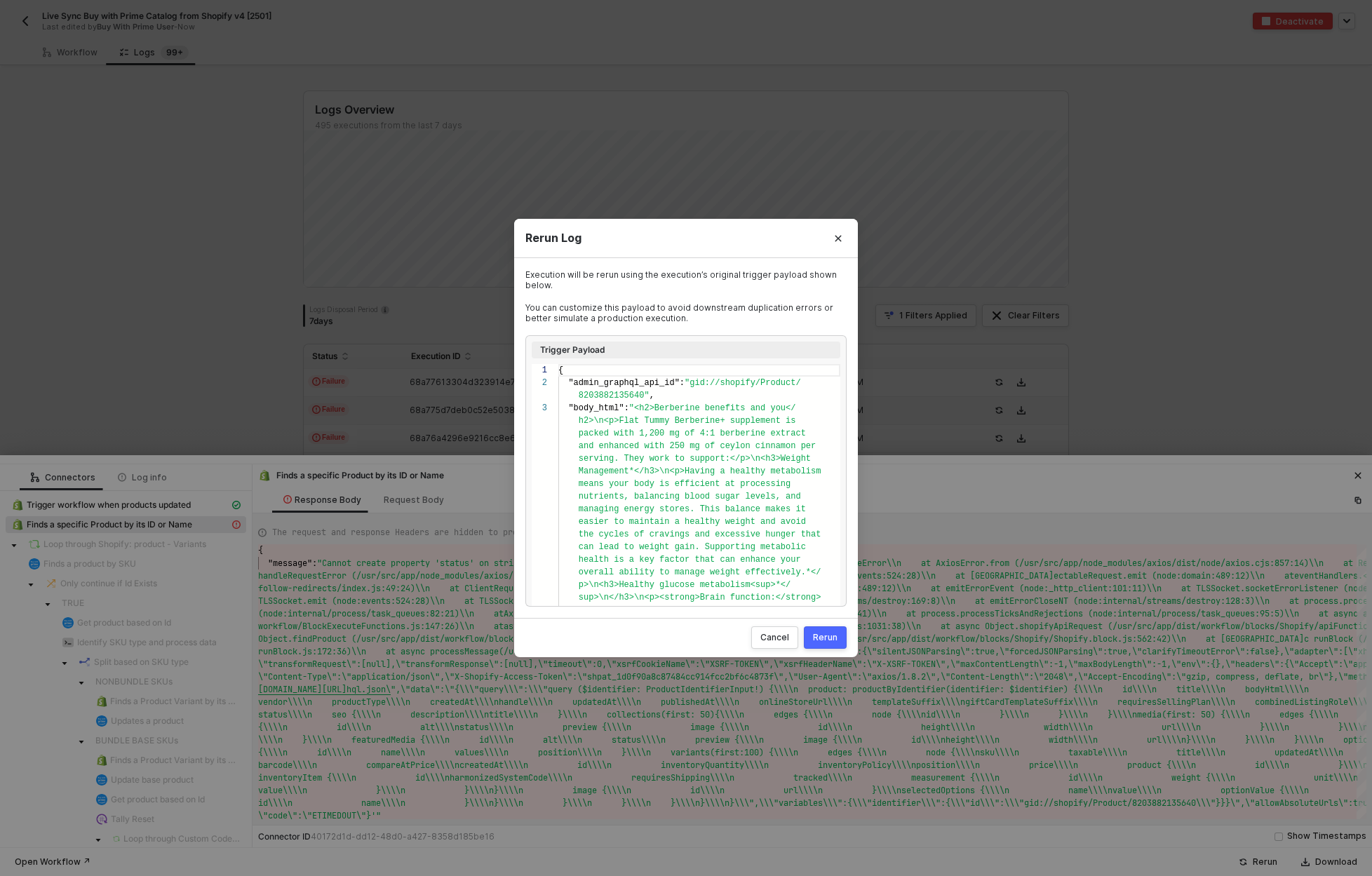
scroll to position [25, 0]
click at [823, 636] on div "Rerun" at bounding box center [825, 637] width 24 height 11
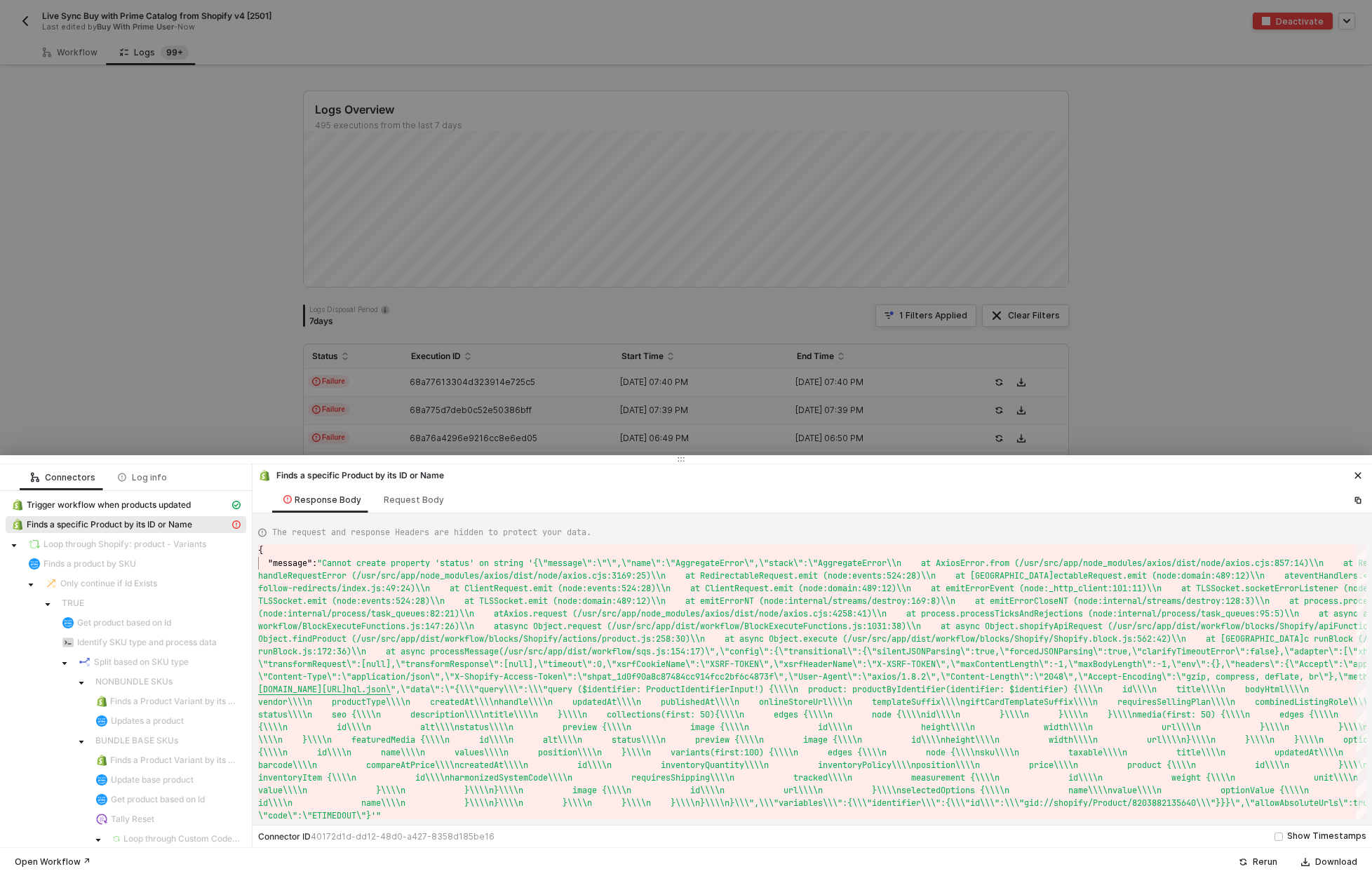
click at [224, 398] on div at bounding box center [686, 438] width 1372 height 876
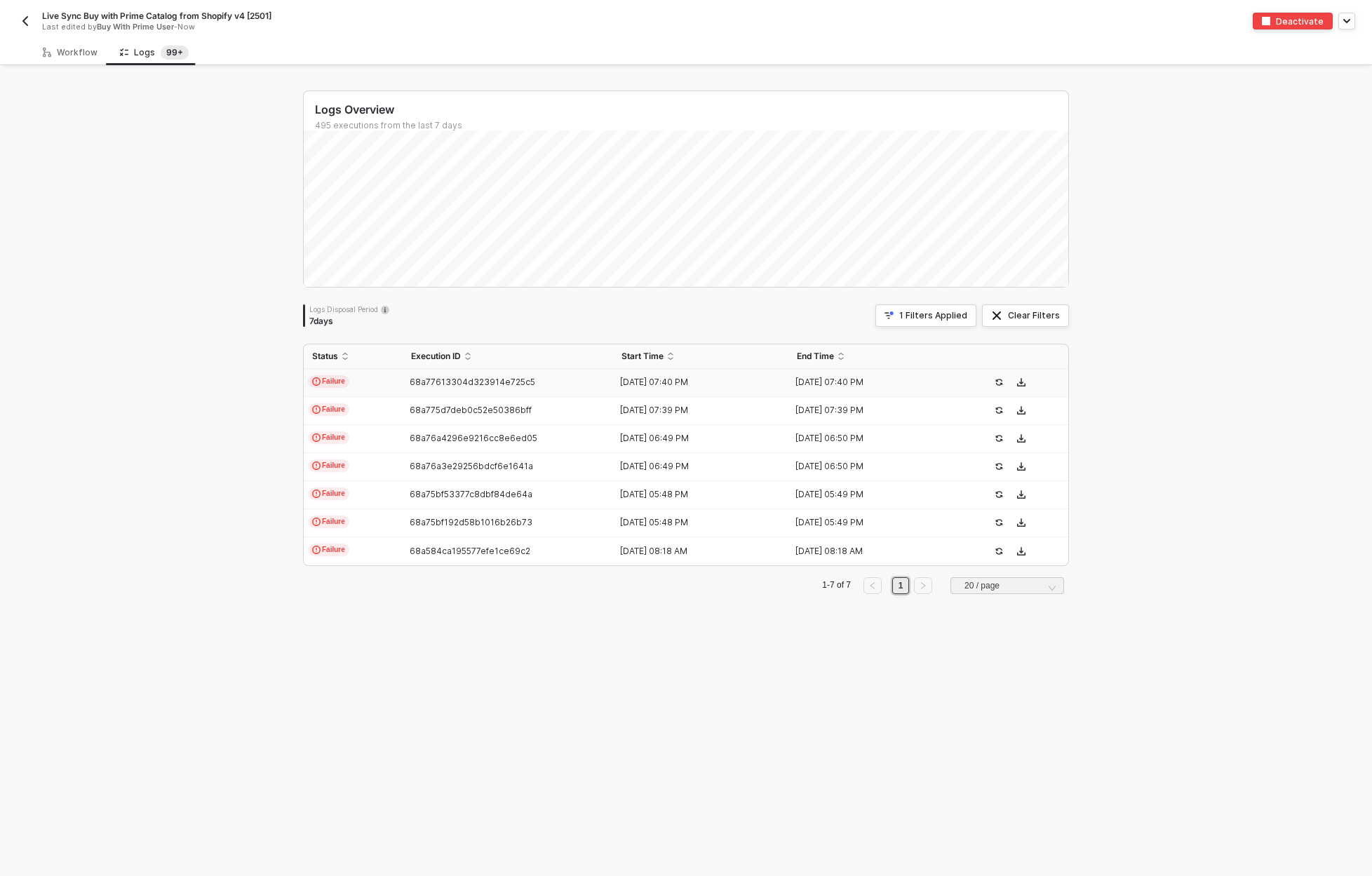
click at [353, 387] on td "Failure" at bounding box center [353, 383] width 99 height 28
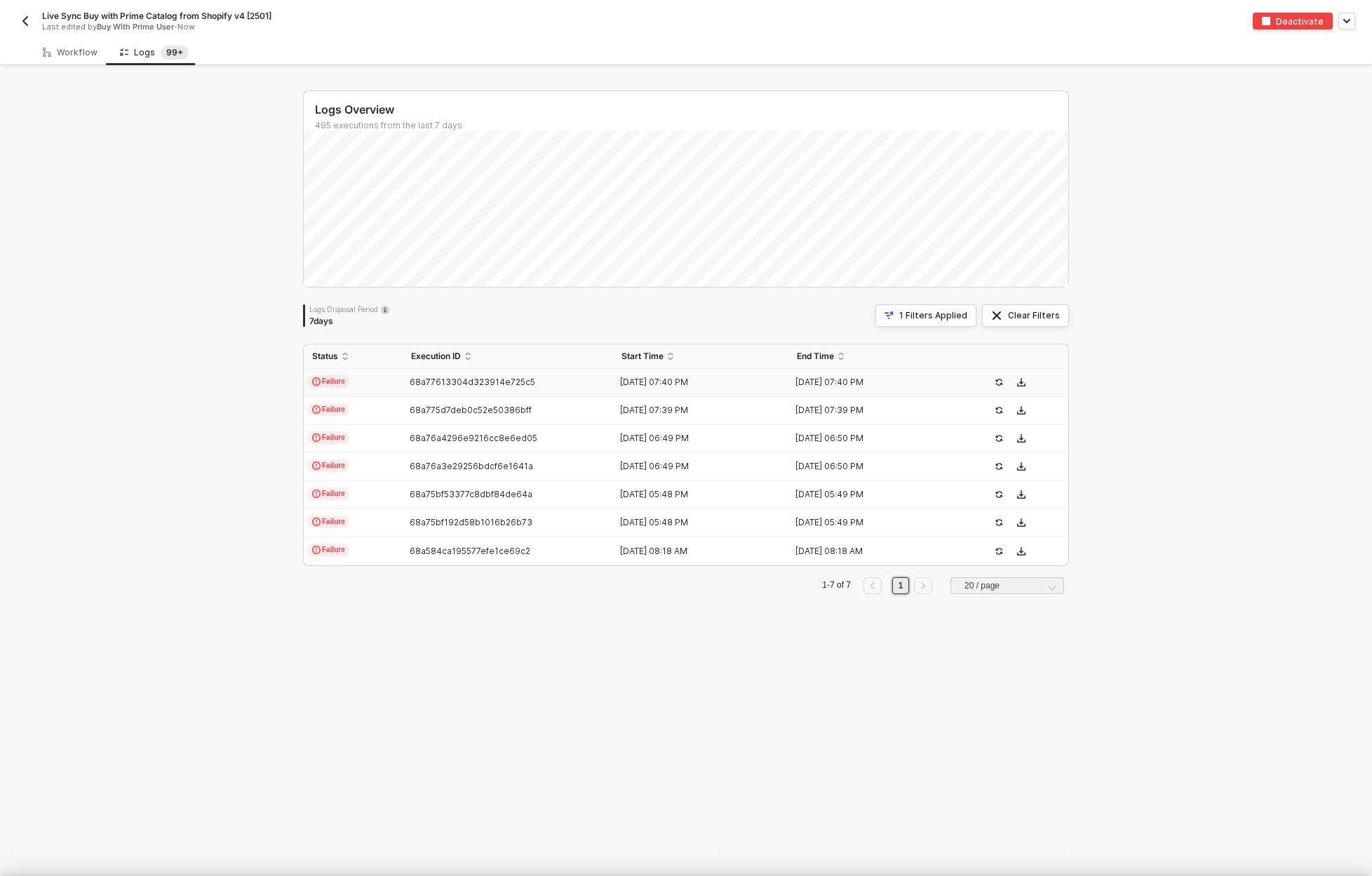
scroll to position [38, 0]
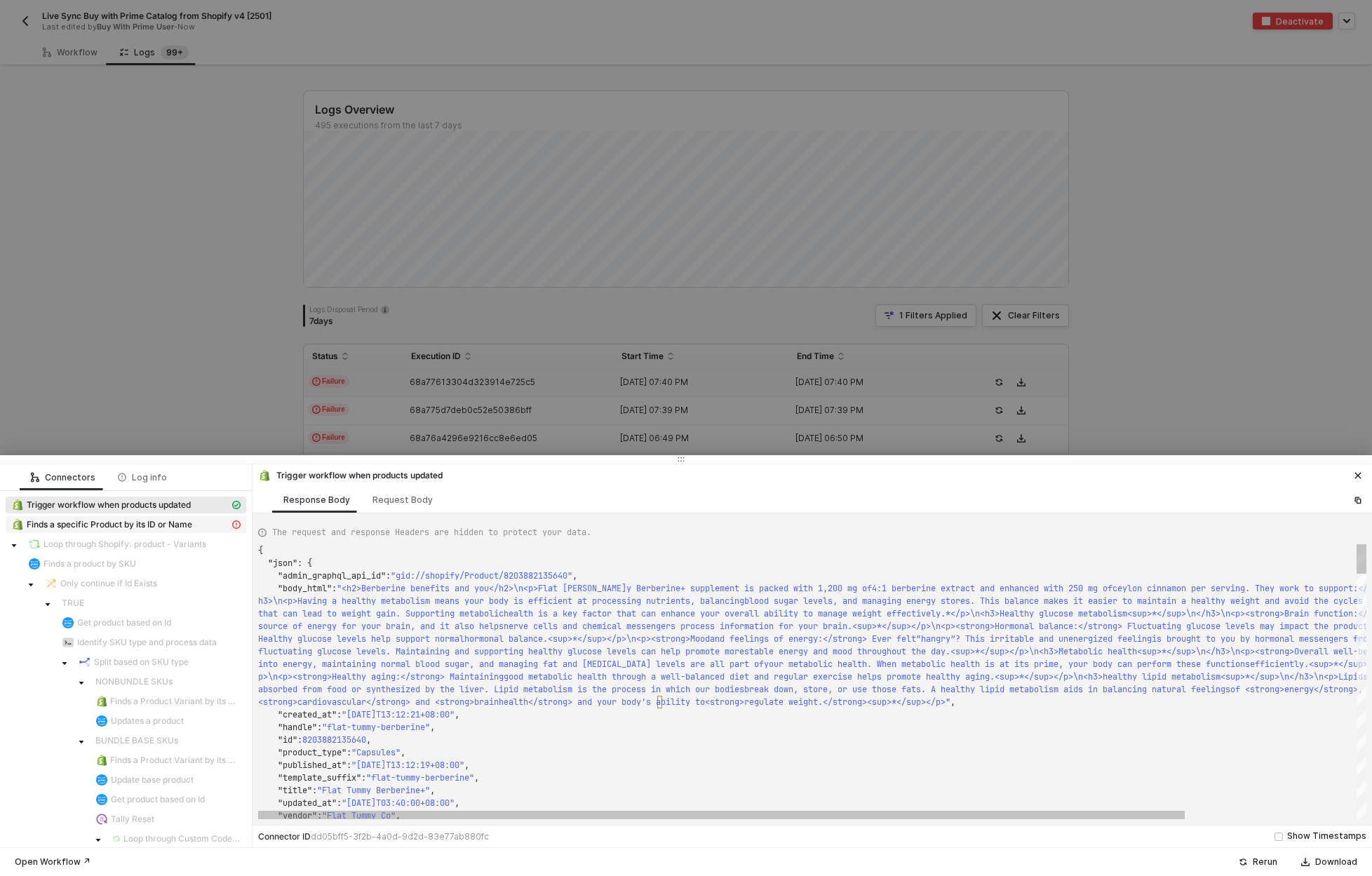
click at [195, 524] on div "Finds a specific Product by its ID or Name" at bounding box center [120, 524] width 218 height 13
type textarea "{ "message": "Cannot create property 'status' on string '{\"message\":\"\",\"na…"
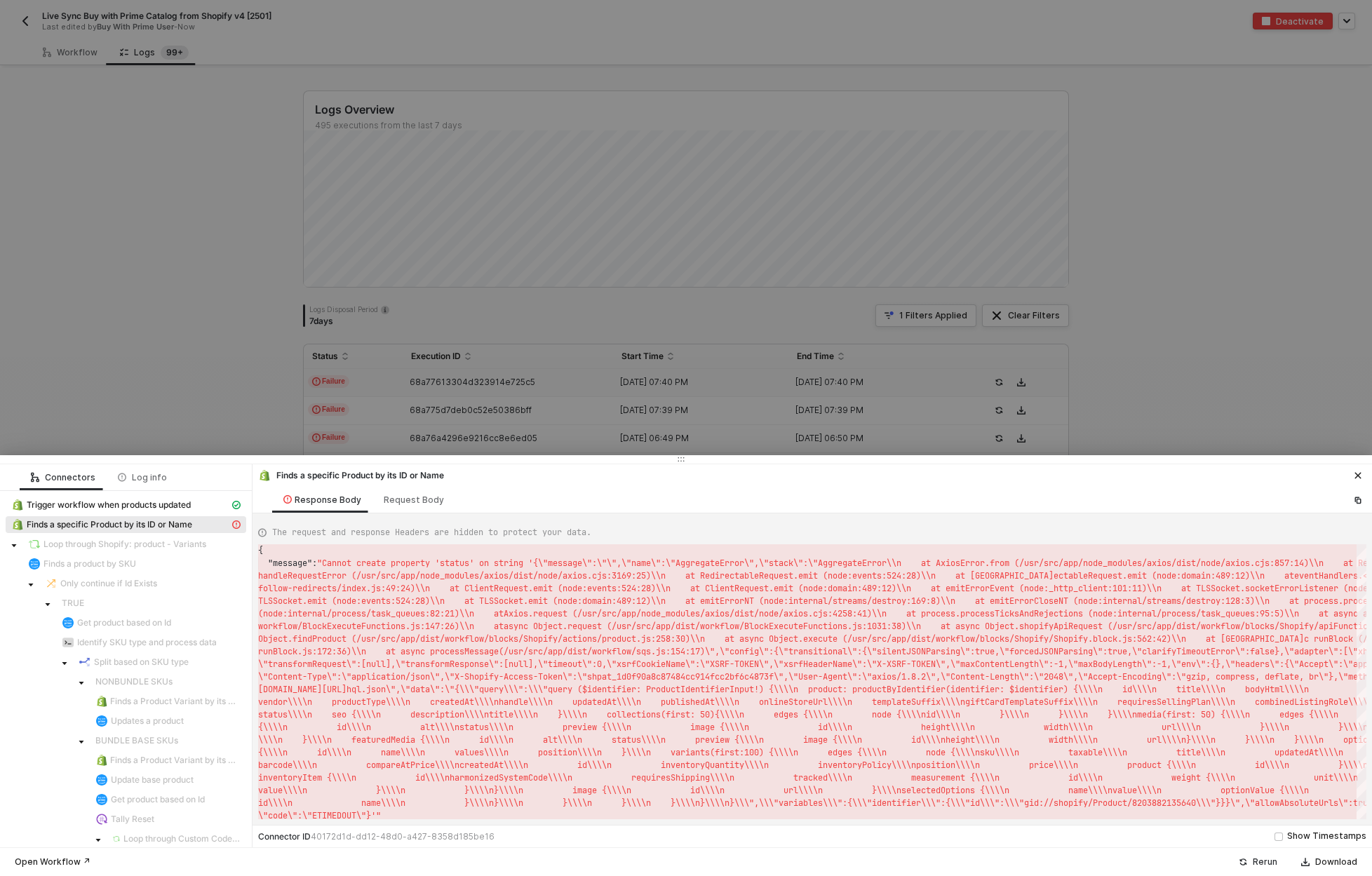
click at [1261, 865] on div "Rerun" at bounding box center [1265, 862] width 24 height 11
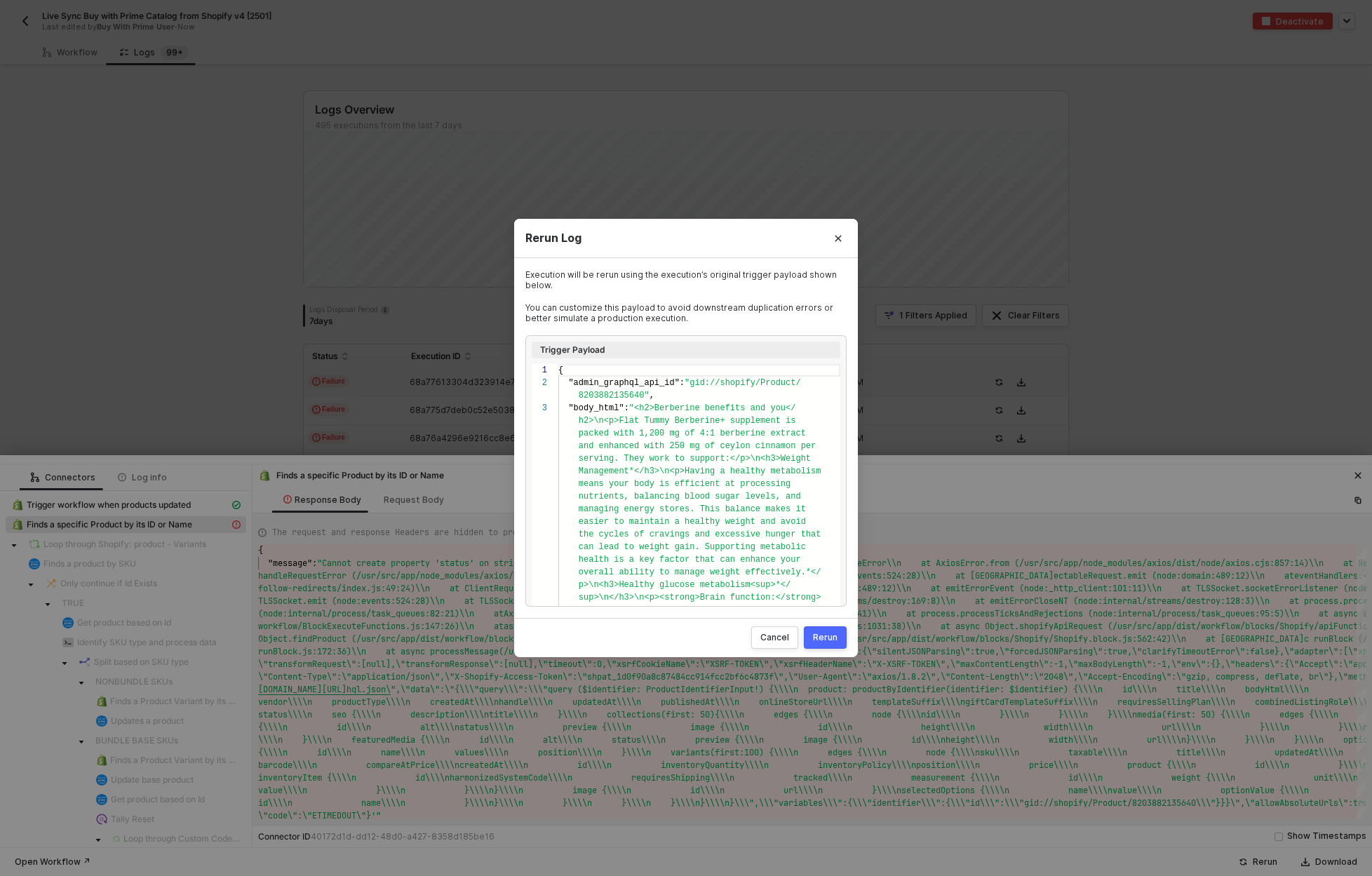
scroll to position [25, 0]
click at [820, 638] on div "Rerun" at bounding box center [825, 637] width 24 height 11
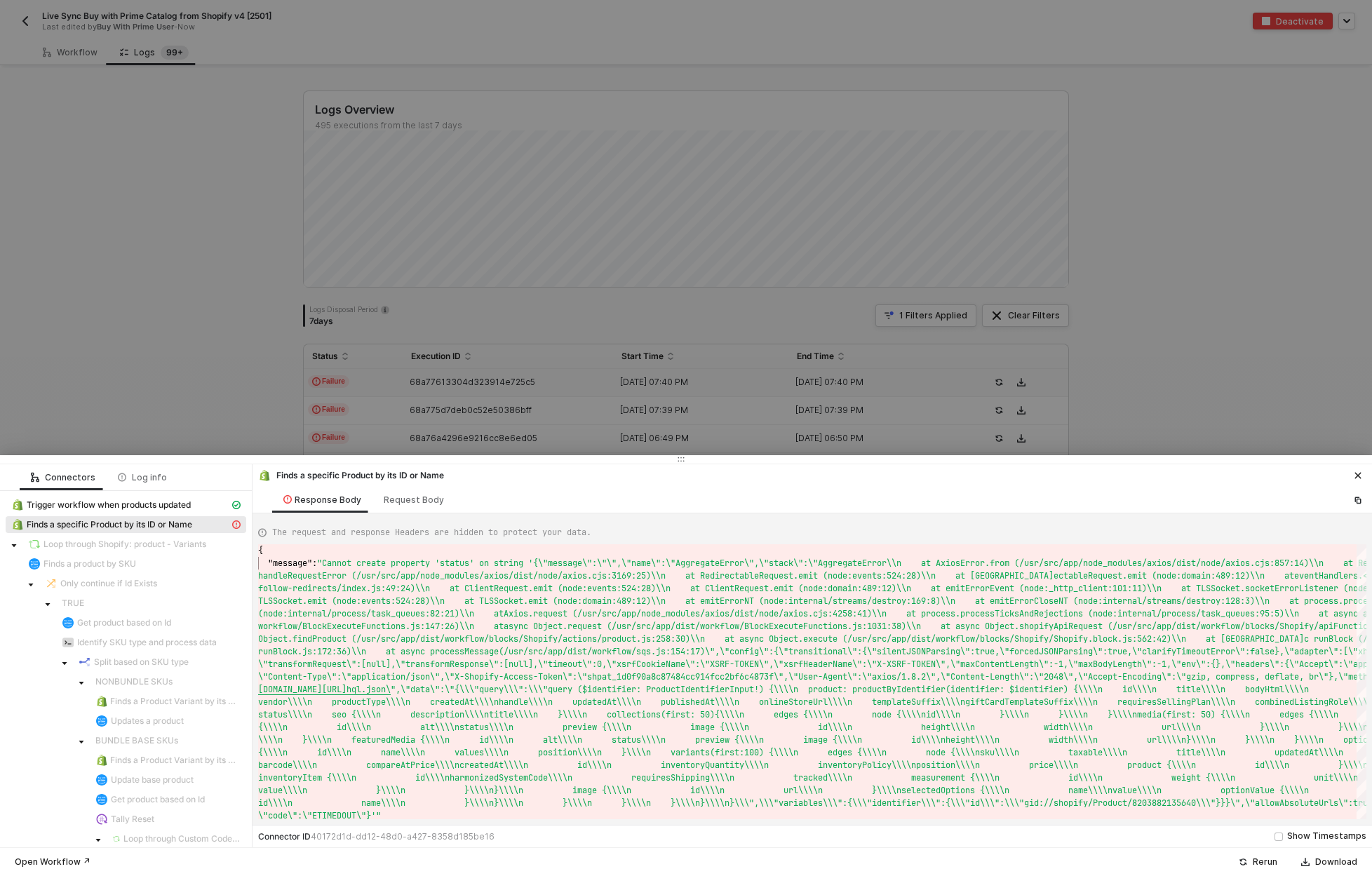
click at [233, 318] on div at bounding box center [686, 438] width 1372 height 876
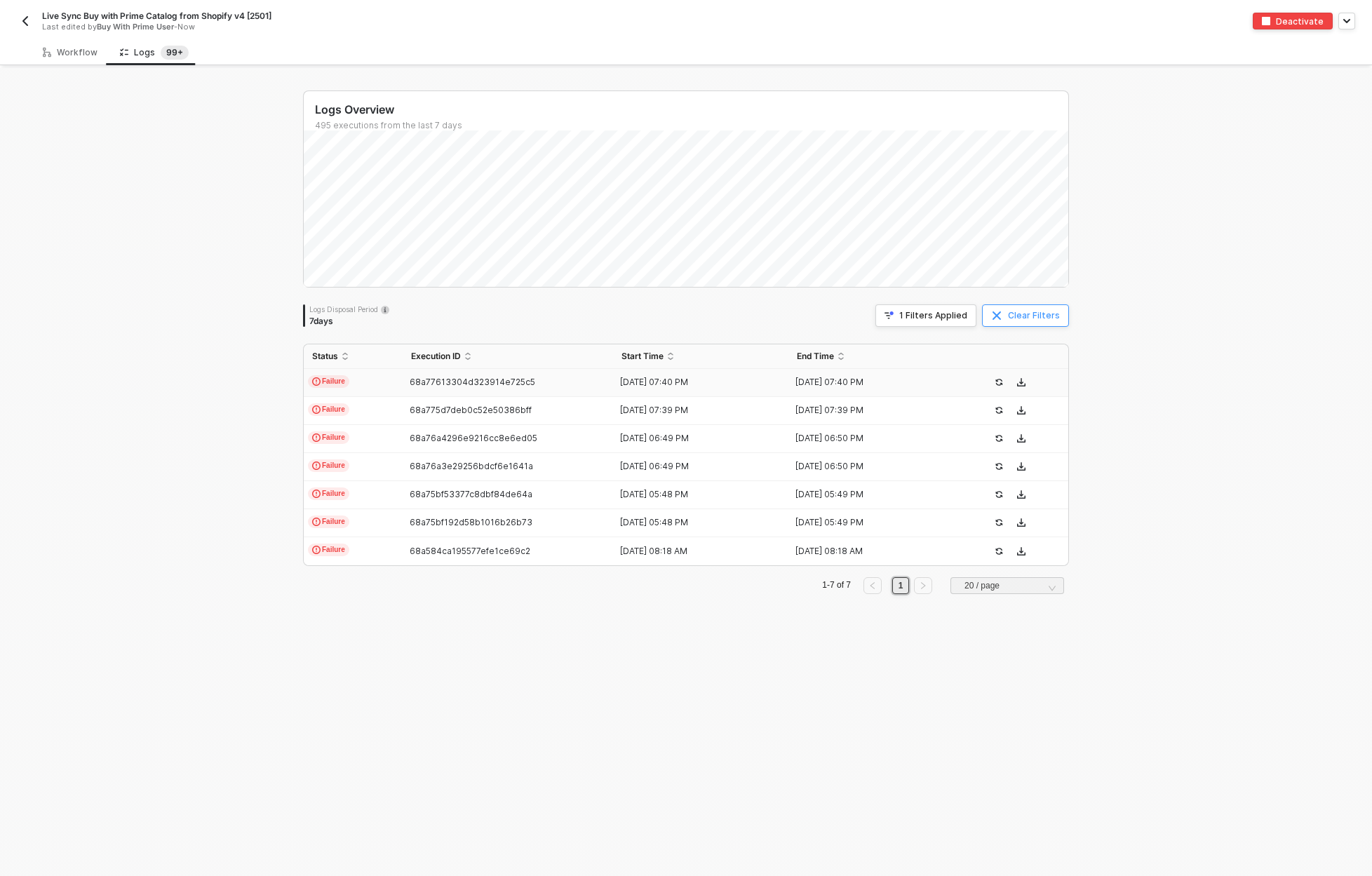
click at [1053, 318] on div "Clear Filters" at bounding box center [1033, 315] width 52 height 11
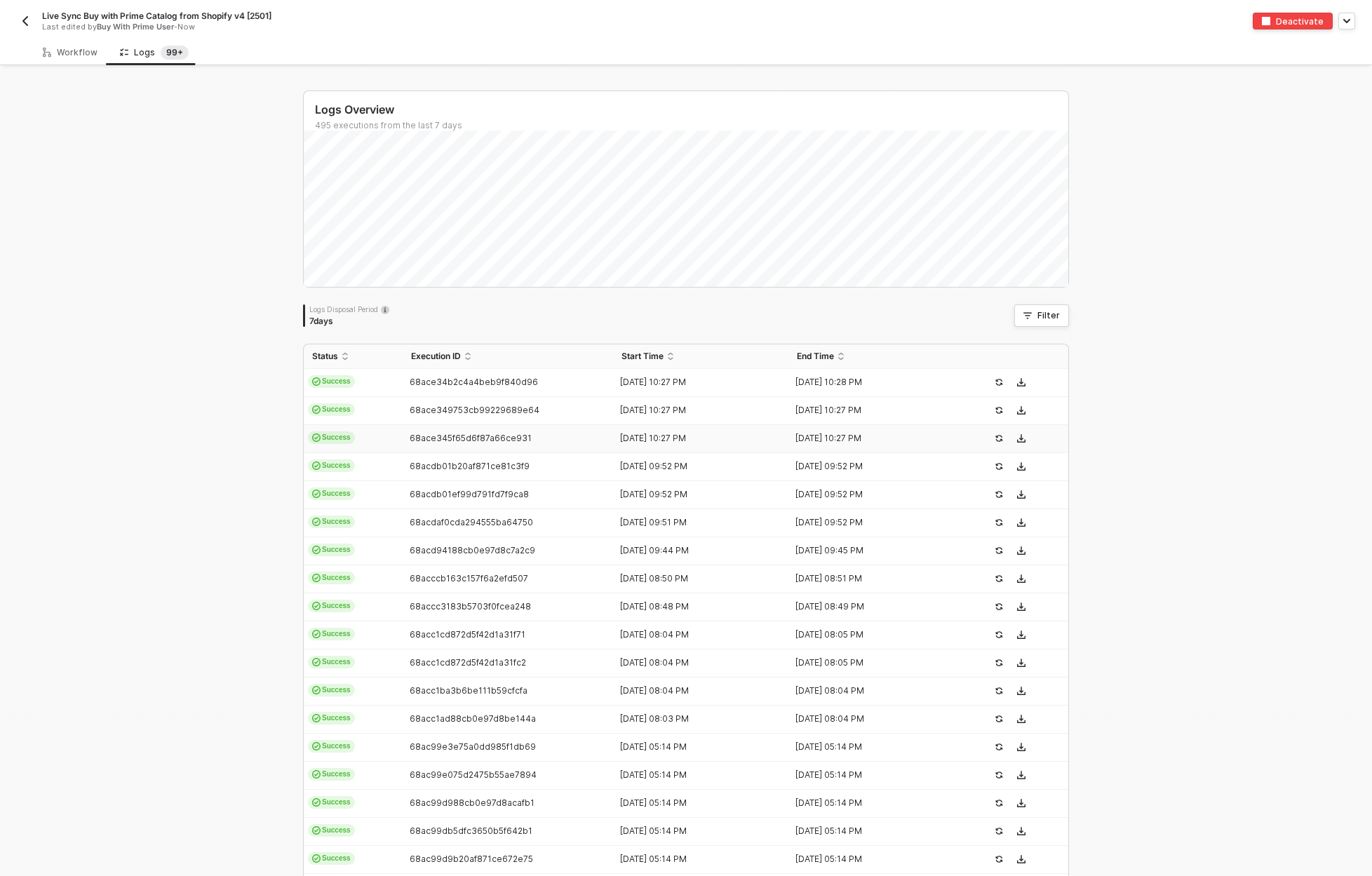
scroll to position [116, 0]
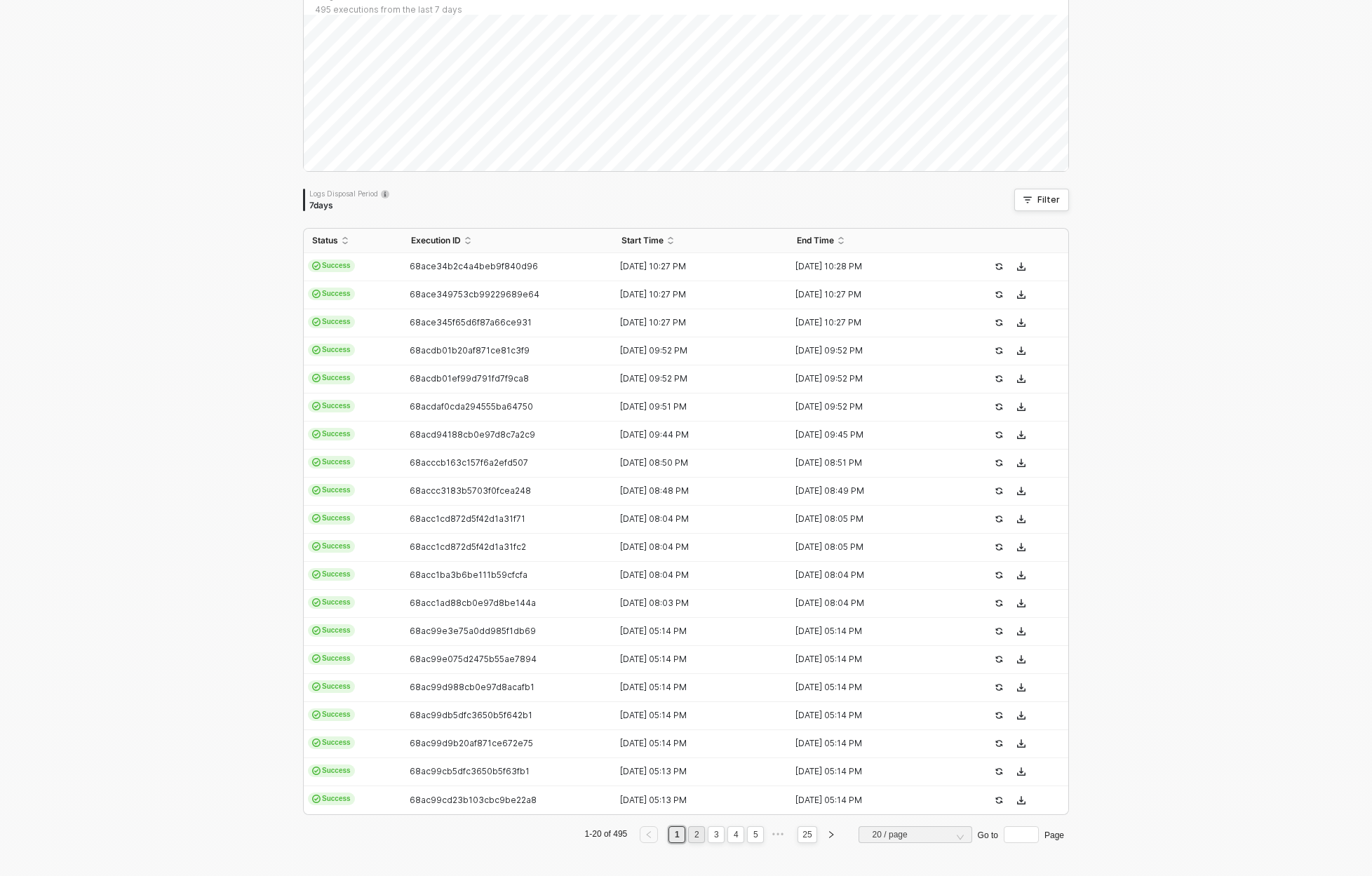
click at [694, 839] on link "2" at bounding box center [697, 835] width 14 height 15
click at [694, 837] on link "2" at bounding box center [697, 835] width 14 height 15
click at [712, 836] on link "3" at bounding box center [717, 835] width 14 height 15
click at [734, 836] on link "4" at bounding box center [737, 835] width 14 height 15
click at [736, 837] on link "5" at bounding box center [737, 835] width 14 height 15
